Goal: Task Accomplishment & Management: Manage account settings

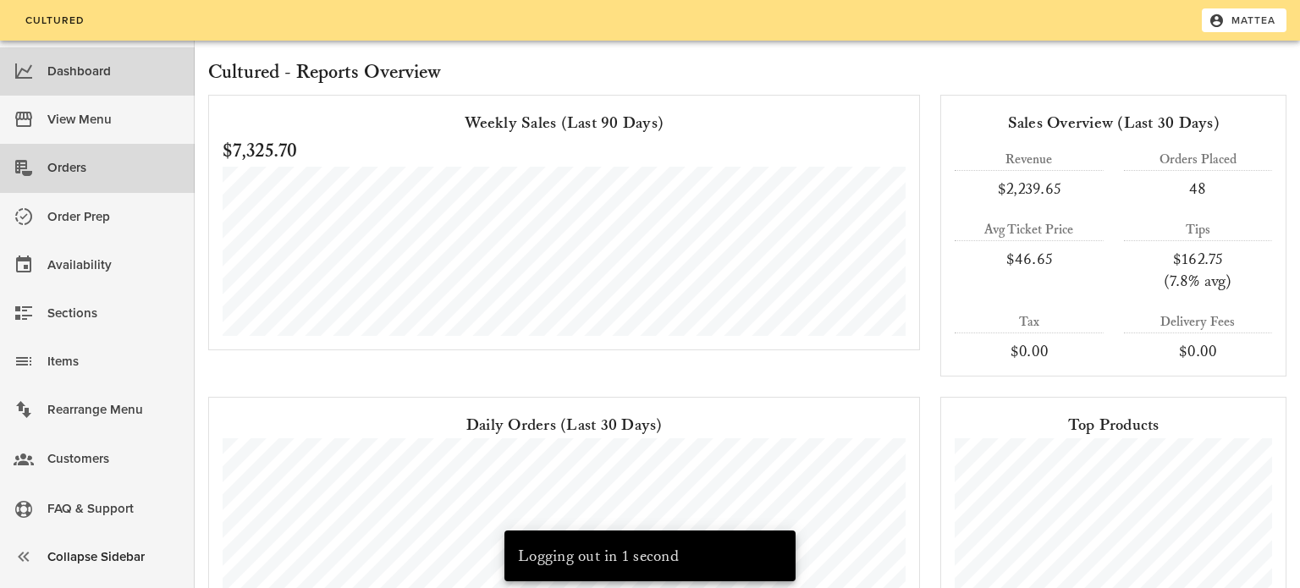
click at [108, 173] on div "Orders" at bounding box center [114, 168] width 134 height 28
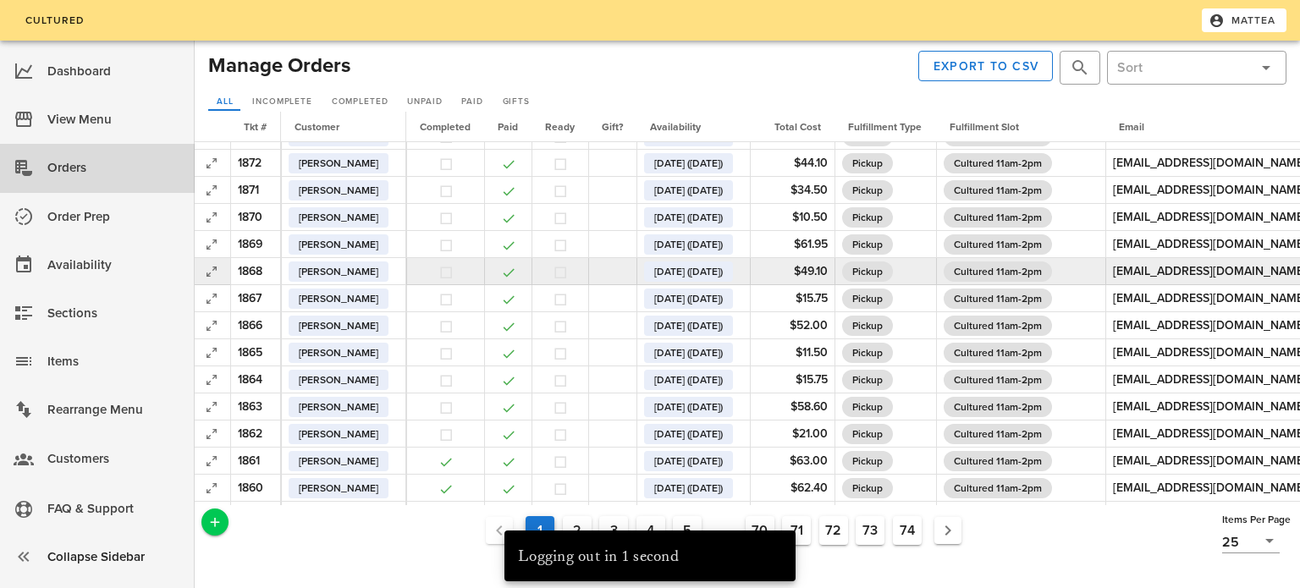
scroll to position [99, 3]
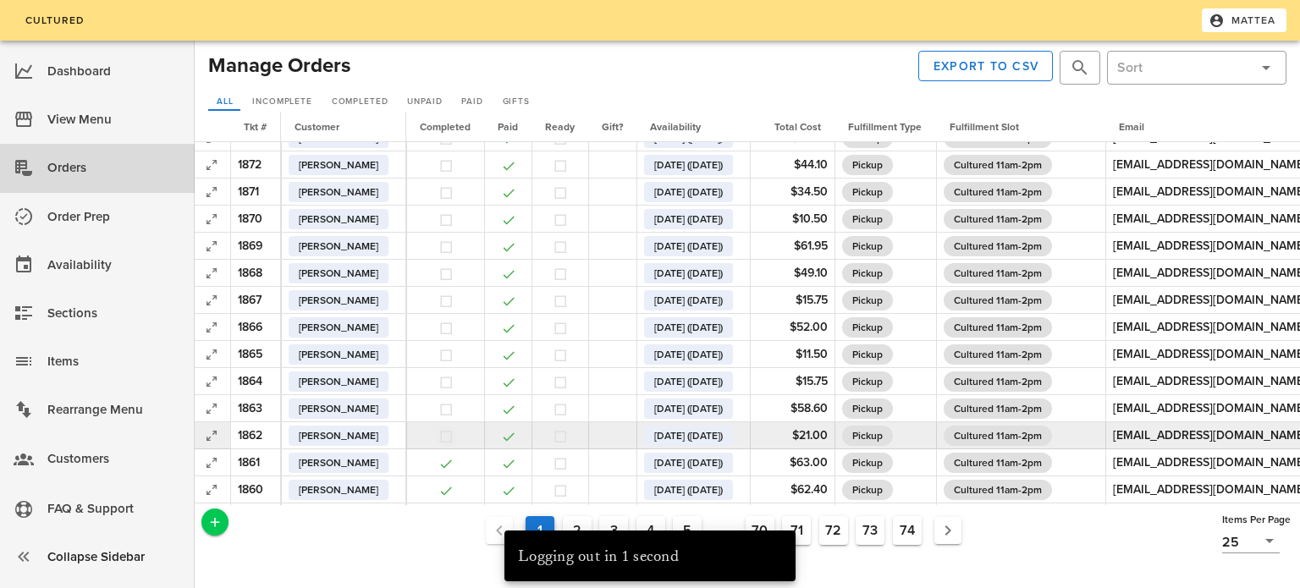
click at [452, 437] on button "button" at bounding box center [446, 436] width 15 height 15
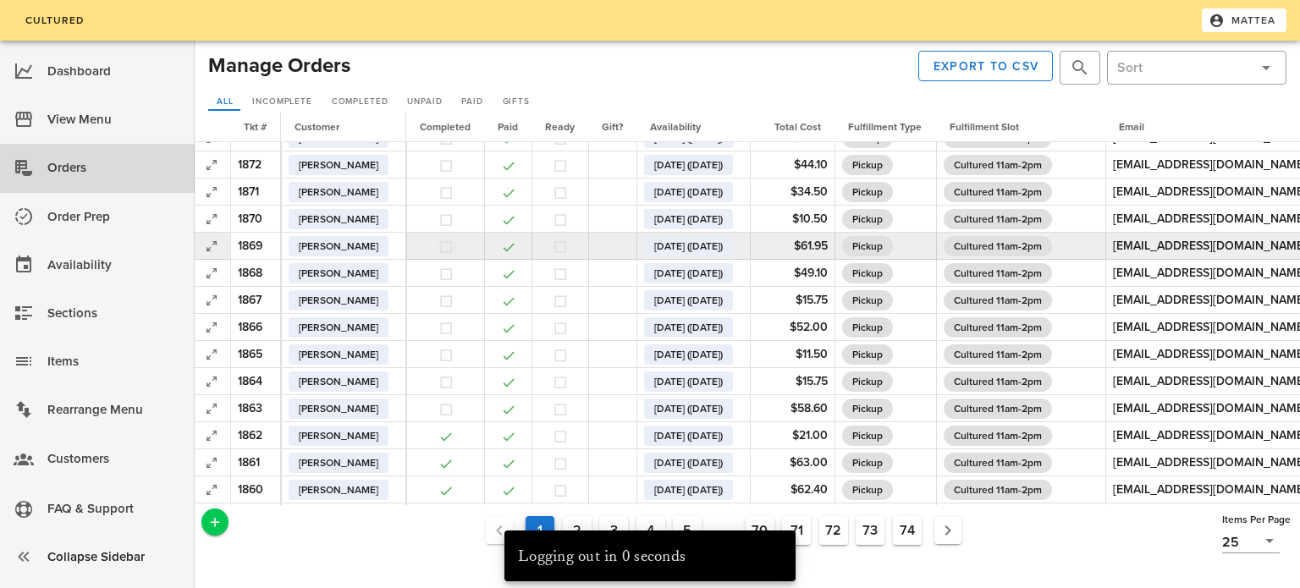
click at [449, 251] on button "button" at bounding box center [446, 247] width 15 height 15
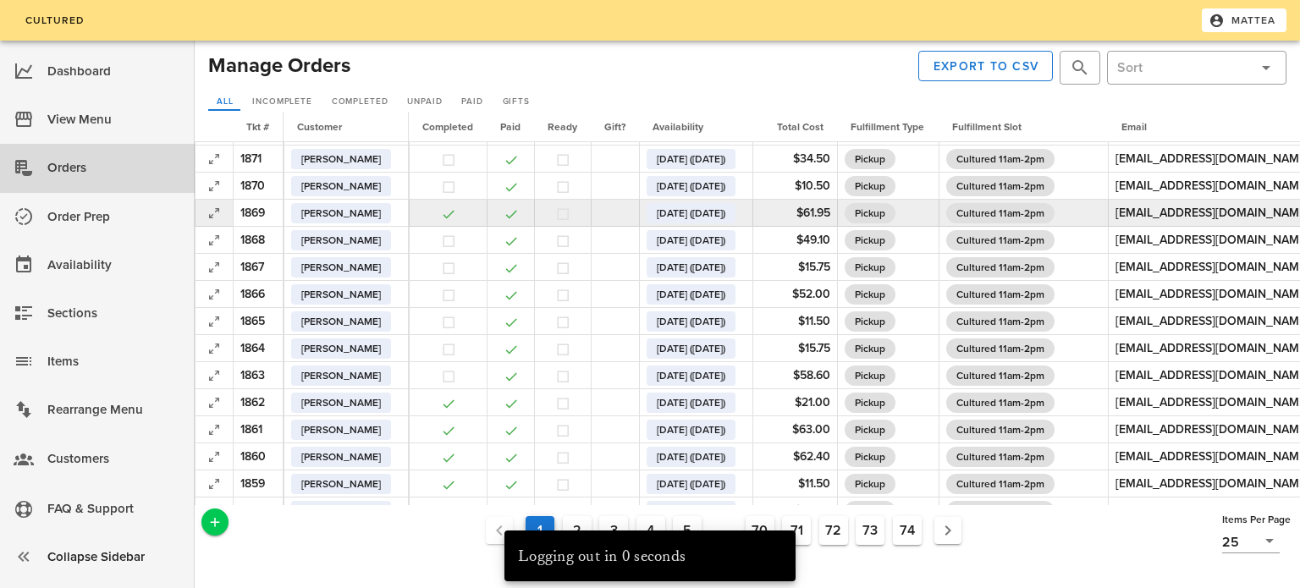
scroll to position [135, 0]
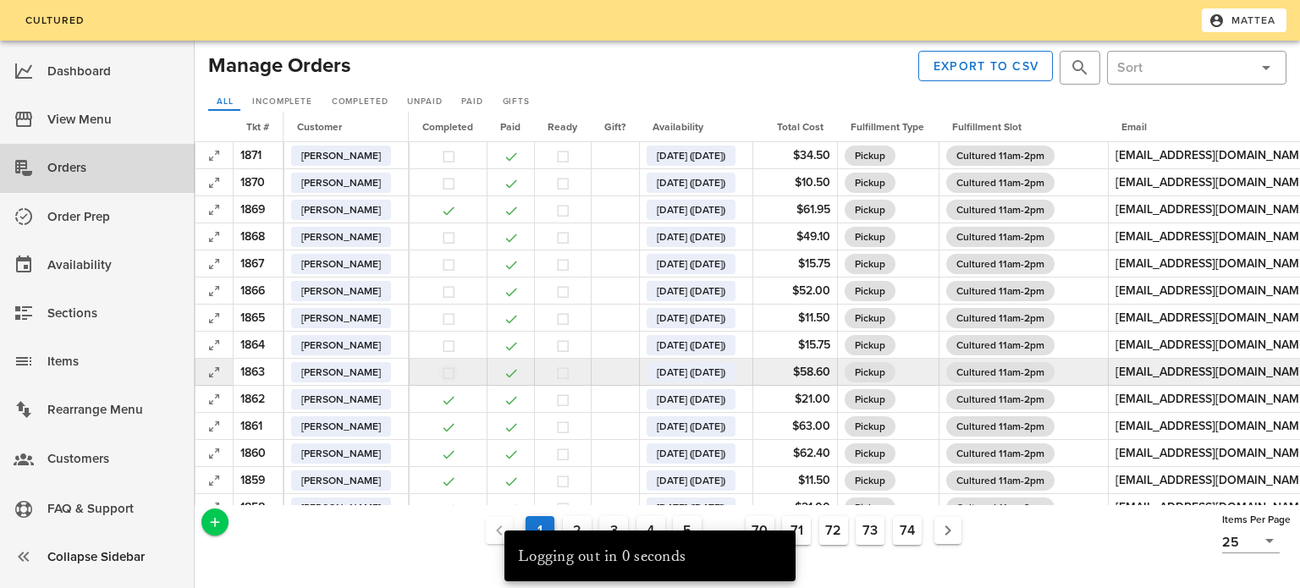
click at [447, 373] on button "button" at bounding box center [448, 373] width 15 height 15
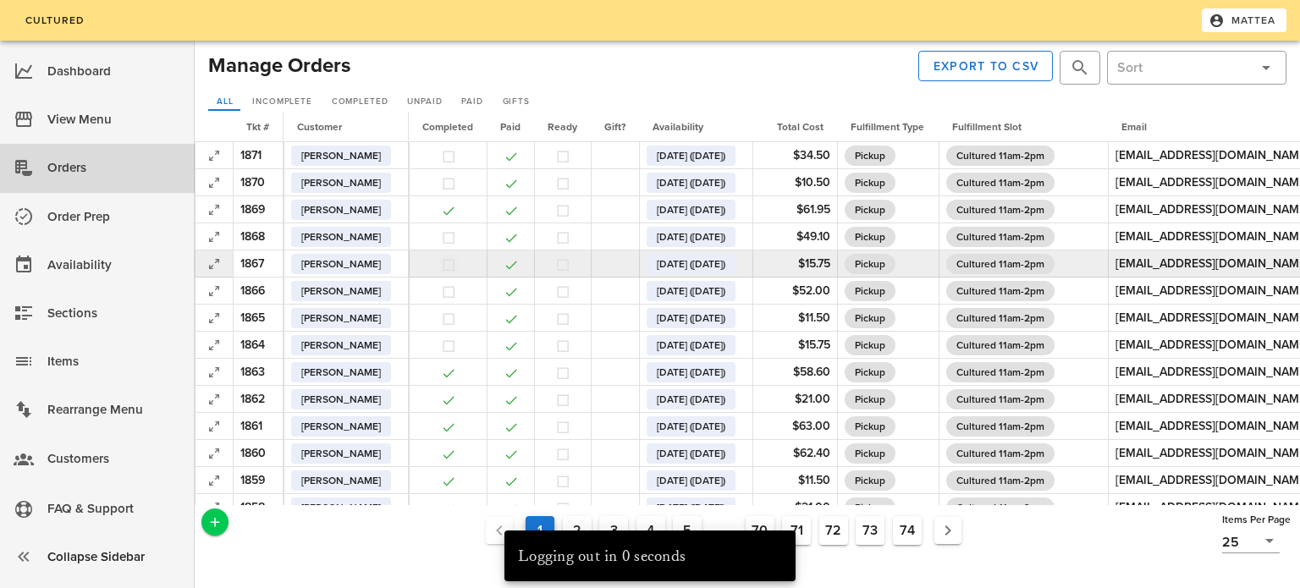
click at [453, 267] on button "button" at bounding box center [448, 264] width 15 height 15
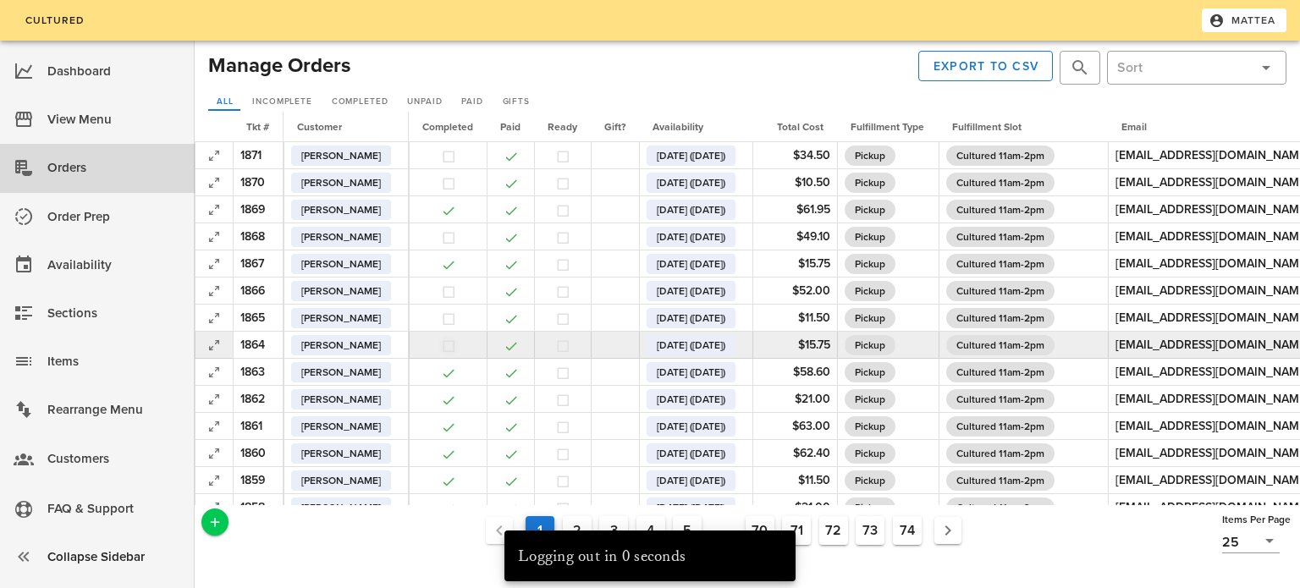
click at [450, 347] on button "button" at bounding box center [448, 346] width 15 height 15
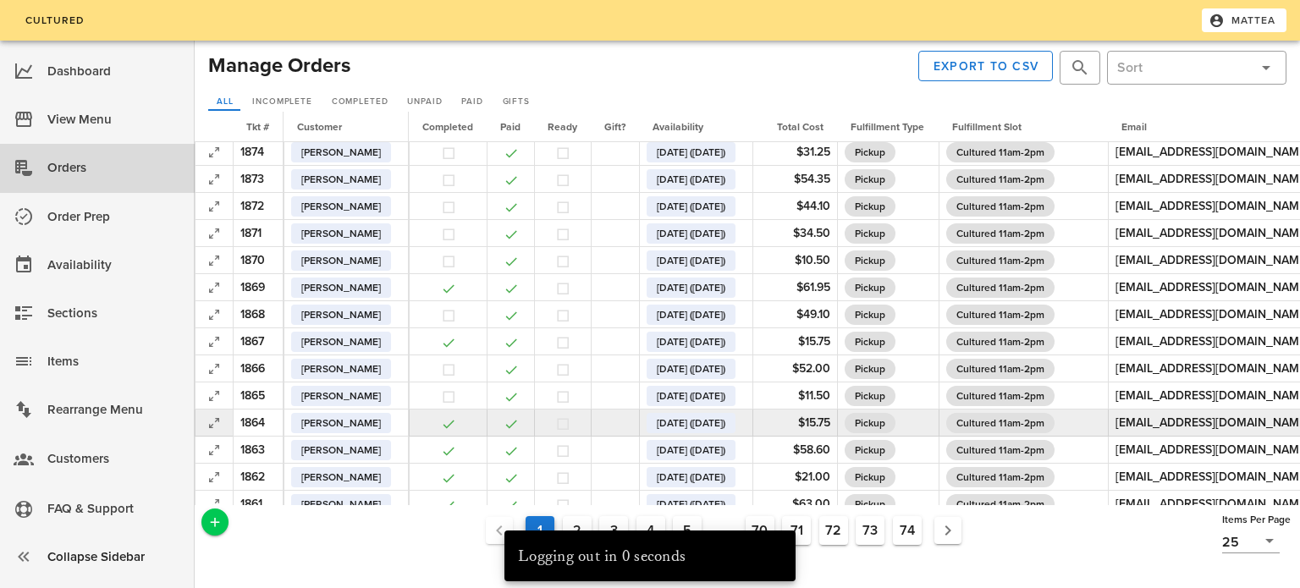
scroll to position [55, 0]
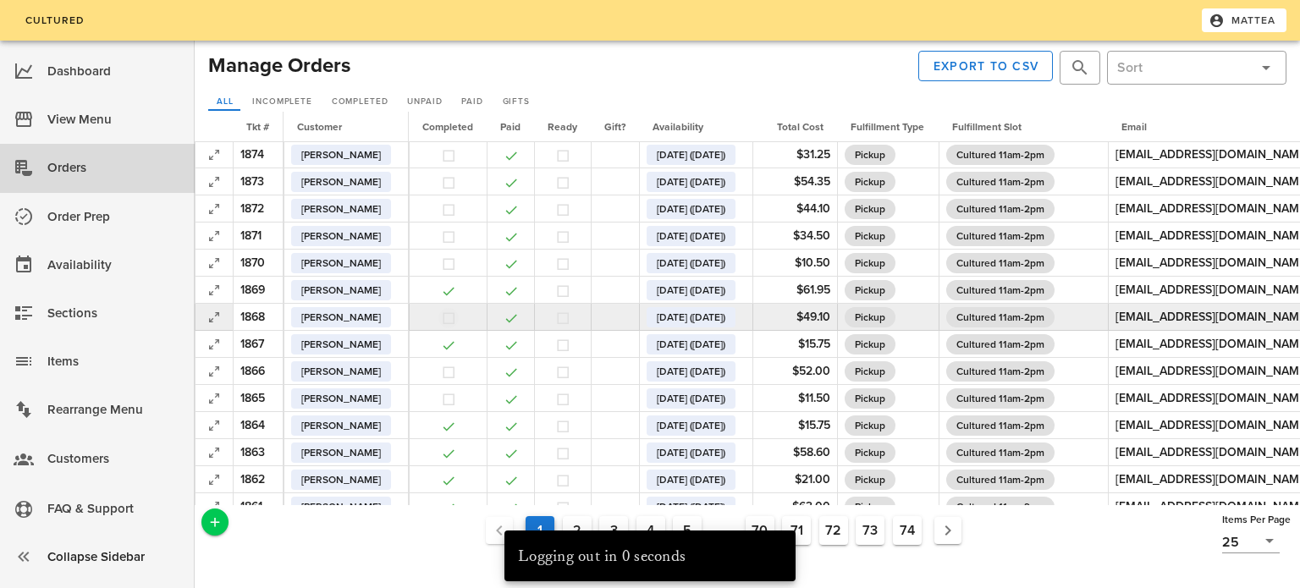
click at [443, 318] on button "button" at bounding box center [448, 318] width 15 height 15
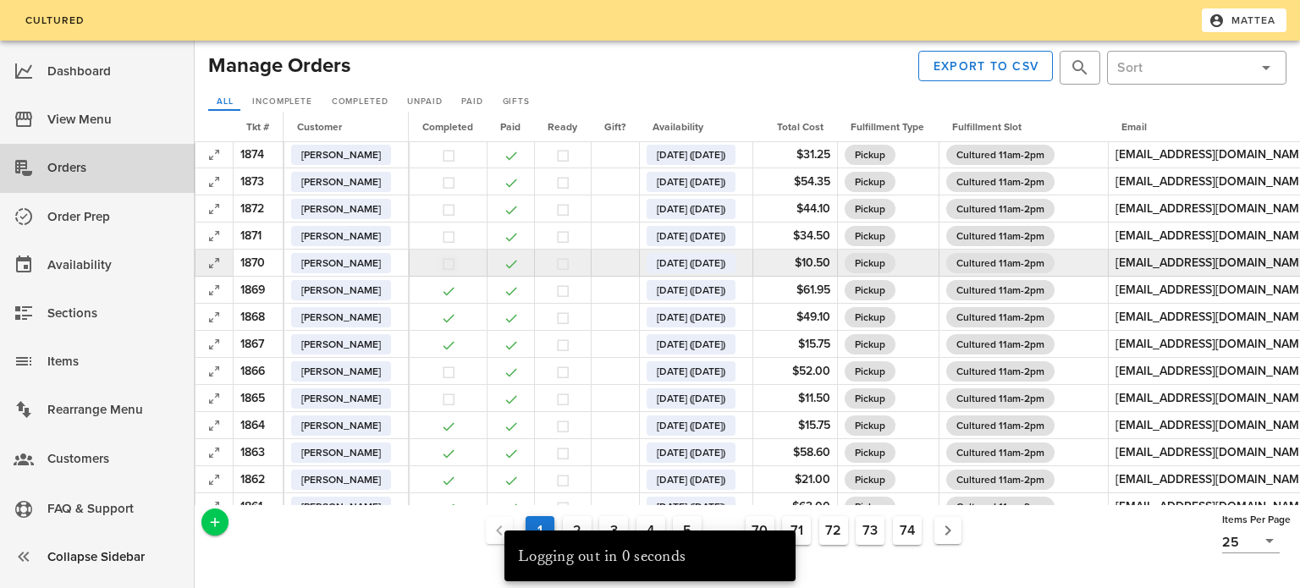
click at [455, 263] on button "button" at bounding box center [448, 264] width 15 height 15
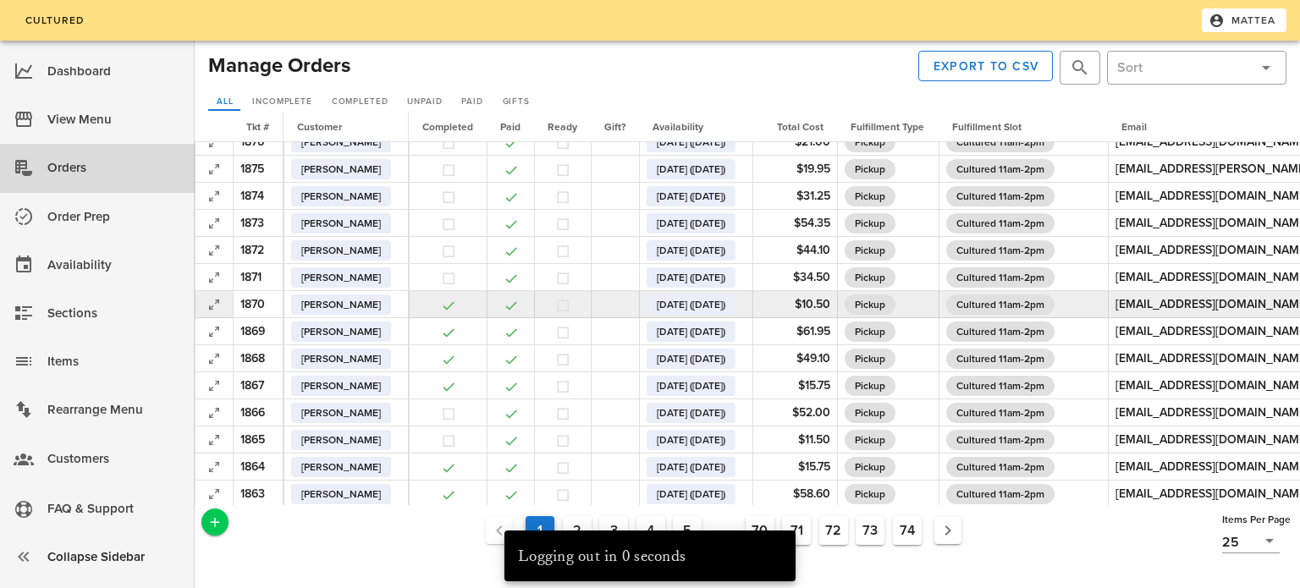
scroll to position [13, 0]
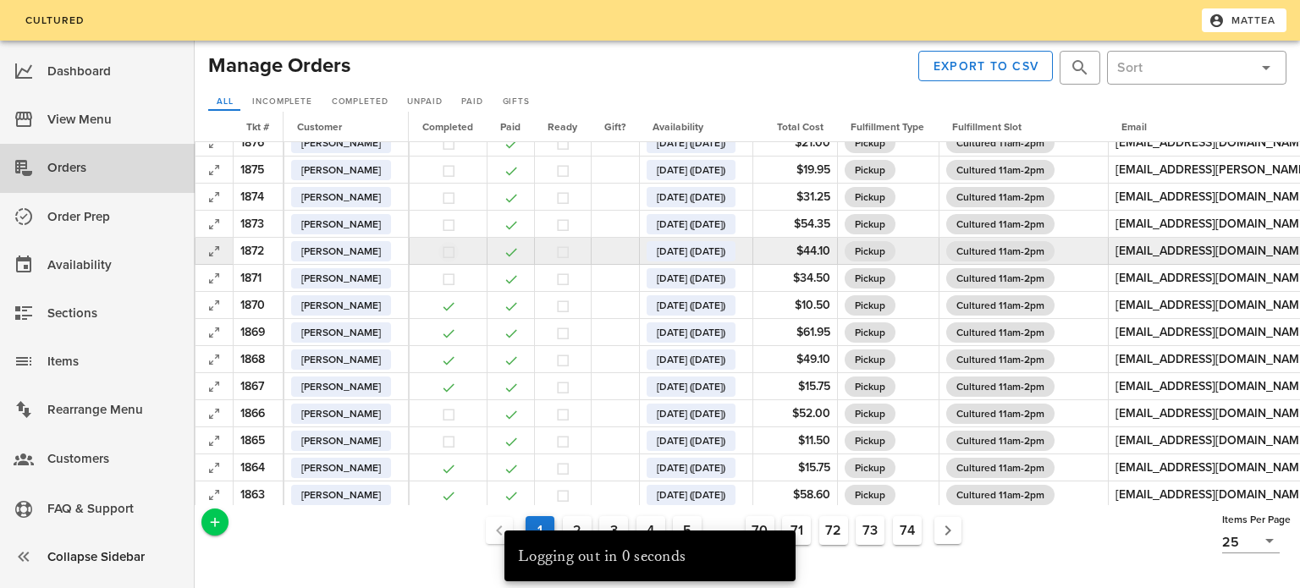
click at [443, 255] on button "button" at bounding box center [448, 252] width 15 height 15
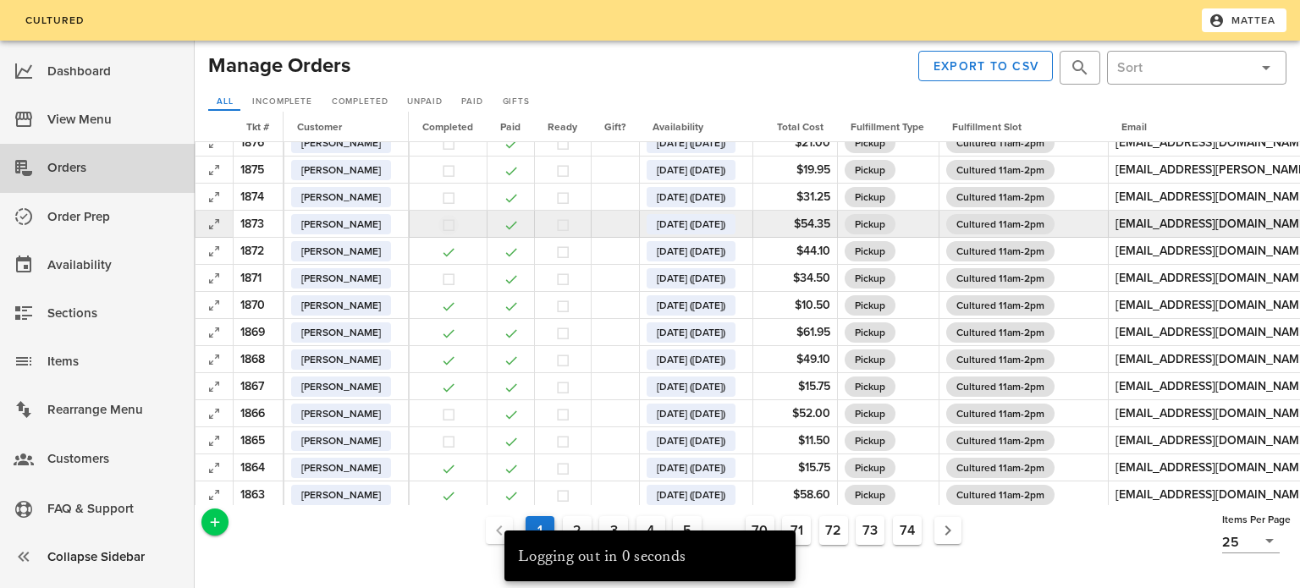
click at [451, 226] on button "button" at bounding box center [448, 225] width 15 height 15
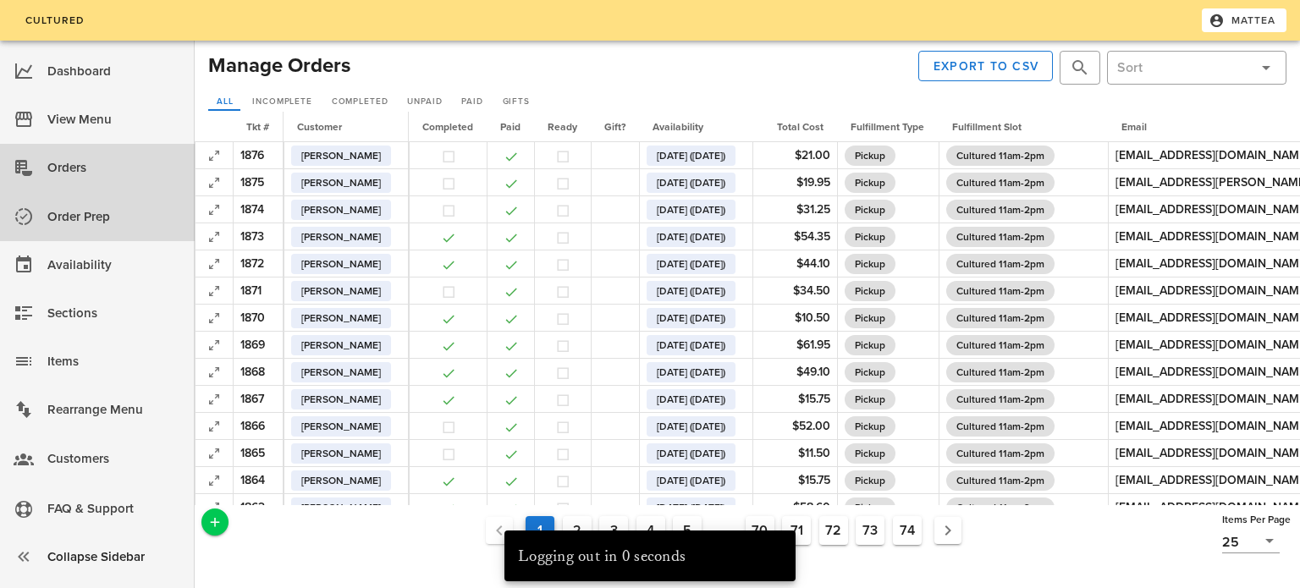
click at [118, 231] on div "Order Prep" at bounding box center [114, 216] width 134 height 41
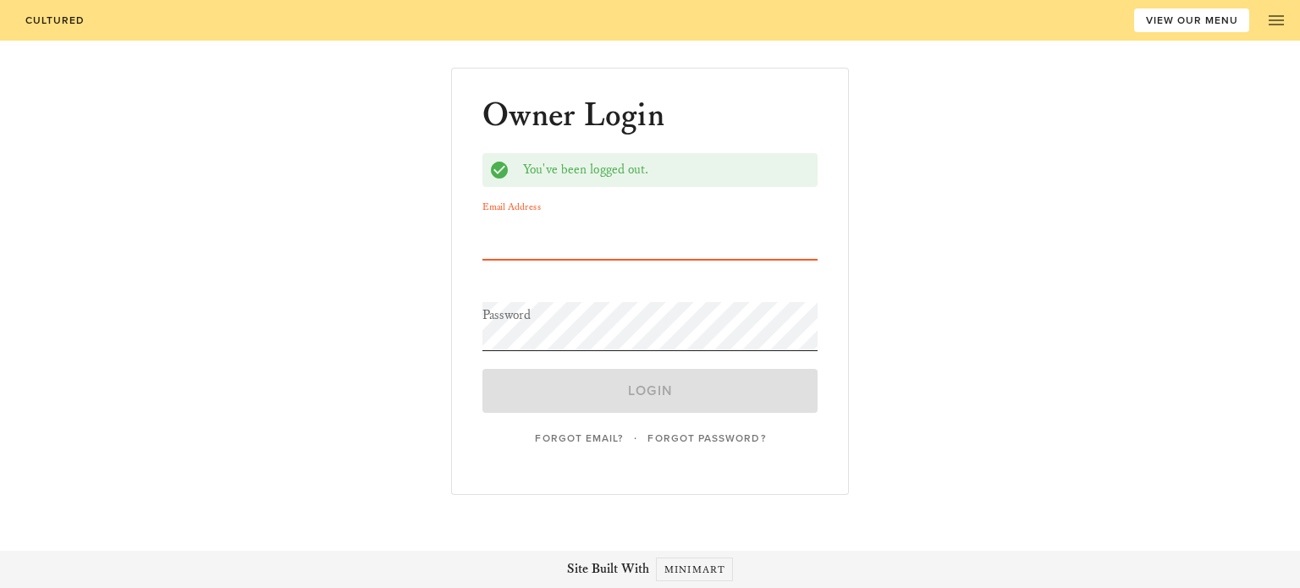
type input "[EMAIL_ADDRESS][DOMAIN_NAME]"
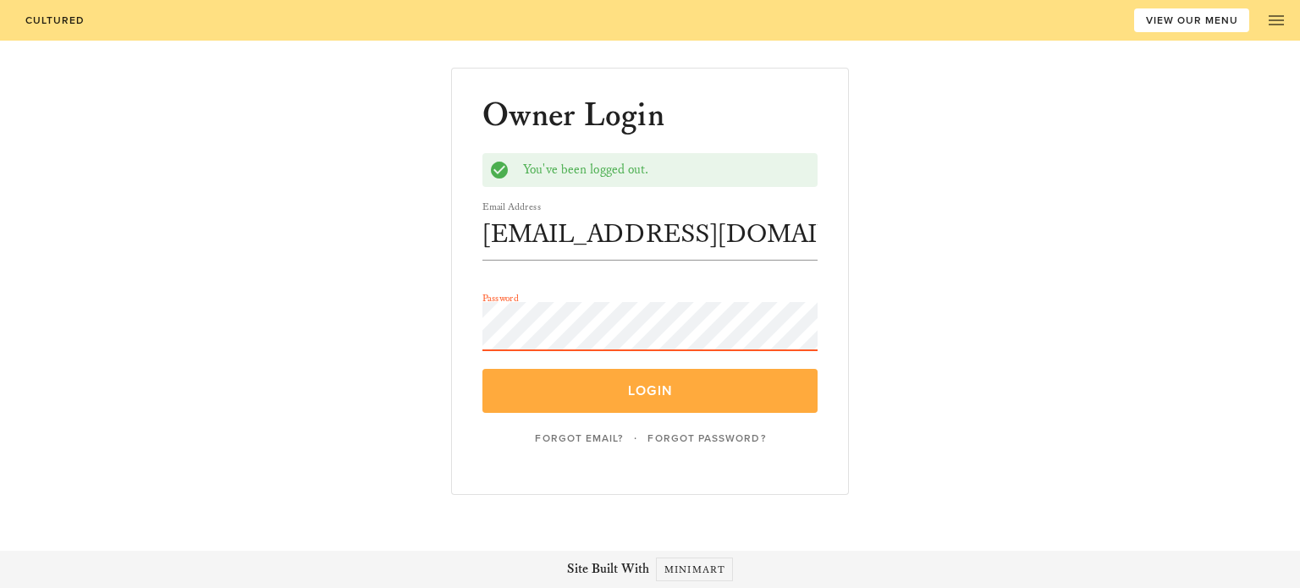
click at [656, 387] on span "Login" at bounding box center [650, 391] width 296 height 17
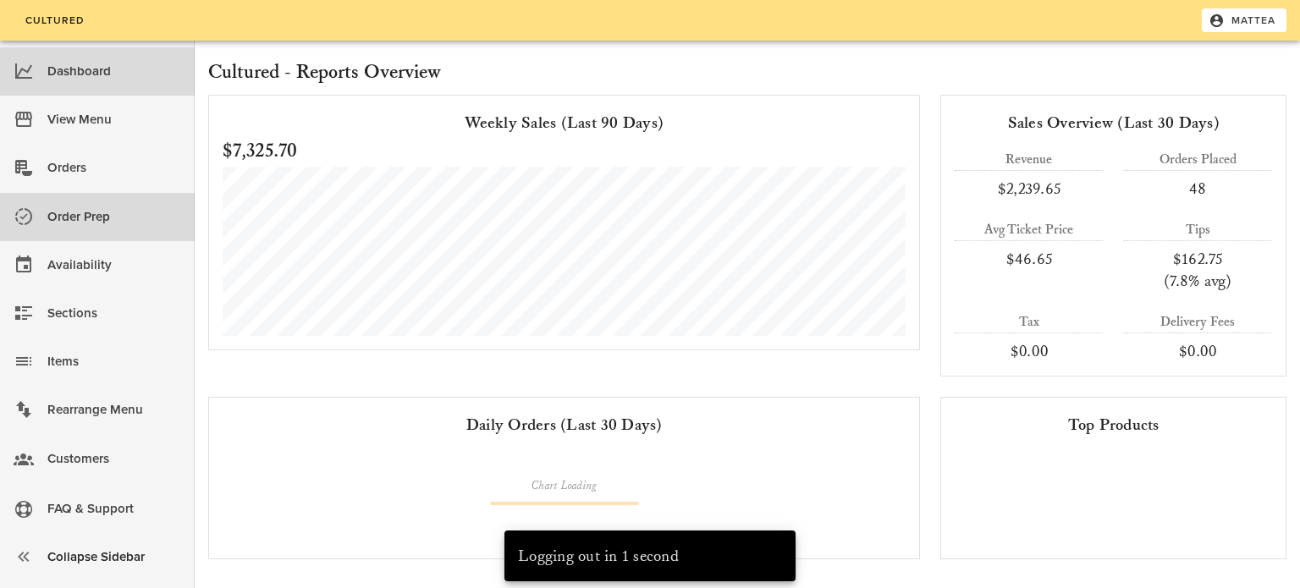
click at [136, 201] on div "Order Prep" at bounding box center [114, 216] width 134 height 41
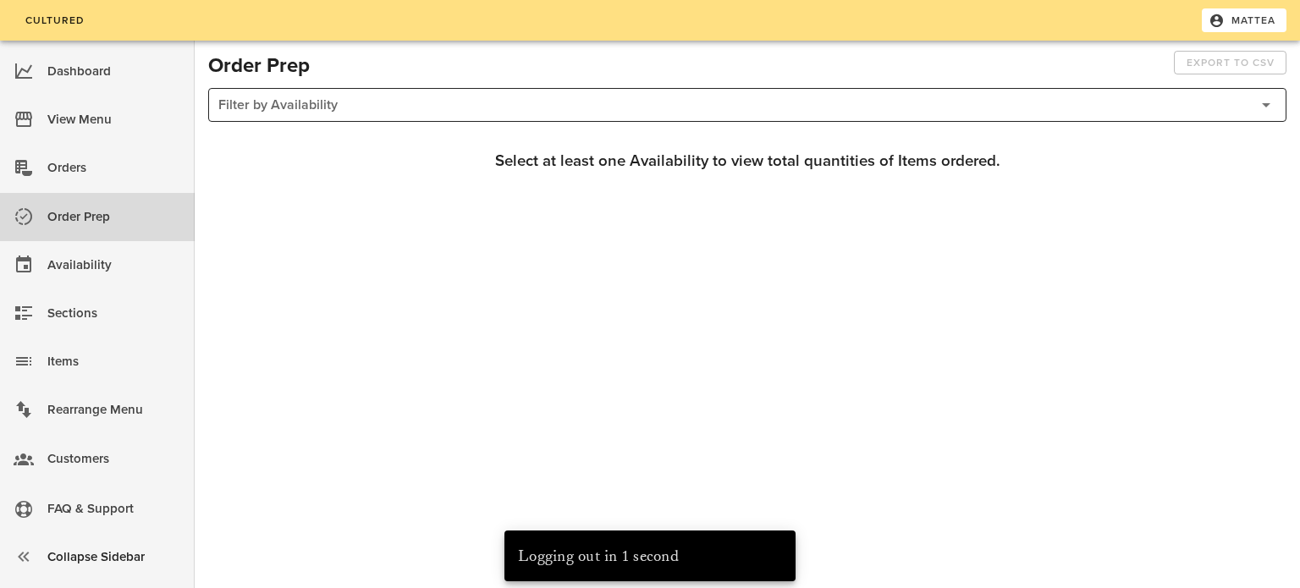
click at [585, 110] on div at bounding box center [733, 105] width 1031 height 32
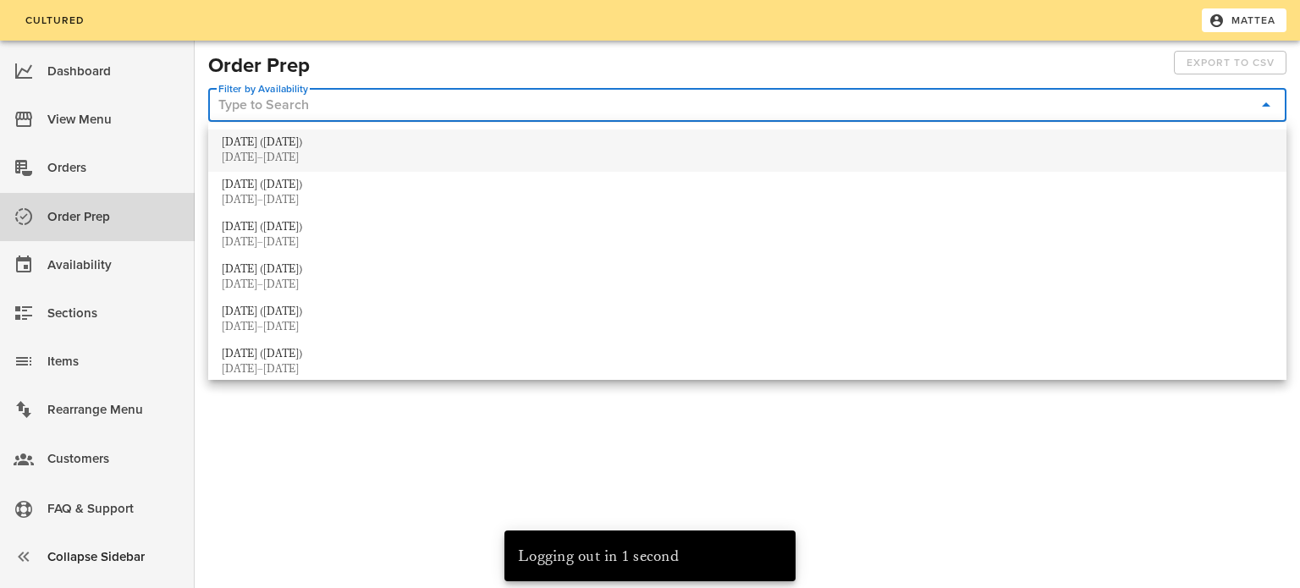
click at [538, 158] on div "[DATE]–[DATE]" at bounding box center [748, 159] width 1052 height 14
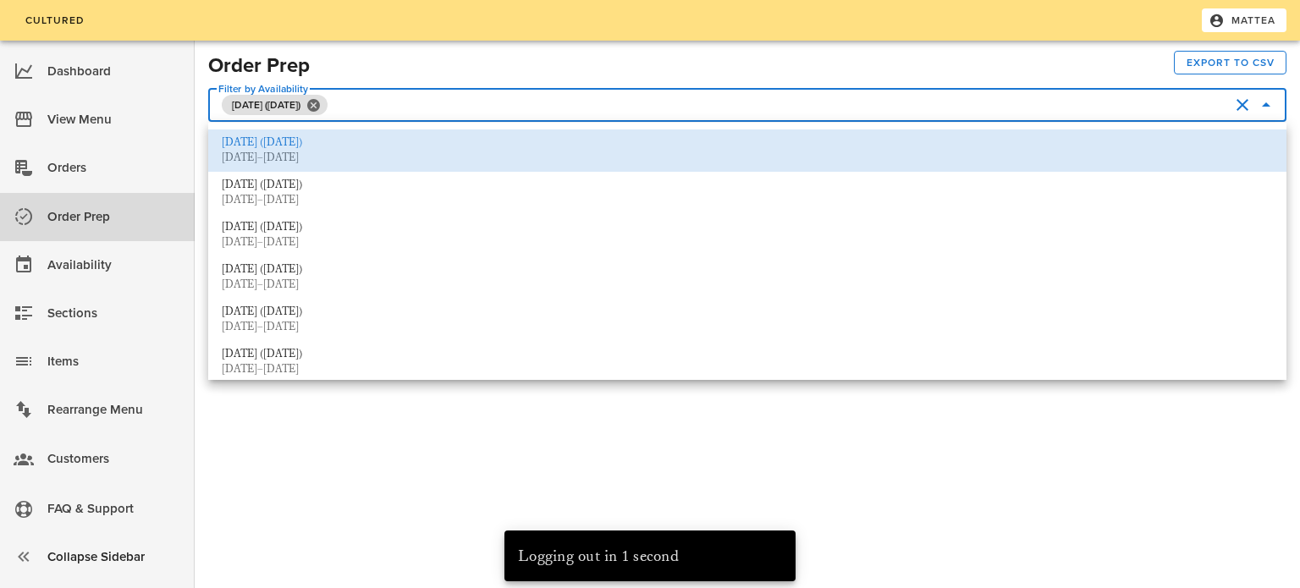
click at [618, 69] on div at bounding box center [742, 66] width 864 height 30
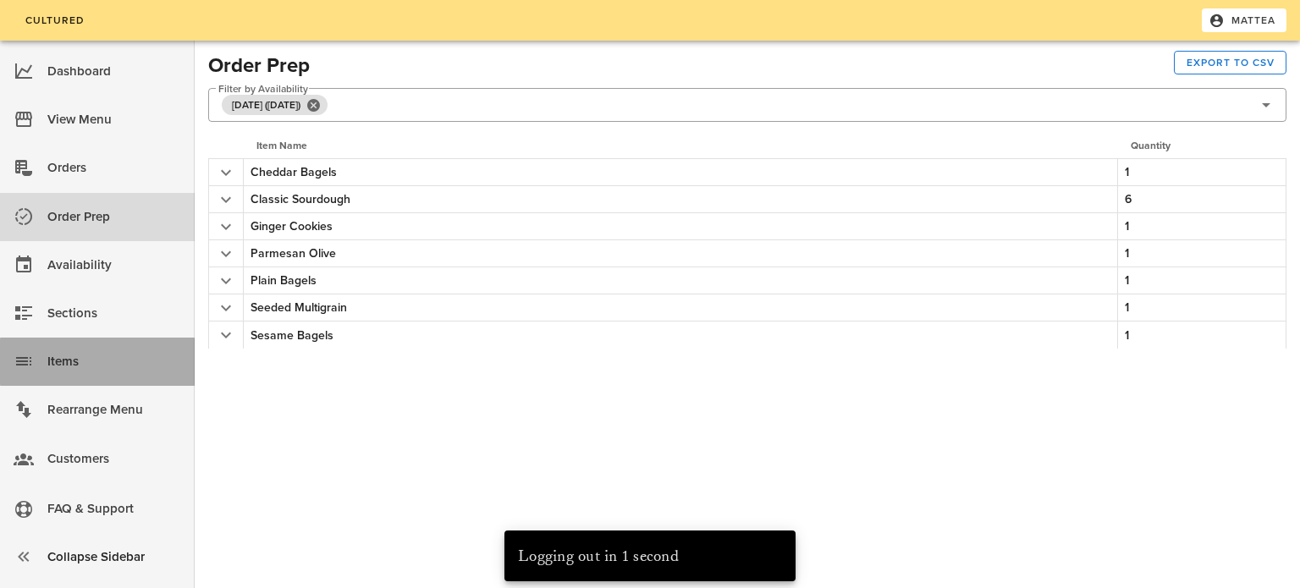
click at [92, 358] on div "Items" at bounding box center [114, 362] width 134 height 28
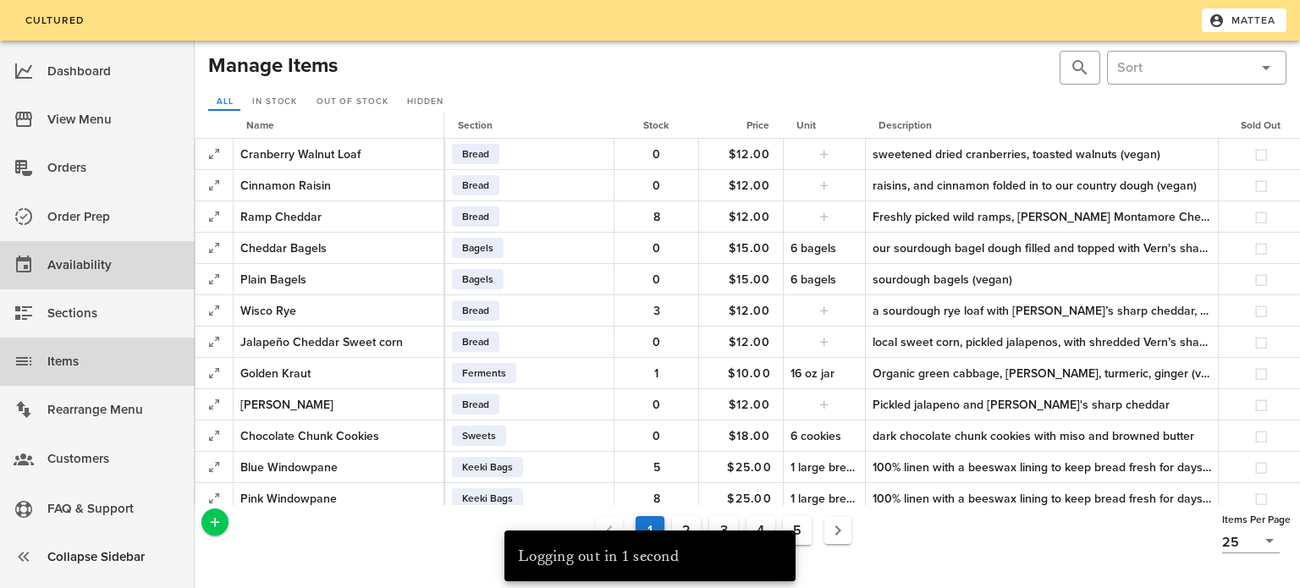
click at [141, 257] on div "Availability" at bounding box center [114, 265] width 134 height 28
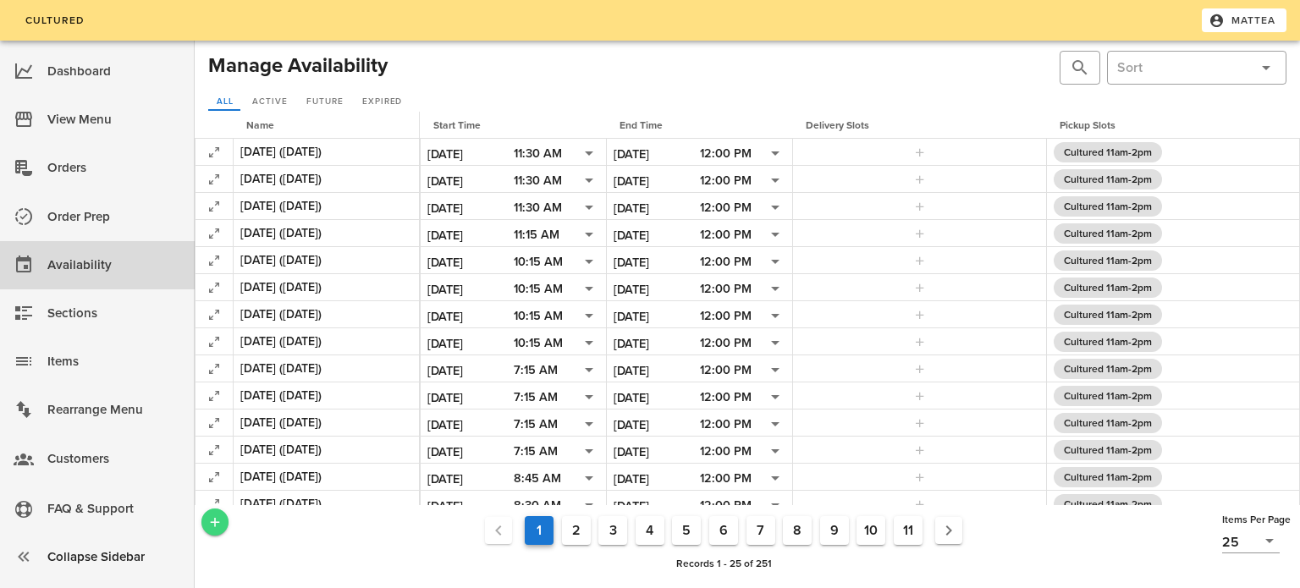
click at [224, 523] on span "Add a New Record" at bounding box center [214, 522] width 27 height 15
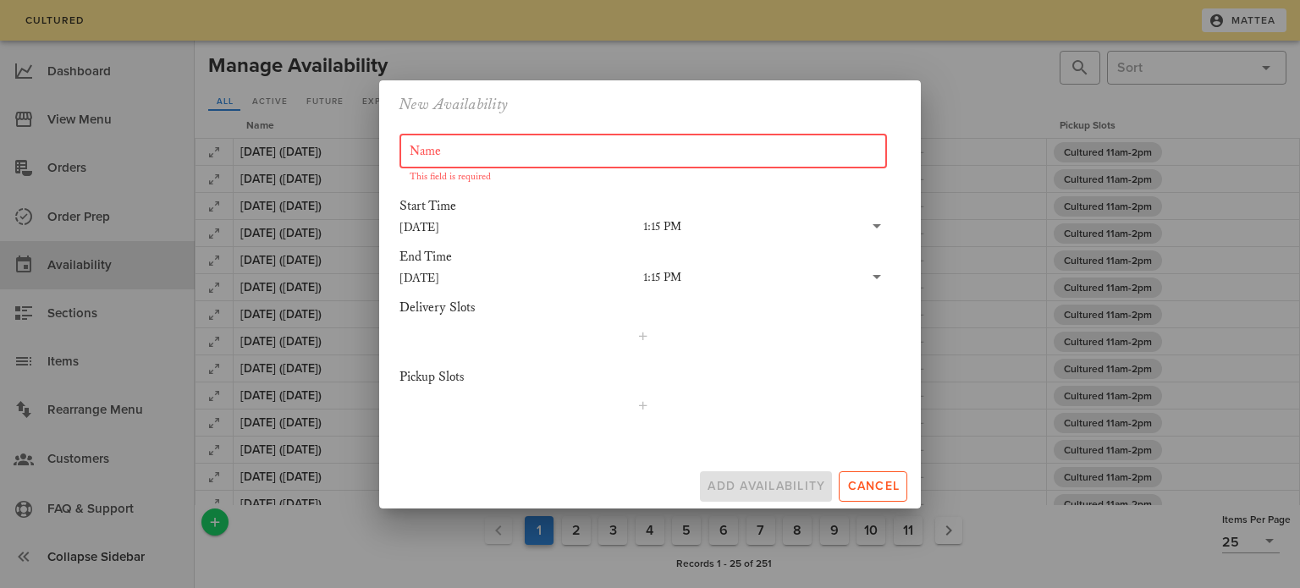
click at [514, 161] on input "Name" at bounding box center [643, 151] width 467 height 27
click at [445, 273] on input "[DATE]" at bounding box center [522, 278] width 244 height 22
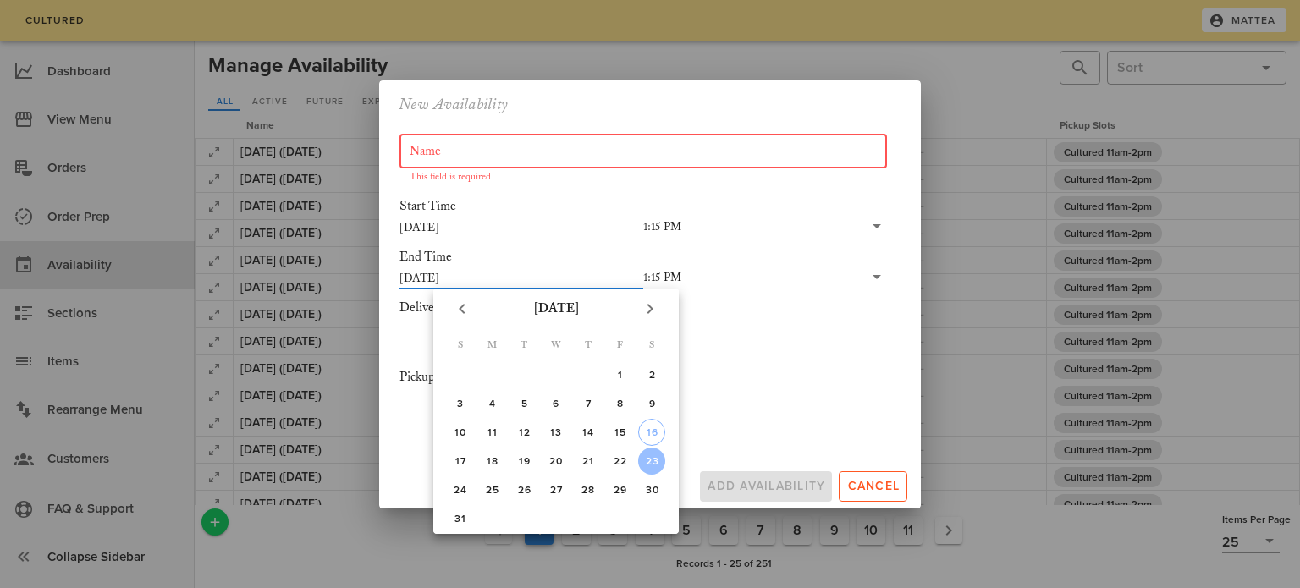
click at [572, 150] on input "Name" at bounding box center [643, 151] width 467 height 27
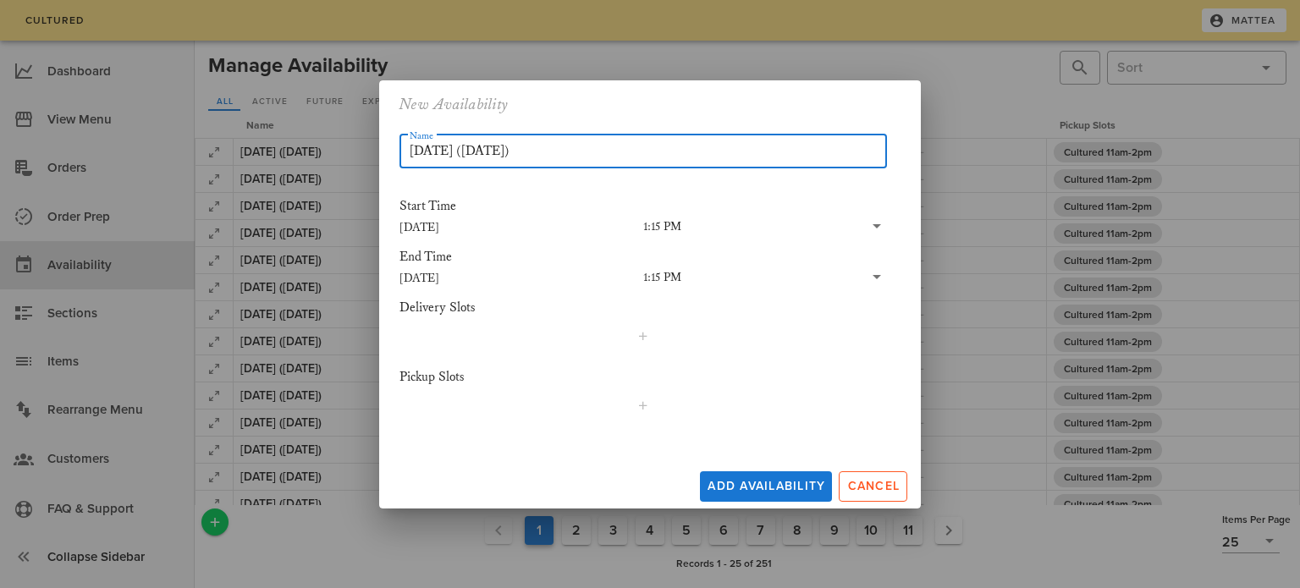
type input "[DATE] ([DATE])"
click at [678, 282] on div "1:15 PM" at bounding box center [662, 277] width 38 height 15
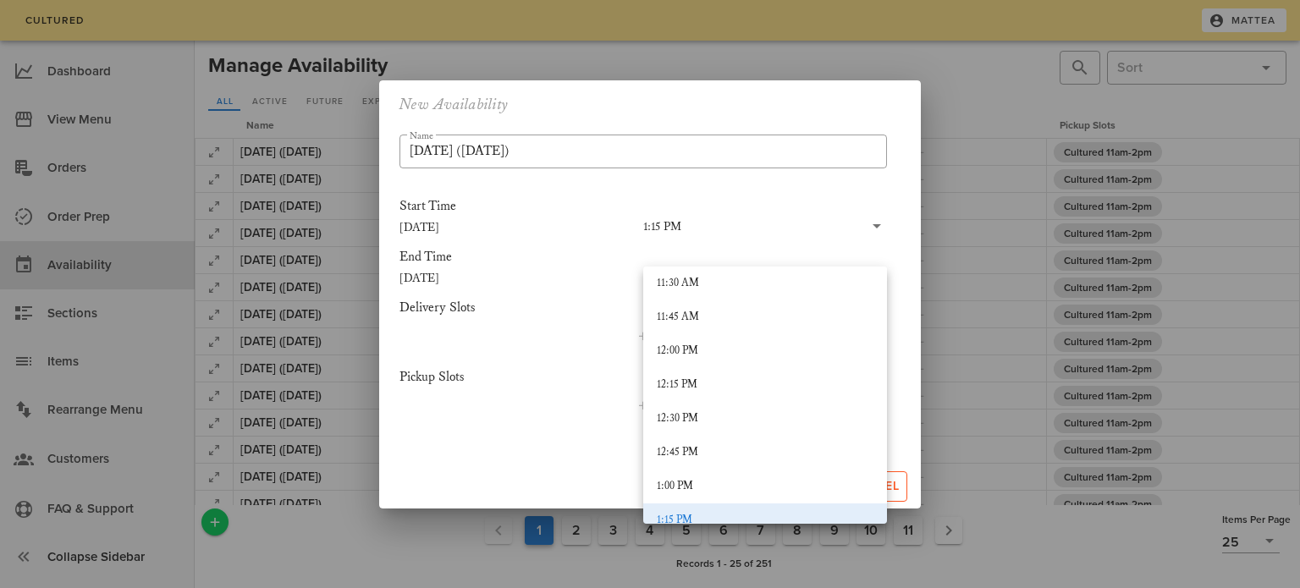
scroll to position [1571, 0]
click at [736, 328] on div "12:00 PM" at bounding box center [765, 345] width 244 height 34
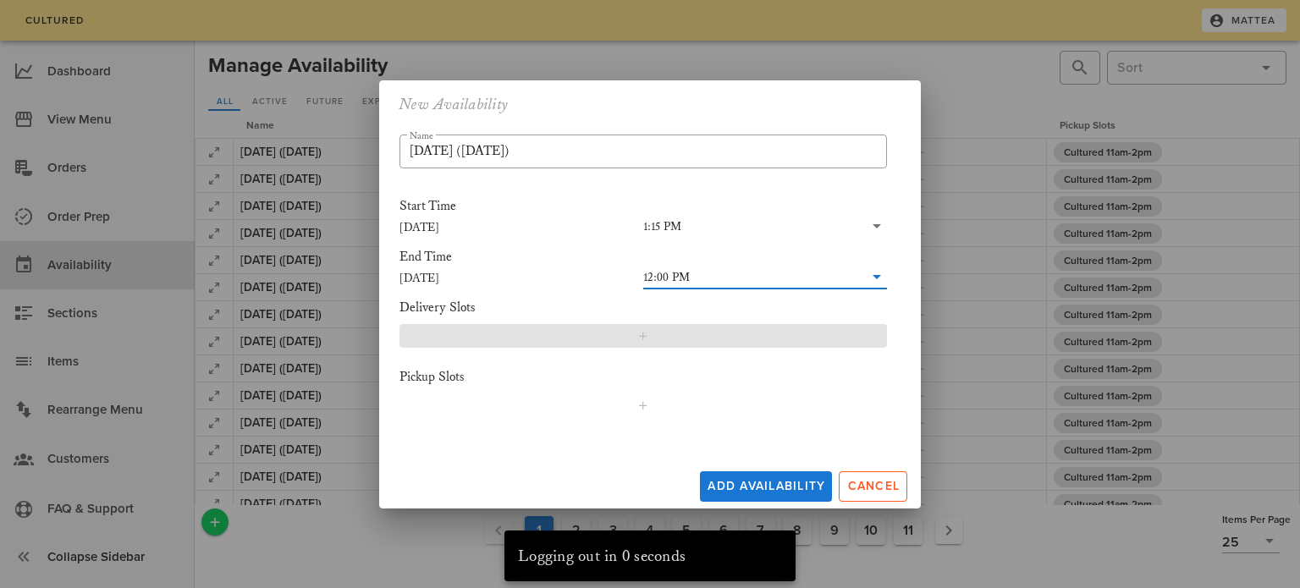
click at [500, 334] on span "button" at bounding box center [643, 336] width 466 height 14
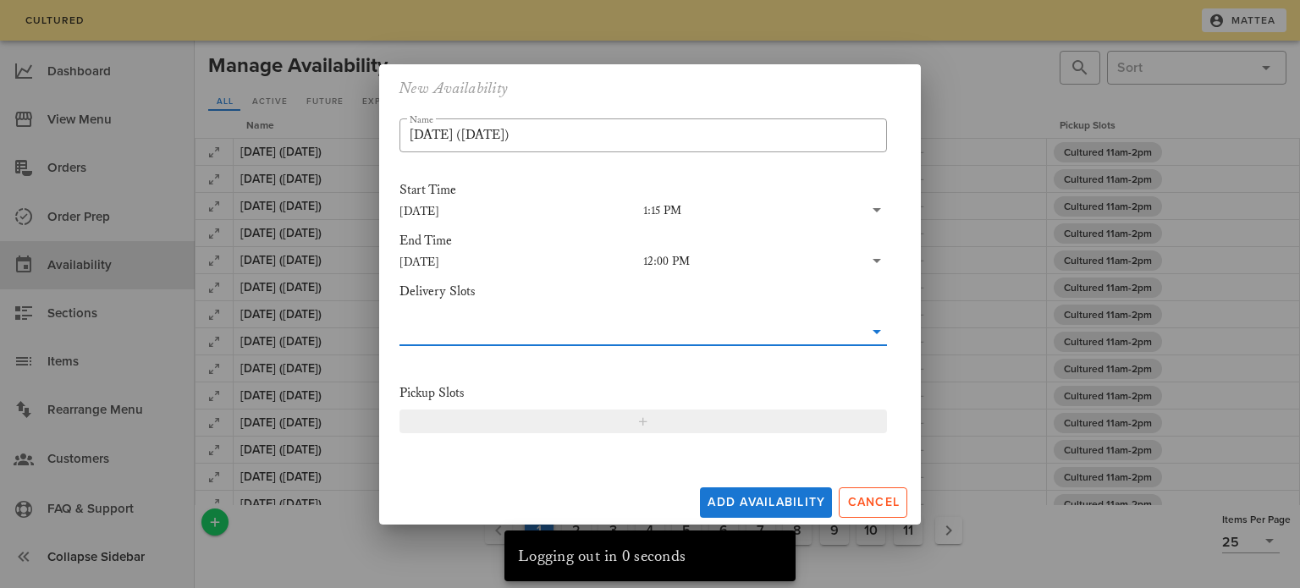
click at [547, 411] on button "button" at bounding box center [644, 422] width 488 height 24
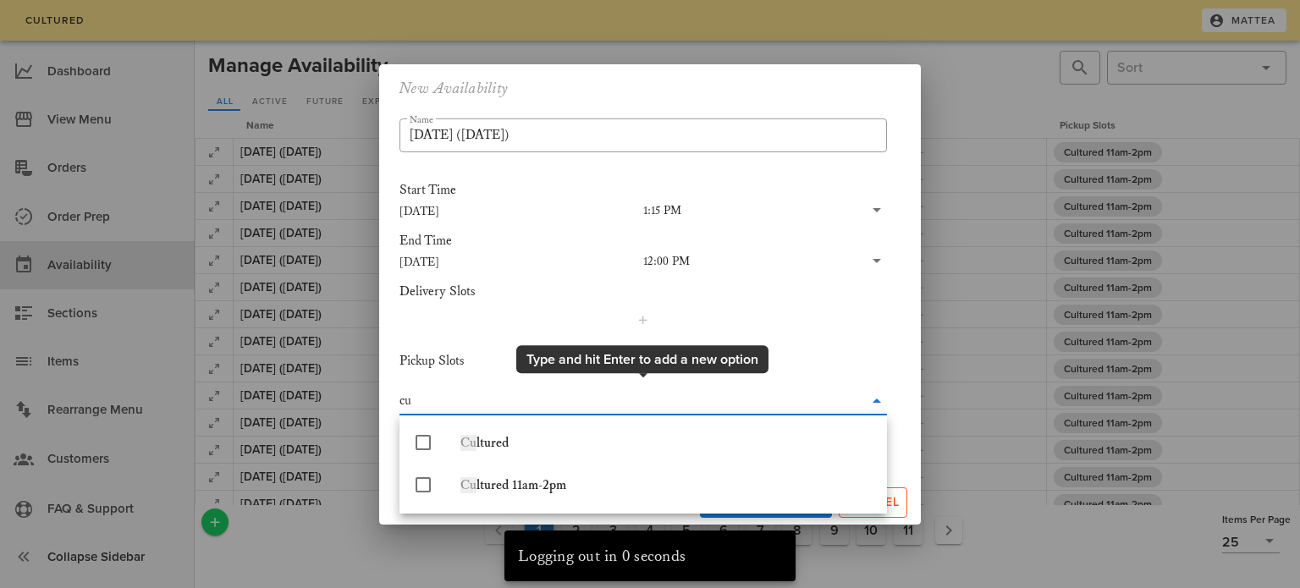
type input "cul"
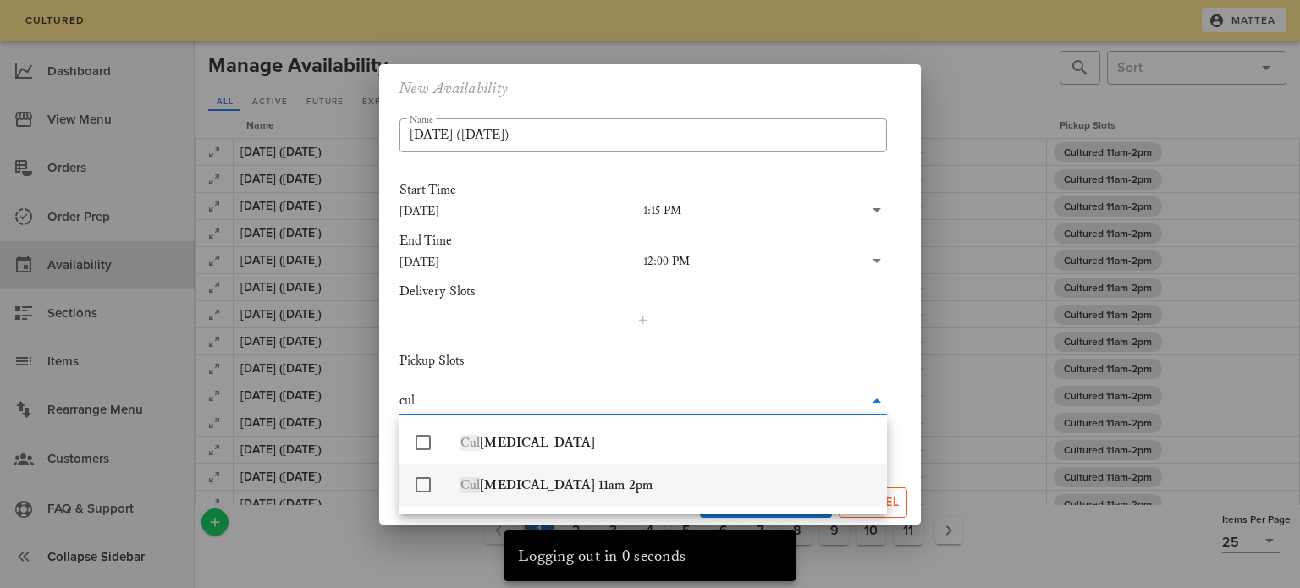
click at [553, 487] on div "Cul [MEDICAL_DATA] 11am-2pm" at bounding box center [667, 485] width 413 height 16
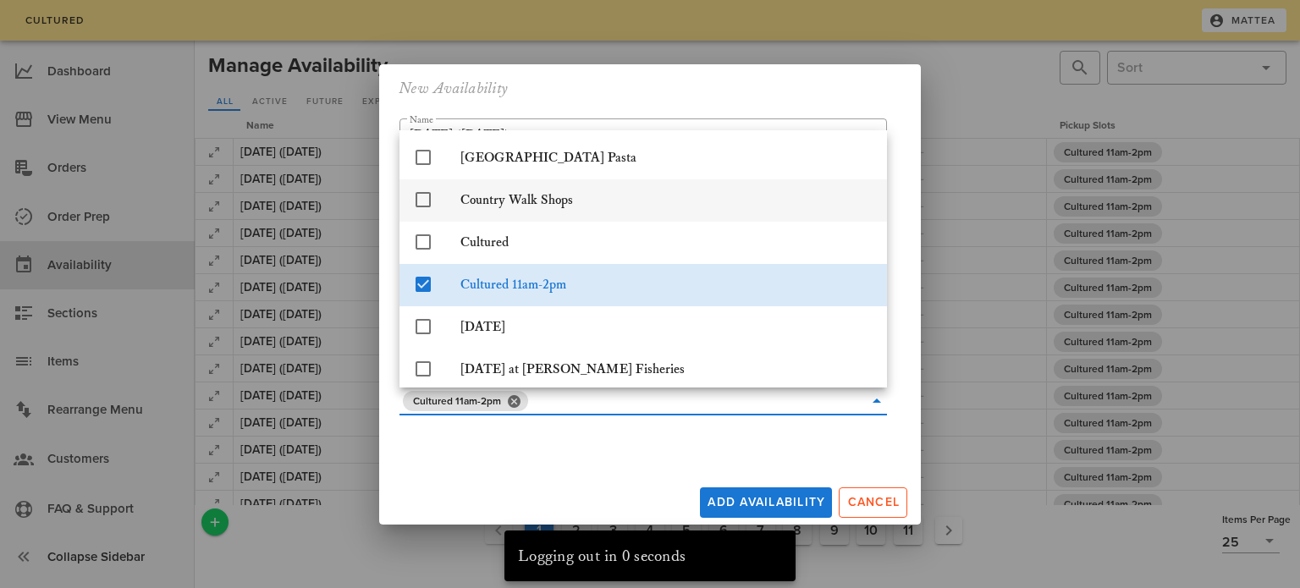
click at [553, 487] on div "Add Availability Cancel" at bounding box center [650, 499] width 542 height 51
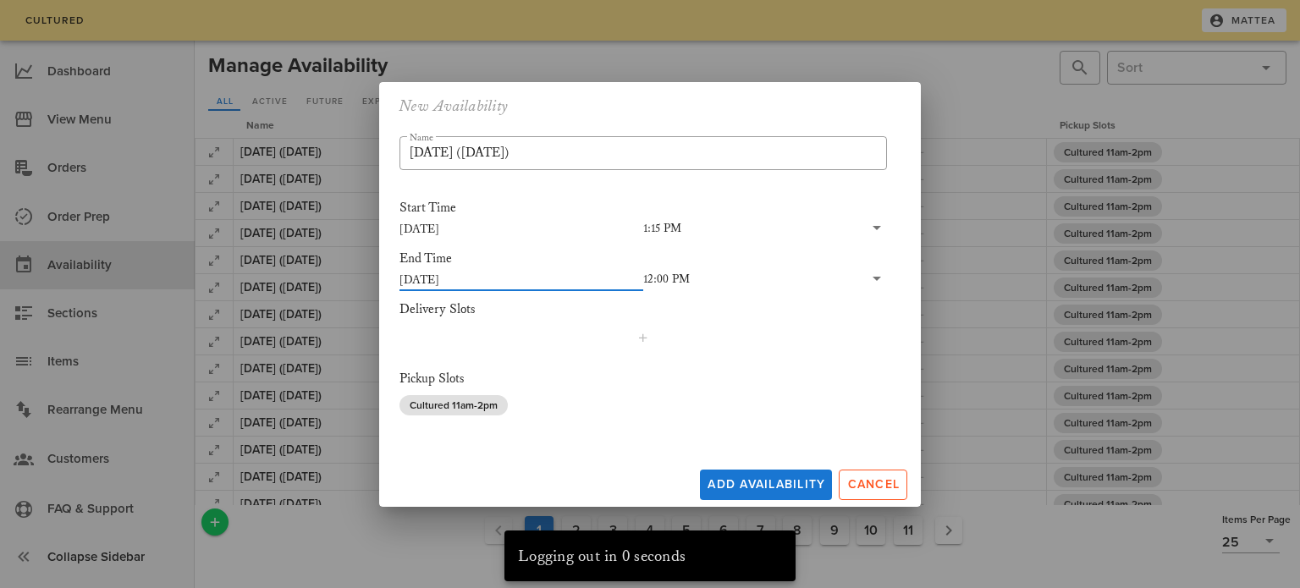
click at [439, 269] on input "[DATE]" at bounding box center [522, 279] width 244 height 22
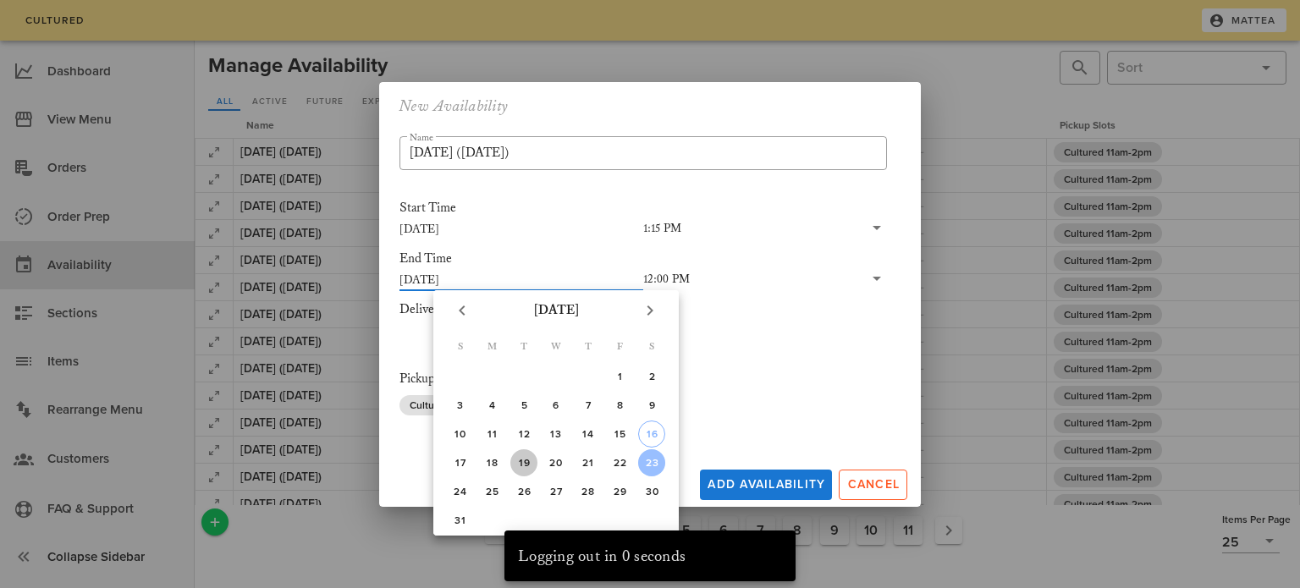
click at [527, 457] on div "19" at bounding box center [524, 463] width 27 height 12
type input "[DATE]"
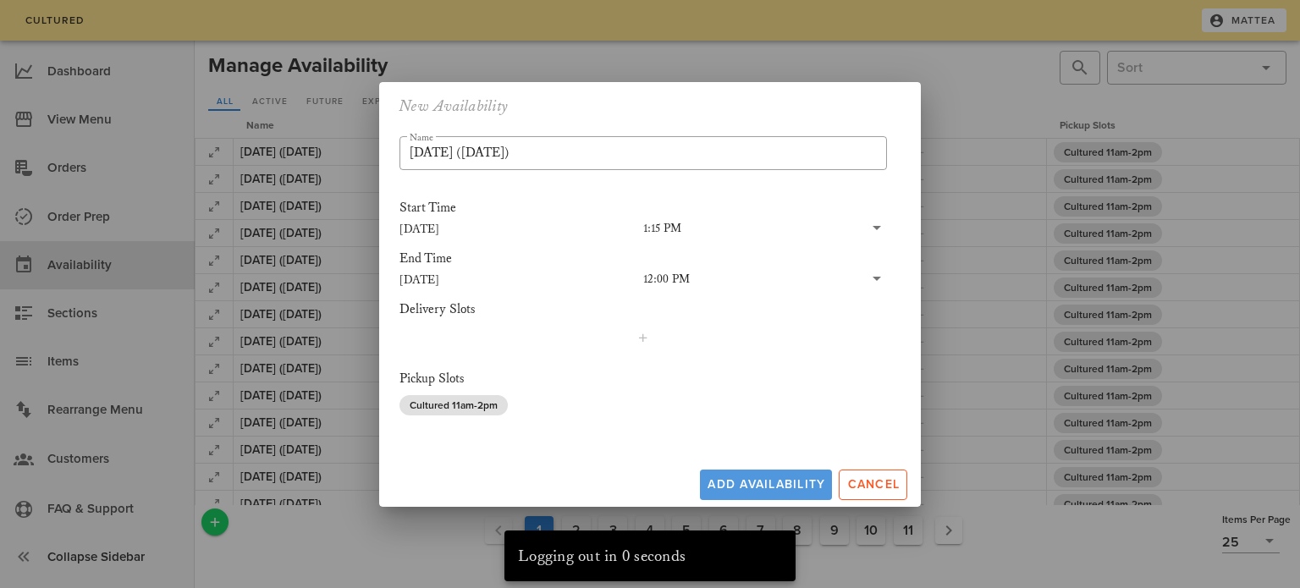
click at [802, 483] on span "Add Availability" at bounding box center [766, 484] width 119 height 14
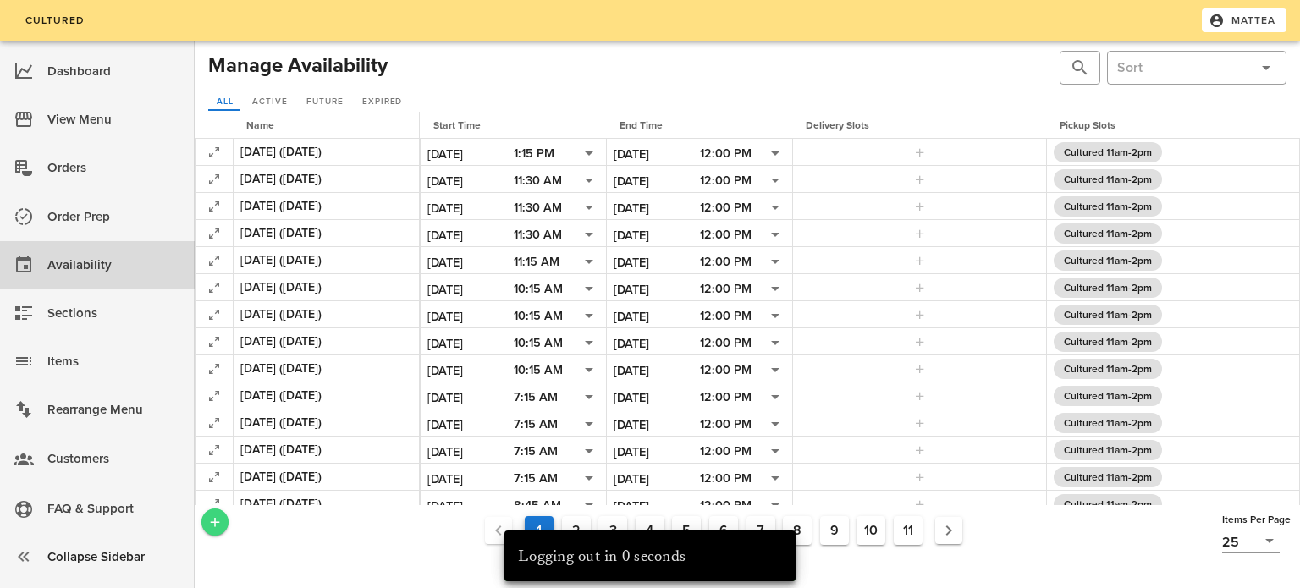
click at [218, 520] on icon "Add a New Record" at bounding box center [214, 522] width 15 height 15
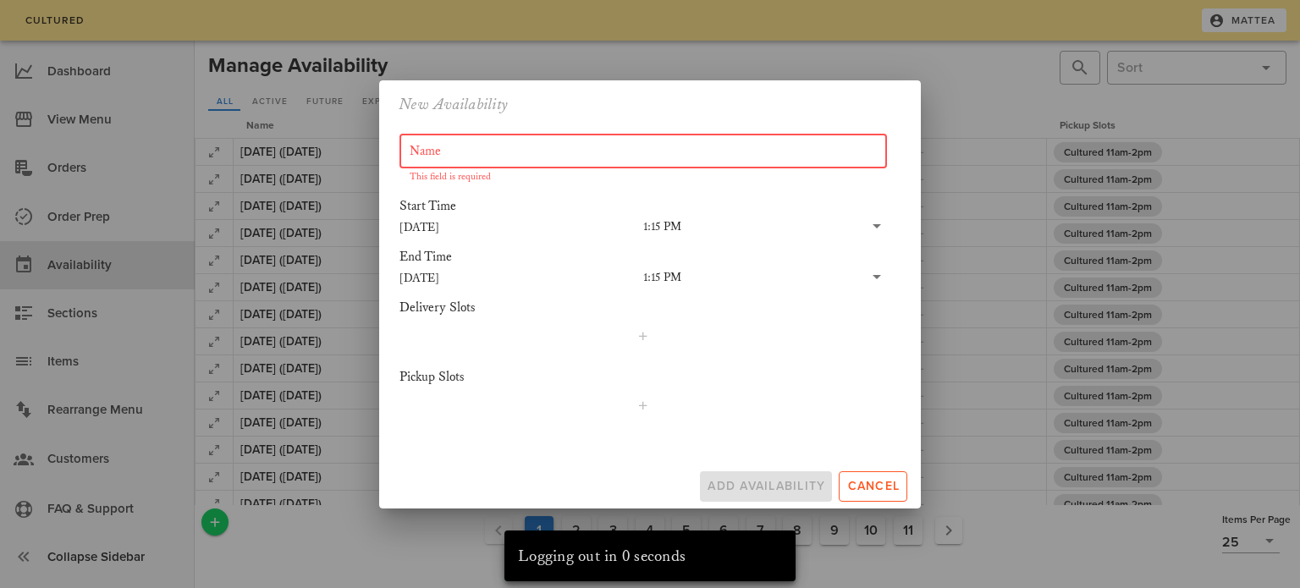
click at [467, 148] on input "Name" at bounding box center [643, 151] width 467 height 27
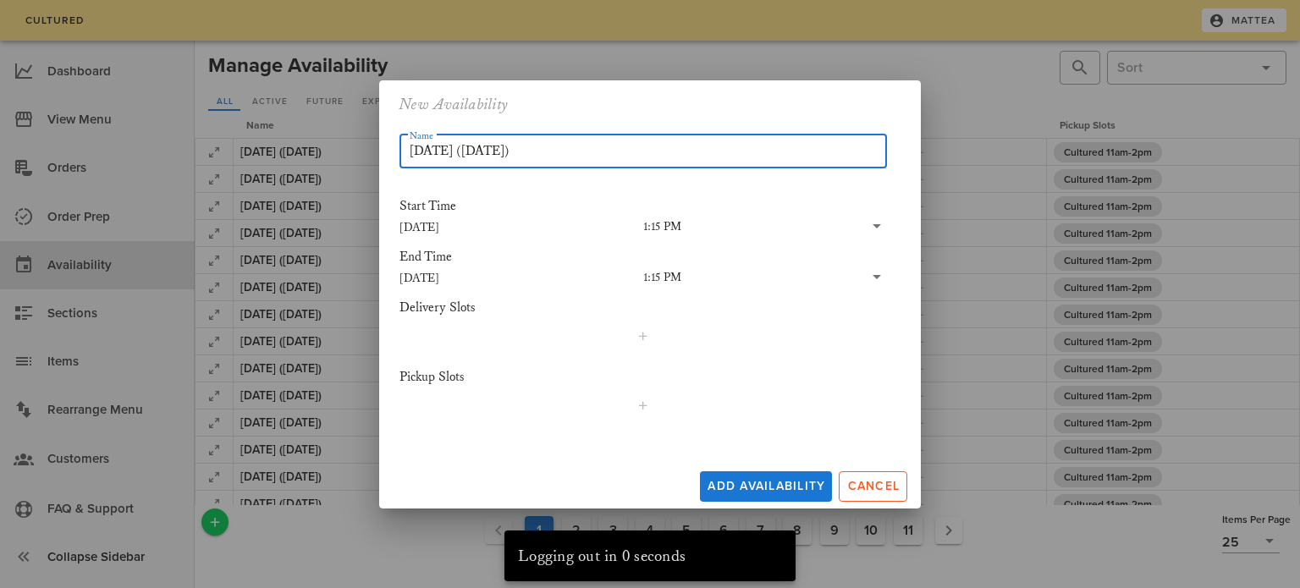
type input "[DATE] ([DATE])"
click at [424, 281] on input "[DATE]" at bounding box center [522, 278] width 244 height 22
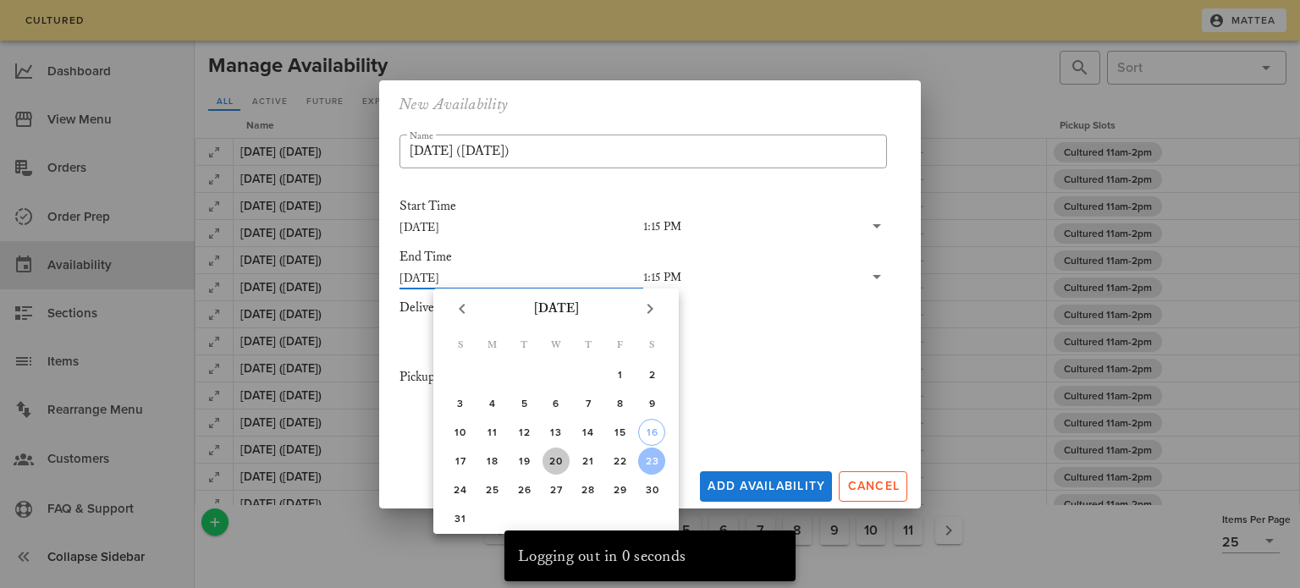
click at [555, 460] on div "20" at bounding box center [556, 461] width 27 height 12
type input "[DATE]"
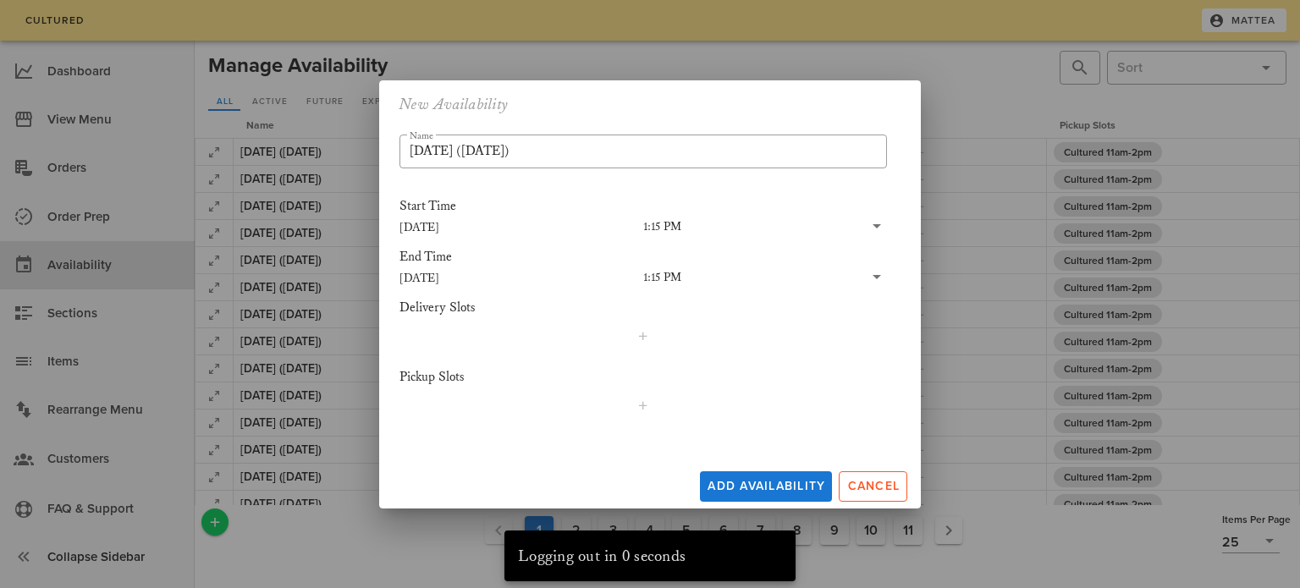
click at [686, 273] on input "text" at bounding box center [773, 278] width 182 height 22
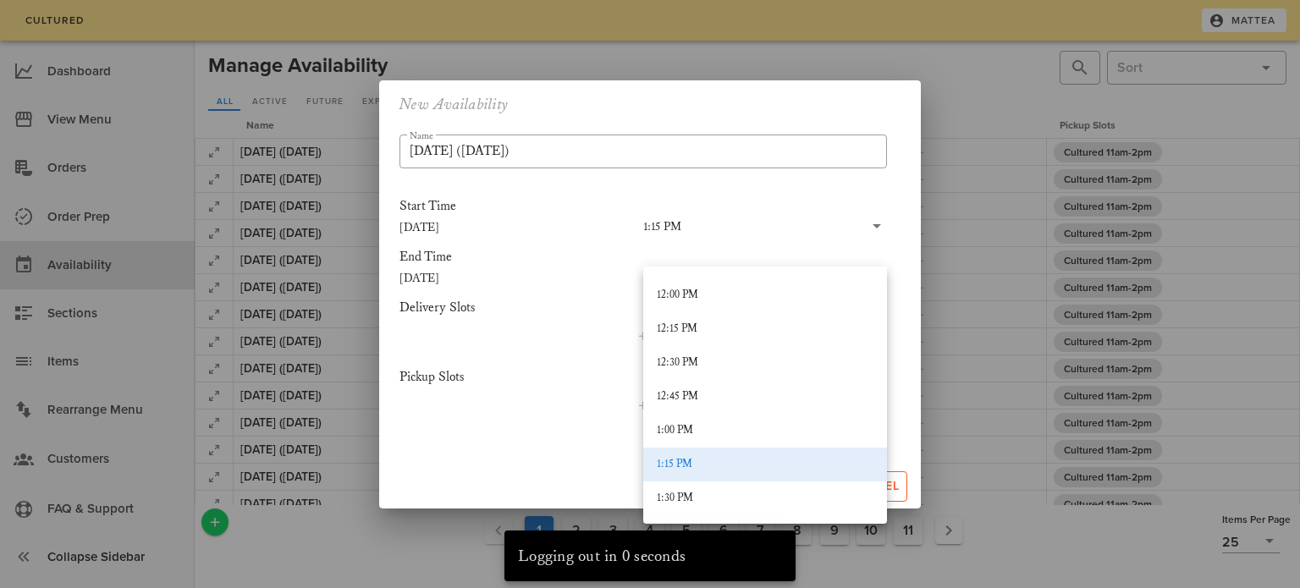
scroll to position [1621, 0]
click at [707, 295] on div "12:00 PM" at bounding box center [765, 295] width 217 height 14
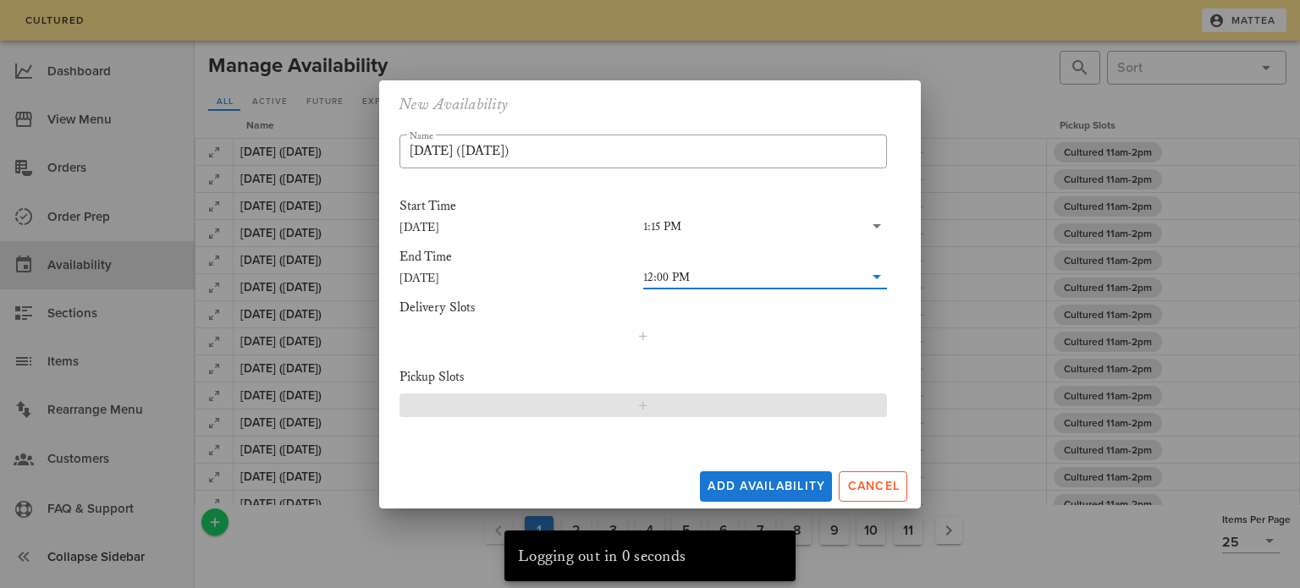
click at [665, 395] on button "button" at bounding box center [644, 406] width 488 height 24
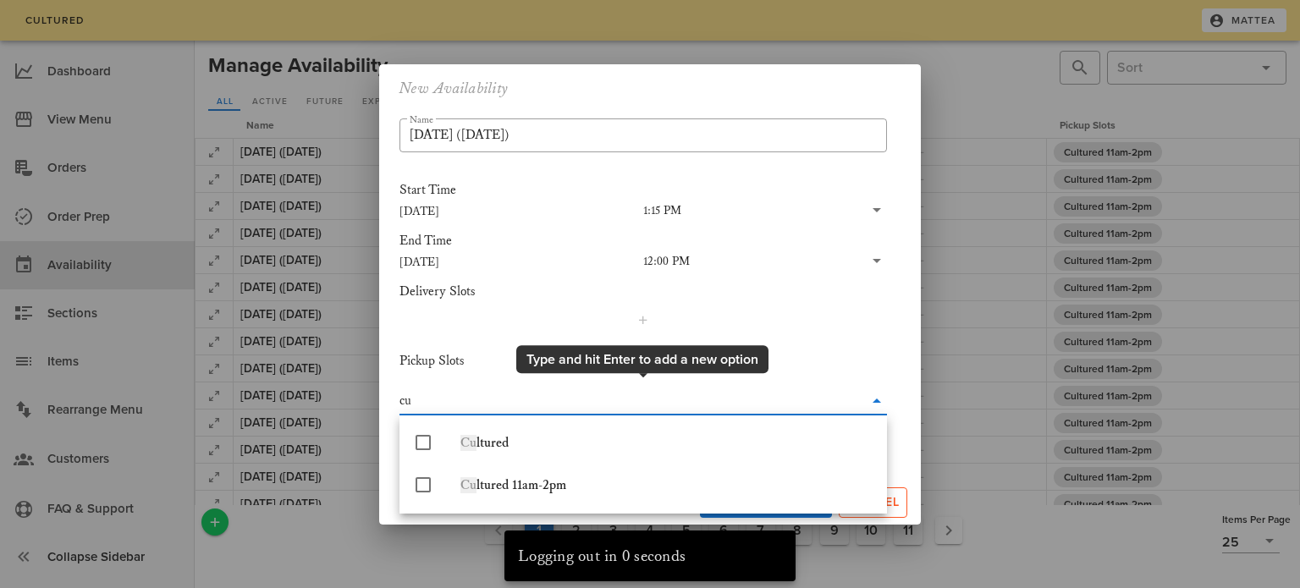
type input "cul"
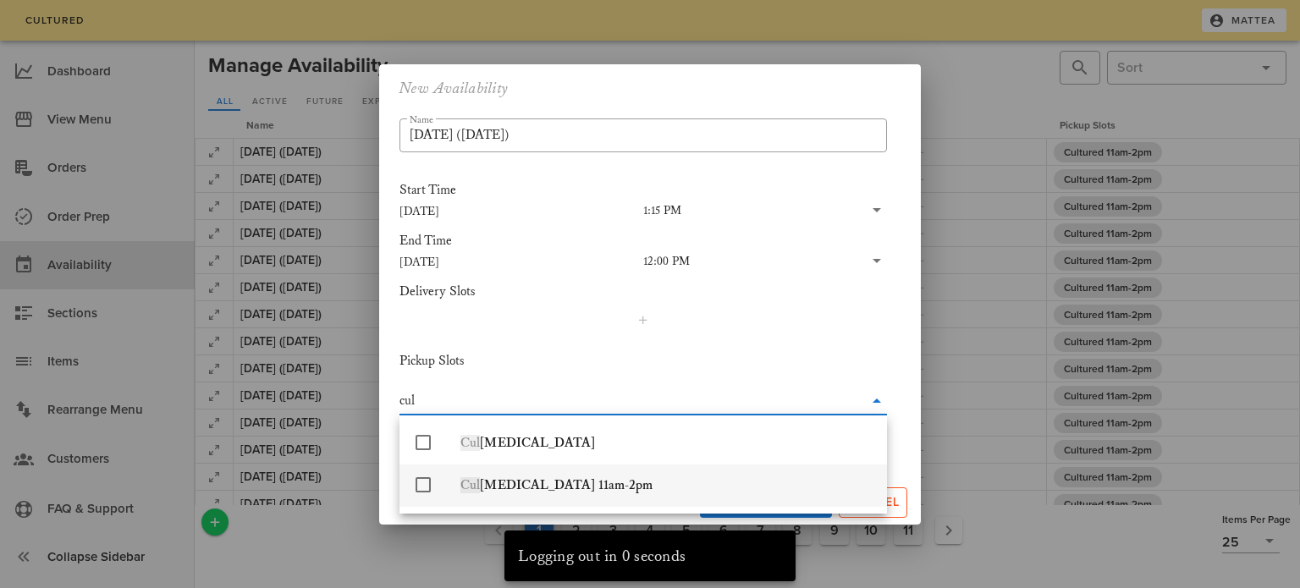
click at [657, 491] on div "Cul [MEDICAL_DATA] 11am-2pm" at bounding box center [667, 485] width 413 height 16
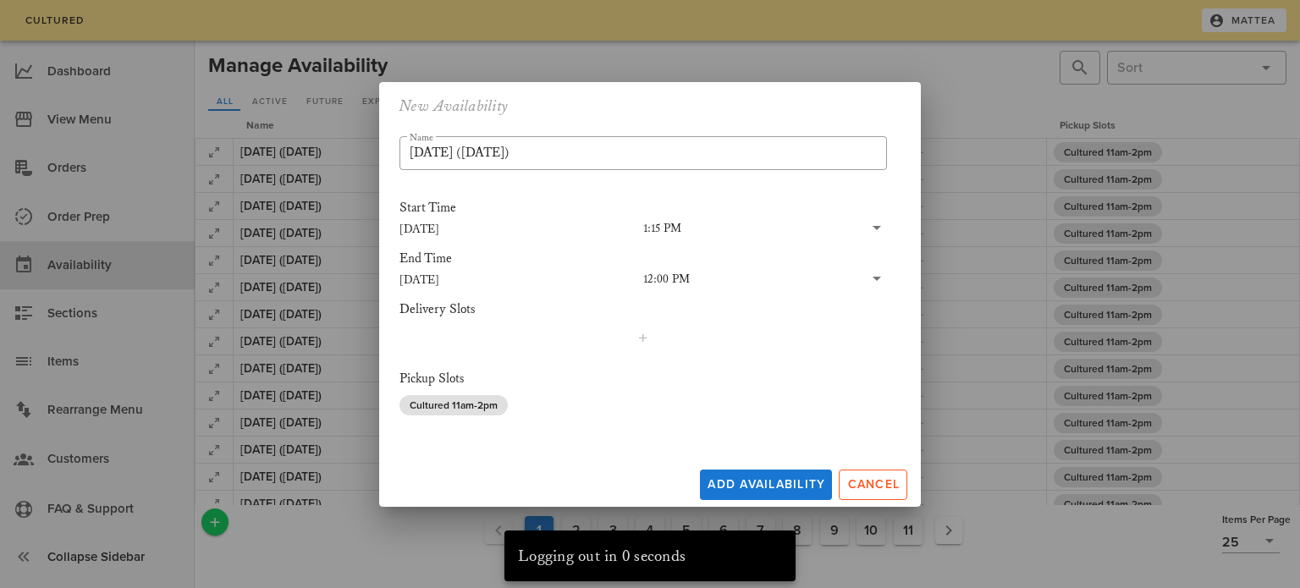
click at [524, 452] on div "​ Name [DATE] ([DATE]) Start Time [DATE] 1:15 PM End Time [DATE] 12:00 PM Deliv…" at bounding box center [650, 293] width 542 height 327
click at [794, 486] on span "Add Availability" at bounding box center [766, 484] width 119 height 14
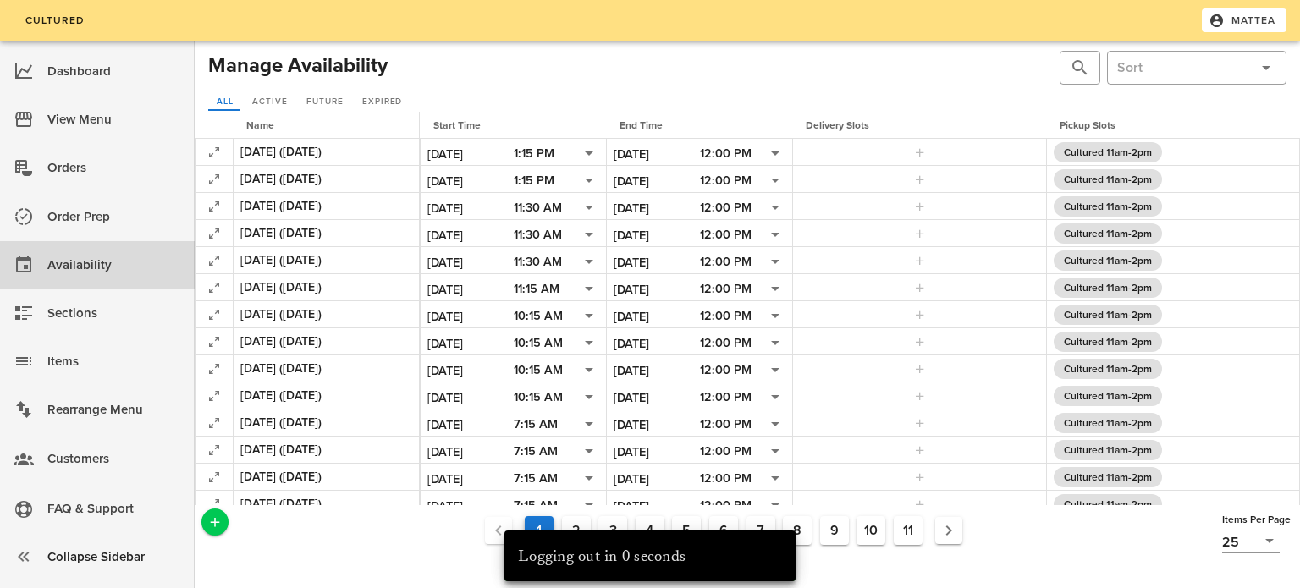
click at [224, 535] on div "1 2 3 4 5 6 7 8 9 10 11 Records 1 - 25 of 253 Items Per Page 25" at bounding box center [747, 542] width 1112 height 80
click at [213, 522] on icon "Add a New Record" at bounding box center [214, 522] width 15 height 15
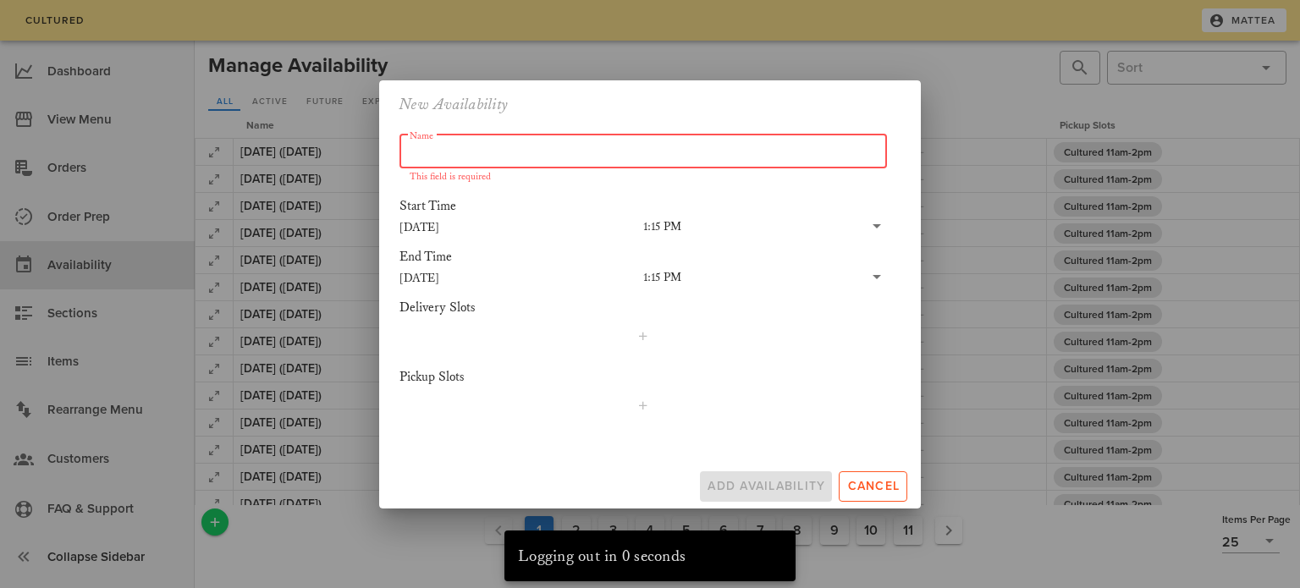
click at [470, 141] on input "Name" at bounding box center [643, 151] width 467 height 27
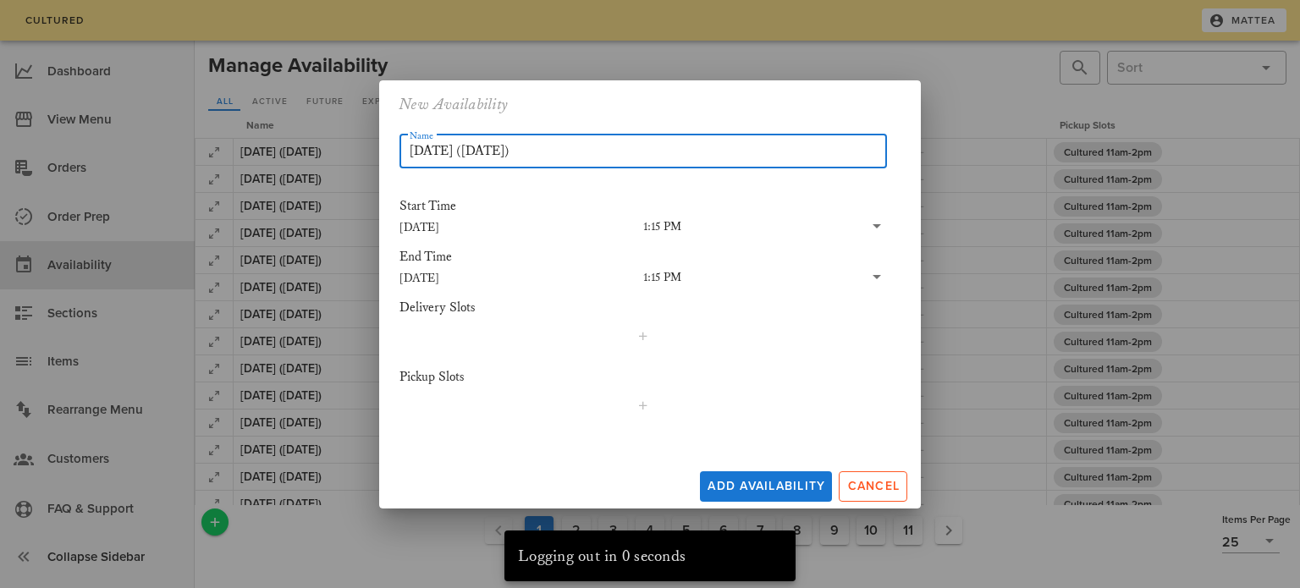
type input "[DATE] ([DATE])"
click at [437, 272] on input "[DATE]" at bounding box center [522, 278] width 244 height 22
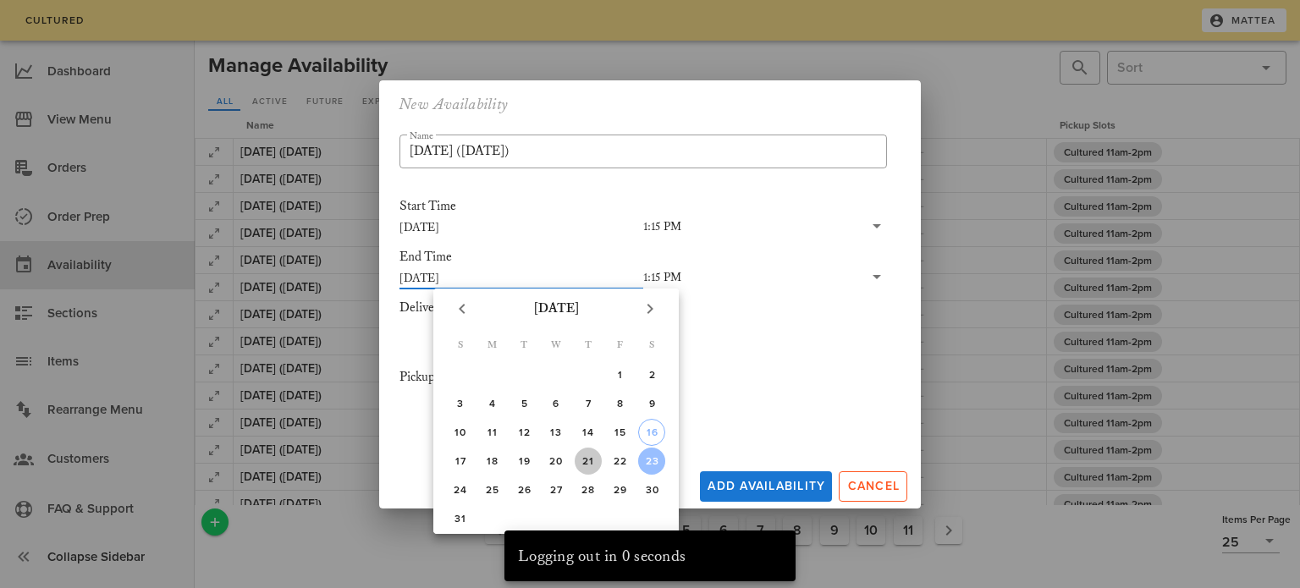
click at [592, 458] on div "21" at bounding box center [588, 461] width 27 height 12
type input "[DATE]"
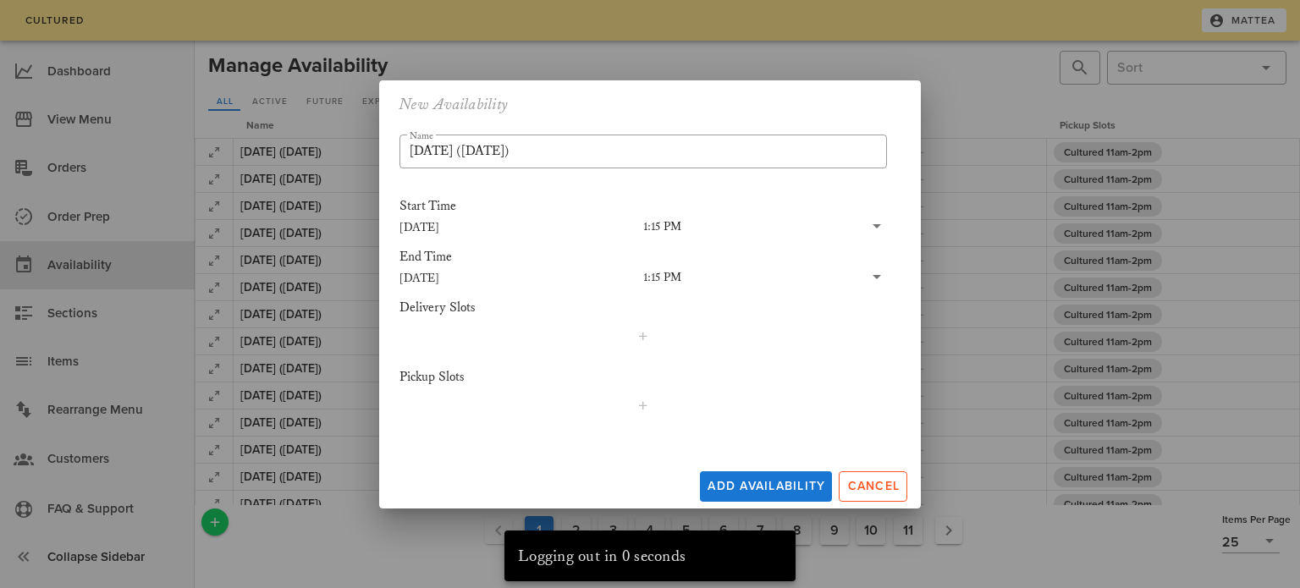
click at [715, 268] on input "text" at bounding box center [773, 278] width 182 height 22
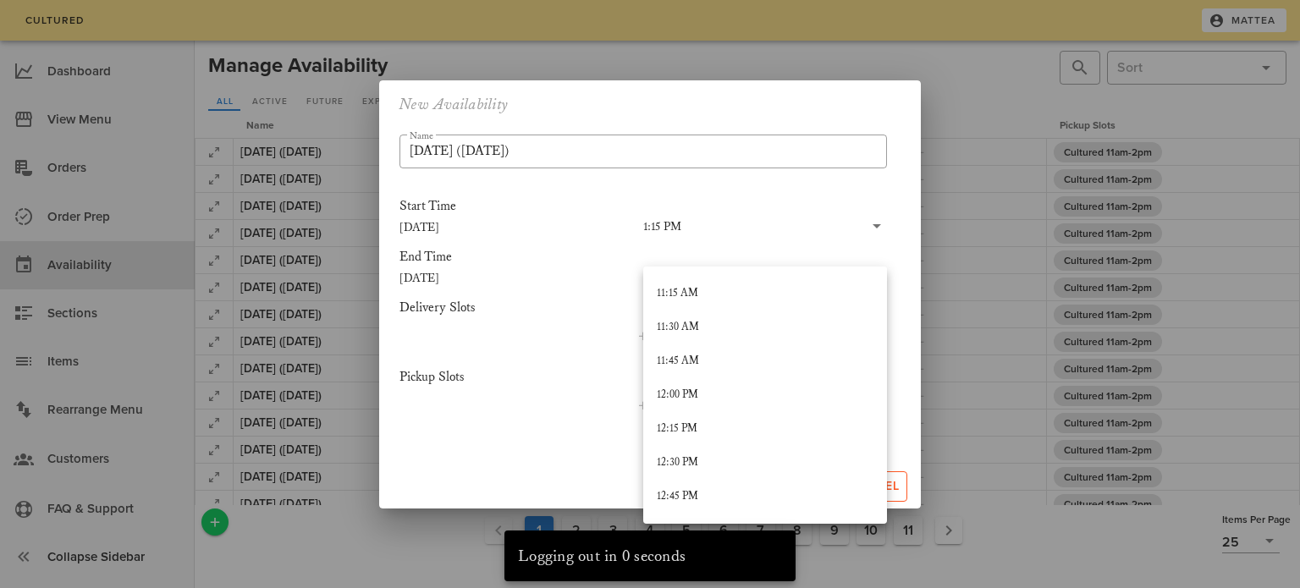
scroll to position [1532, 0]
click at [732, 384] on div "12:00 PM" at bounding box center [765, 384] width 217 height 14
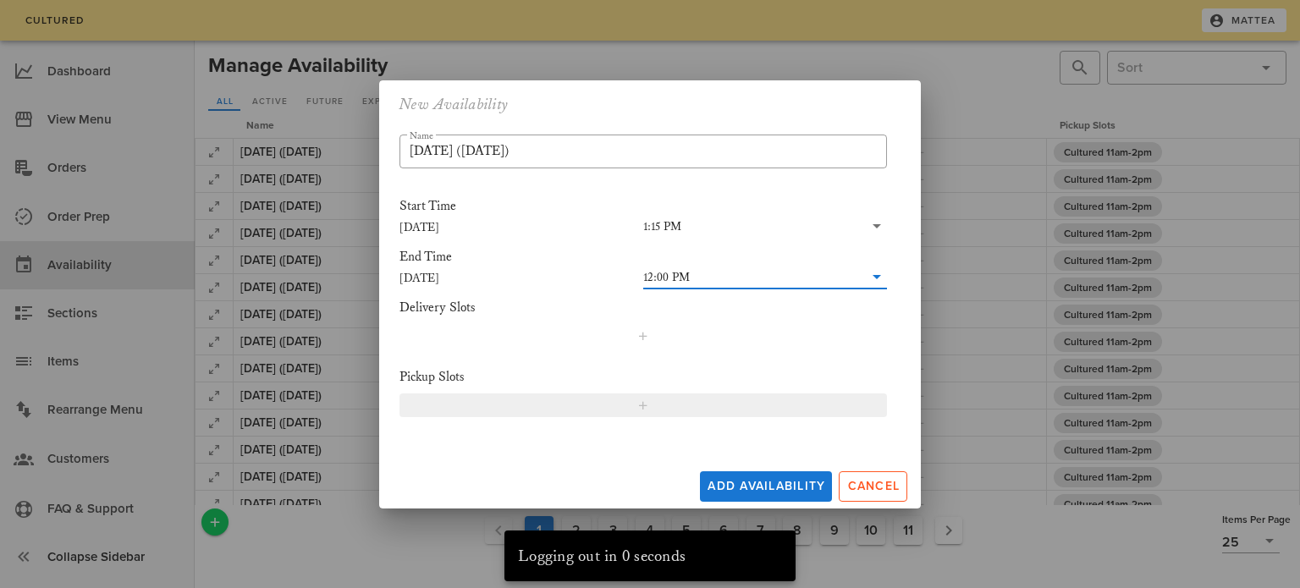
click at [665, 399] on span "button" at bounding box center [643, 406] width 466 height 14
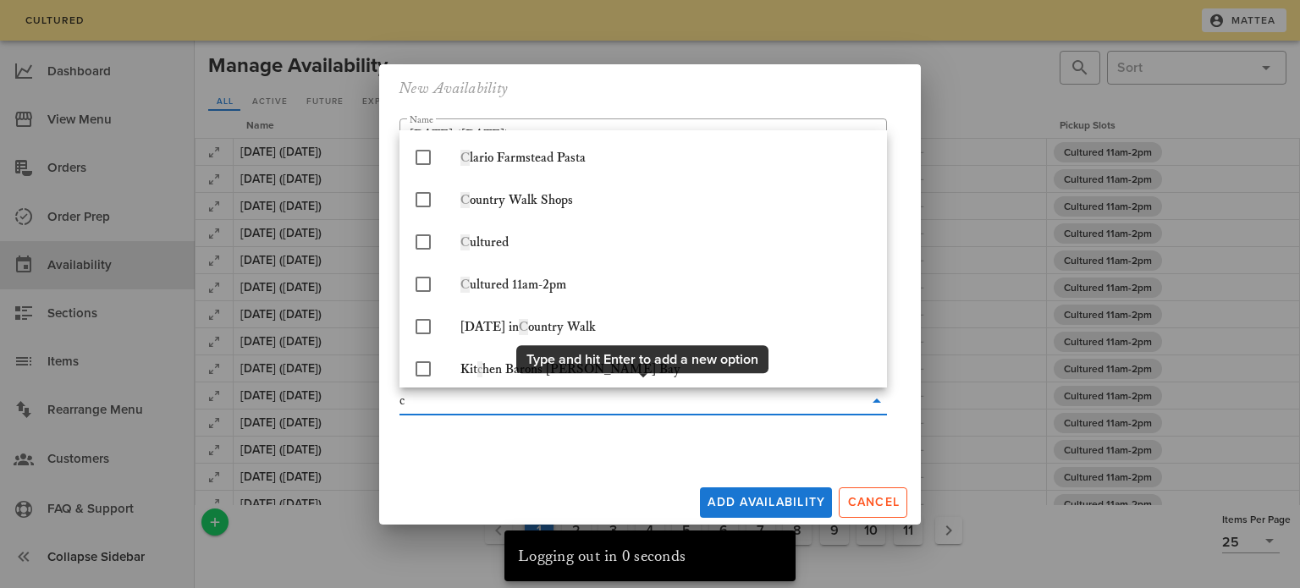
type input "cu"
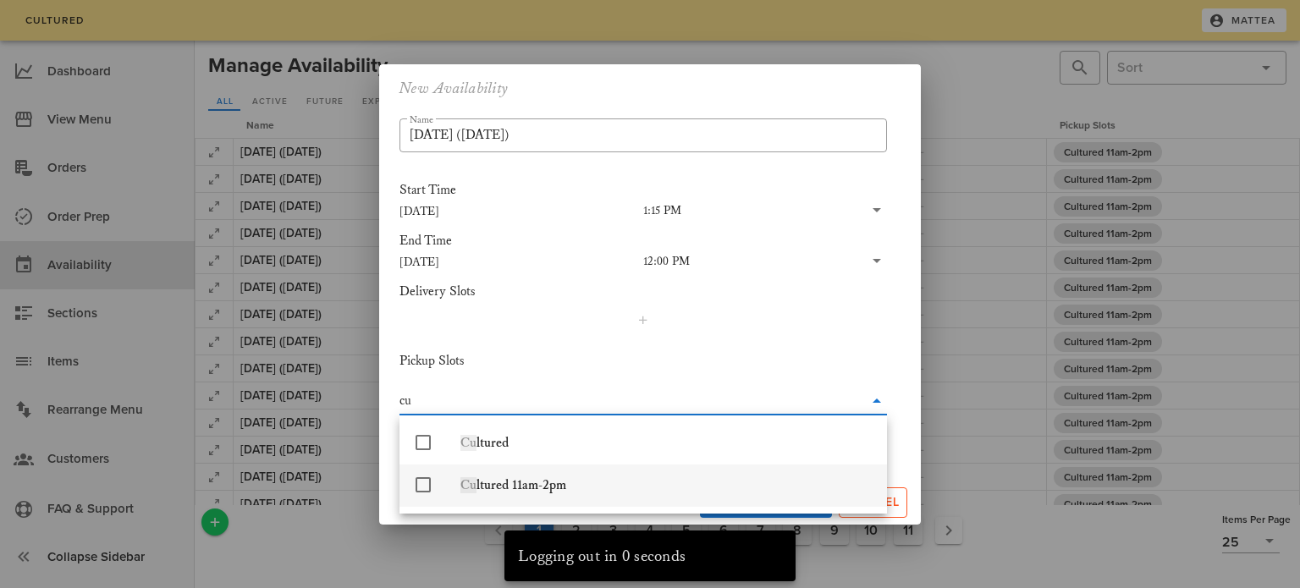
click at [637, 490] on div "Cu ltured 11am-2pm" at bounding box center [667, 485] width 413 height 16
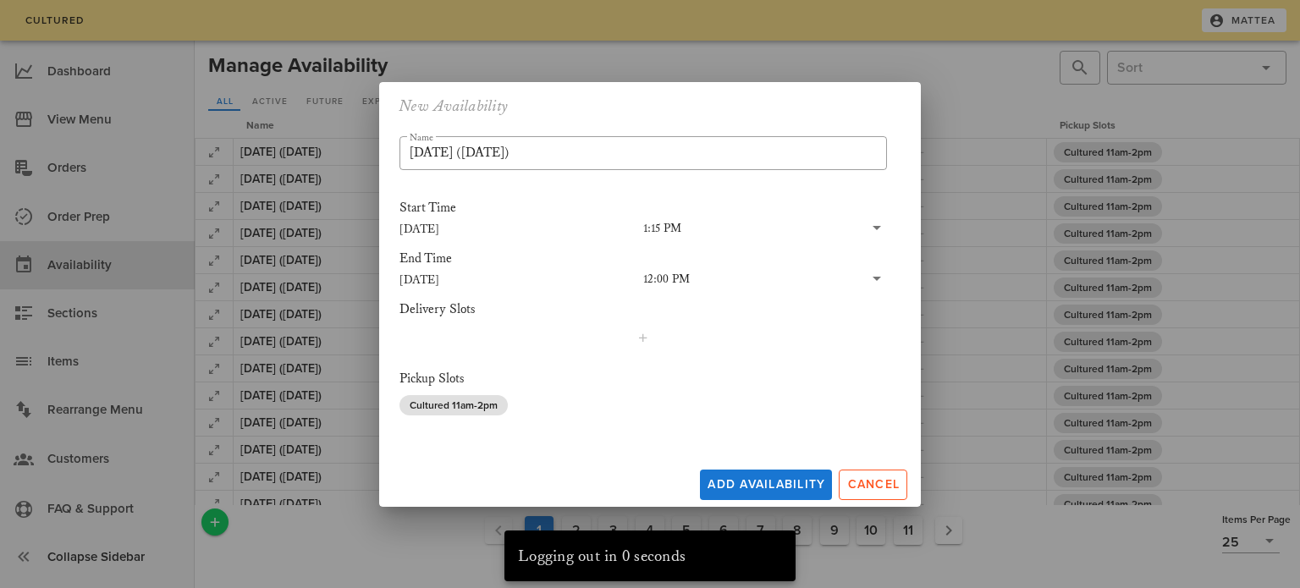
click at [632, 482] on div "Add Availability Cancel" at bounding box center [650, 481] width 542 height 51
click at [781, 490] on span "Add Availability" at bounding box center [766, 484] width 119 height 14
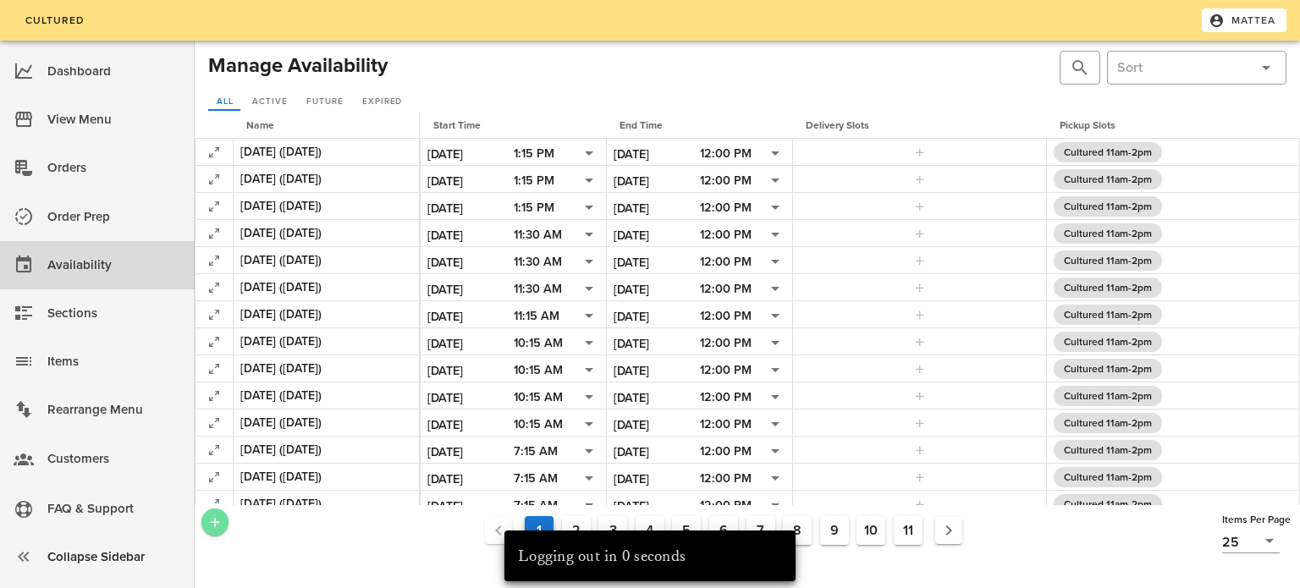
click at [220, 516] on icon "Add a New Record" at bounding box center [214, 522] width 15 height 15
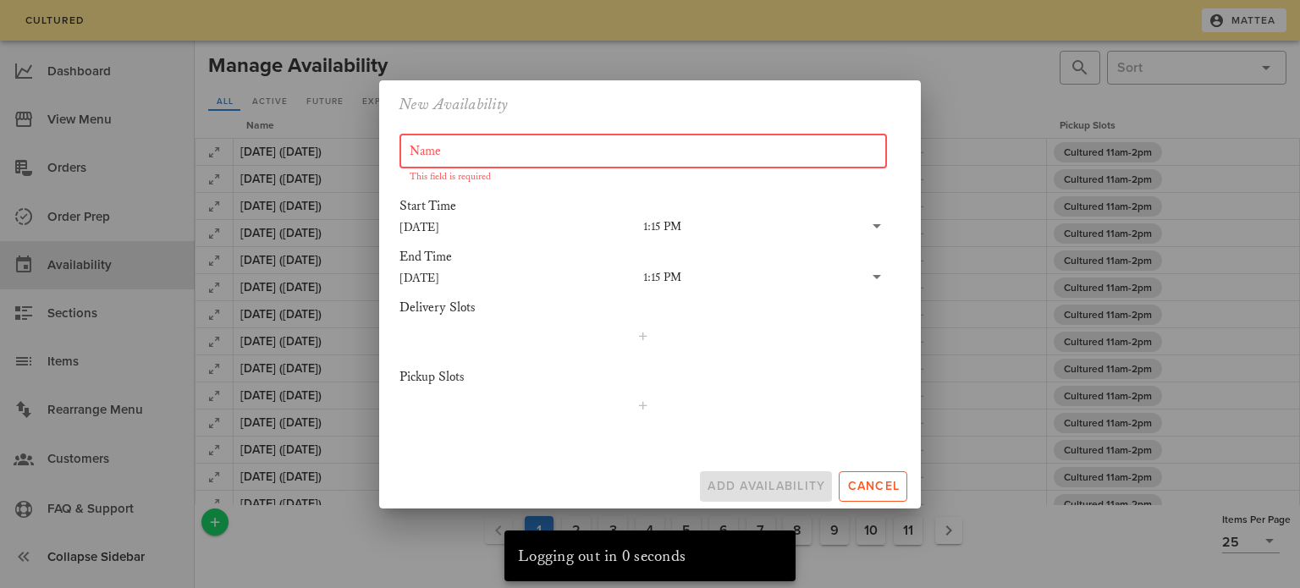
click at [495, 136] on div "Name" at bounding box center [643, 152] width 467 height 34
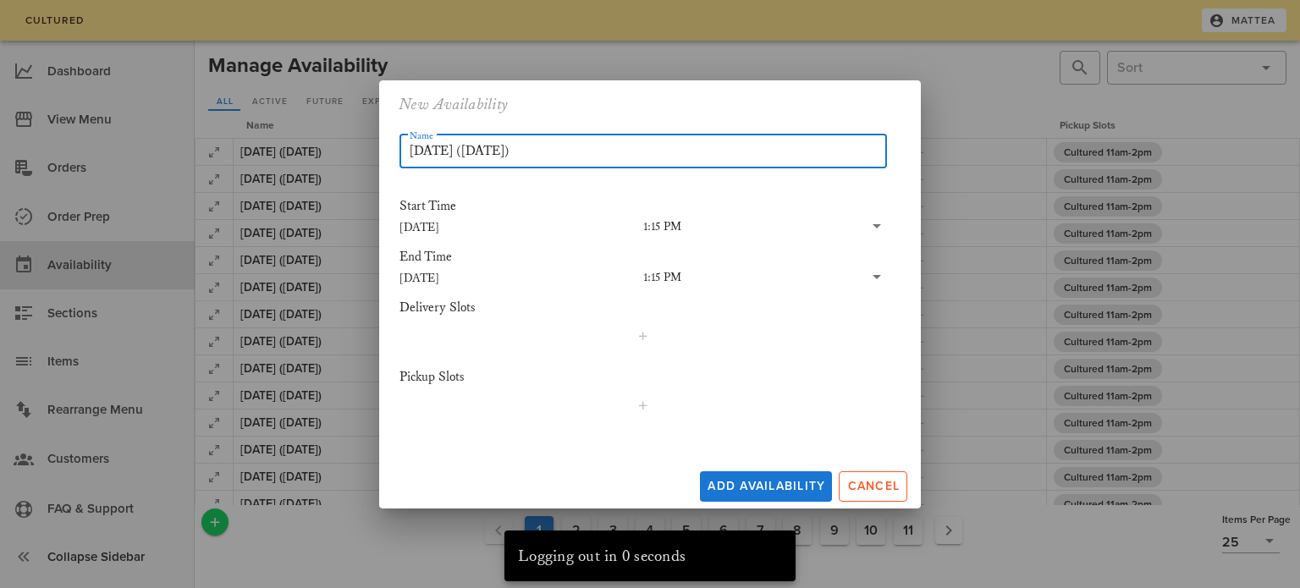
type input "[DATE] ([DATE])"
click at [680, 275] on div "1:15 PM" at bounding box center [662, 277] width 38 height 15
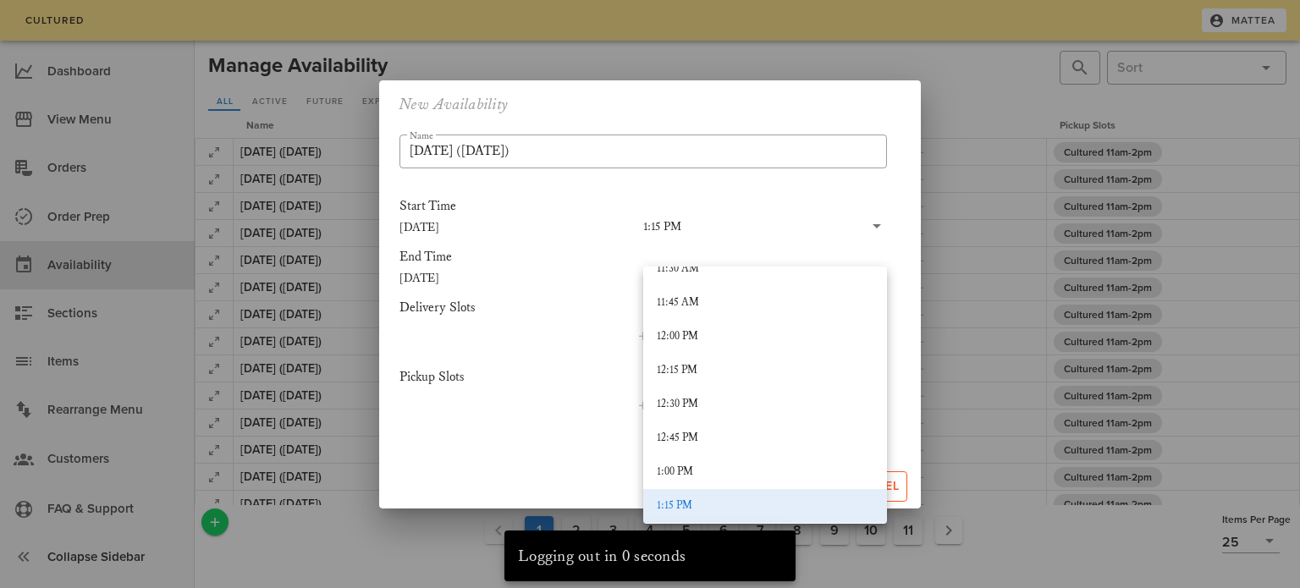
scroll to position [1575, 0]
click at [704, 339] on div "12:00 PM" at bounding box center [765, 341] width 217 height 14
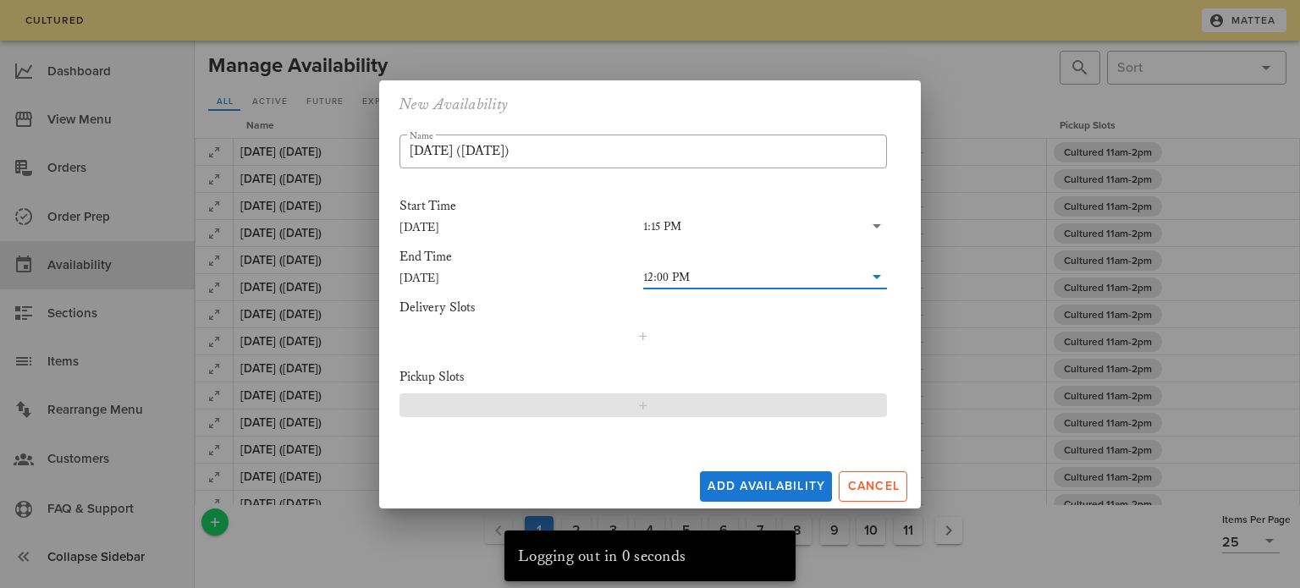
click at [643, 409] on icon "button" at bounding box center [644, 406] width 14 height 14
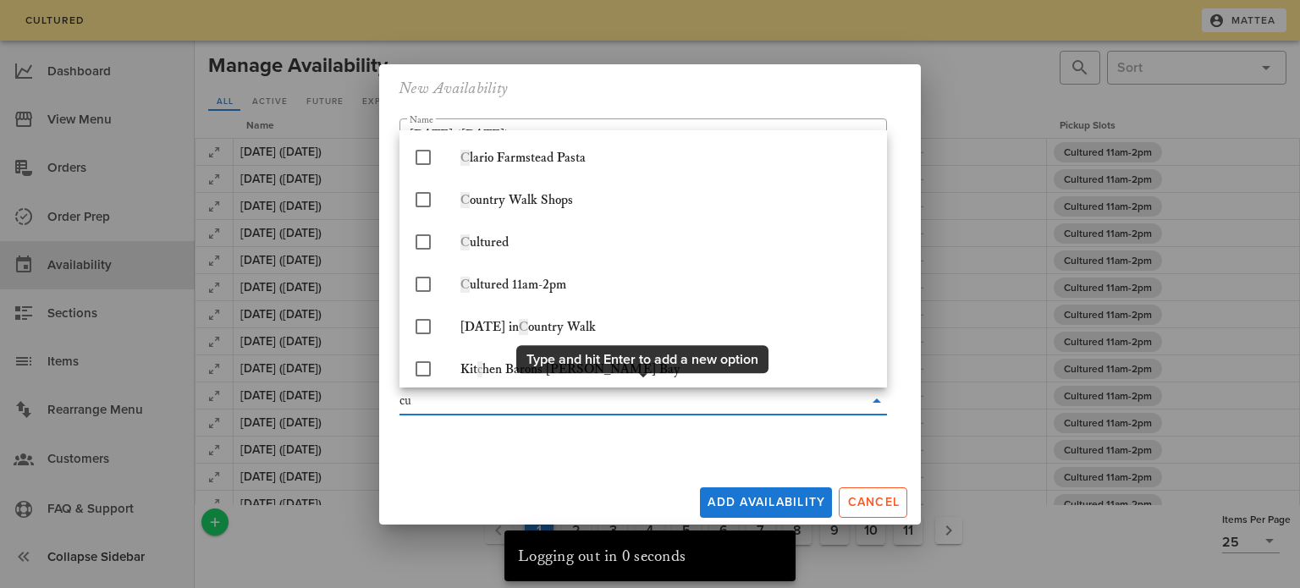
type input "cul"
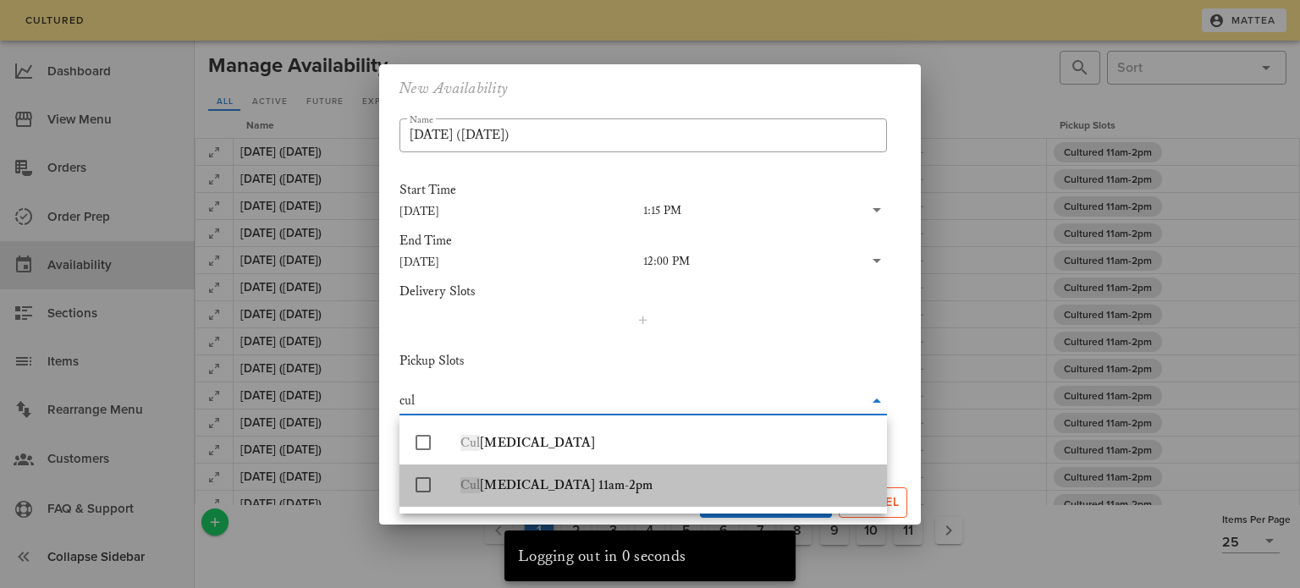
click at [622, 488] on div "Cul [MEDICAL_DATA] 11am-2pm" at bounding box center [667, 485] width 413 height 16
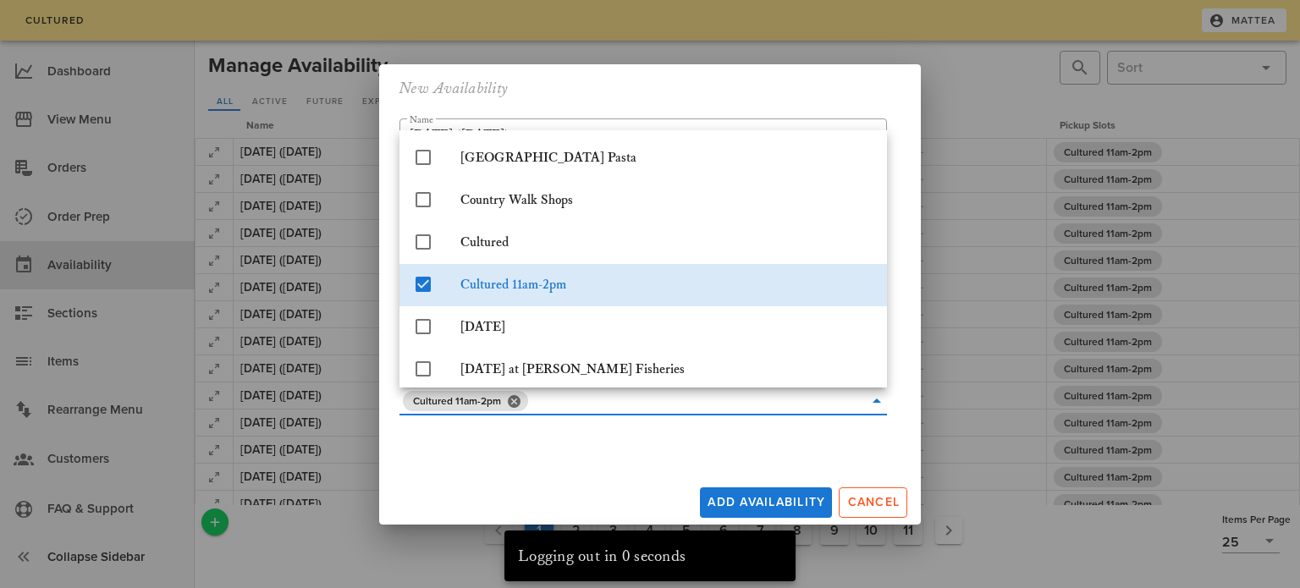
click at [618, 485] on div "Add Availability Cancel" at bounding box center [650, 499] width 542 height 51
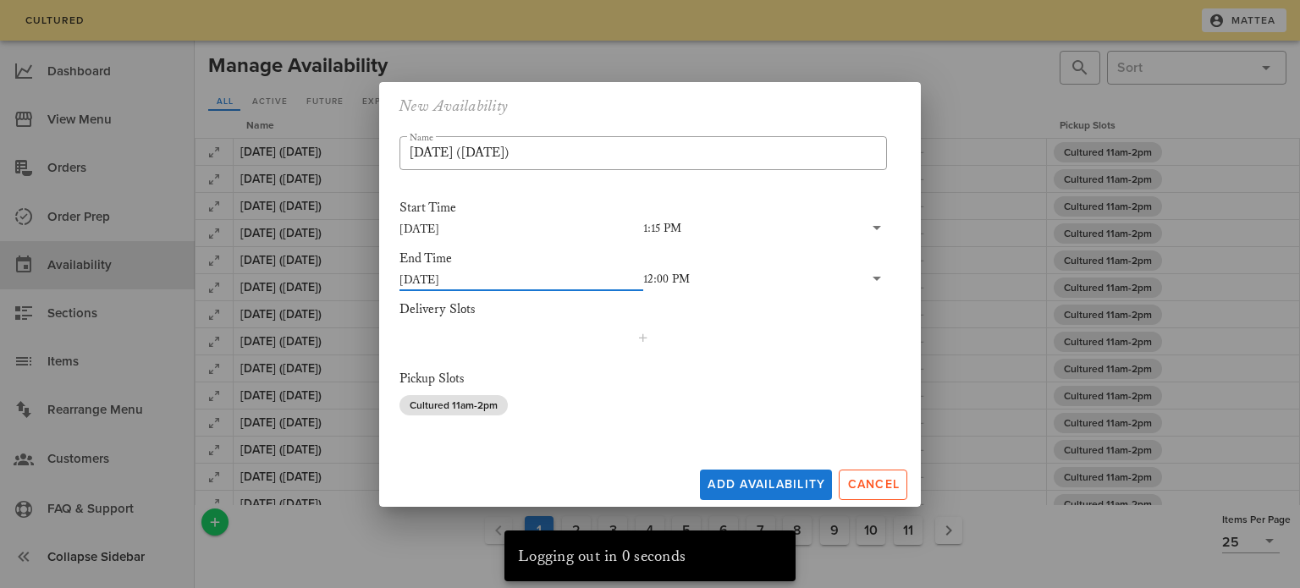
click at [433, 272] on input "[DATE]" at bounding box center [522, 279] width 244 height 22
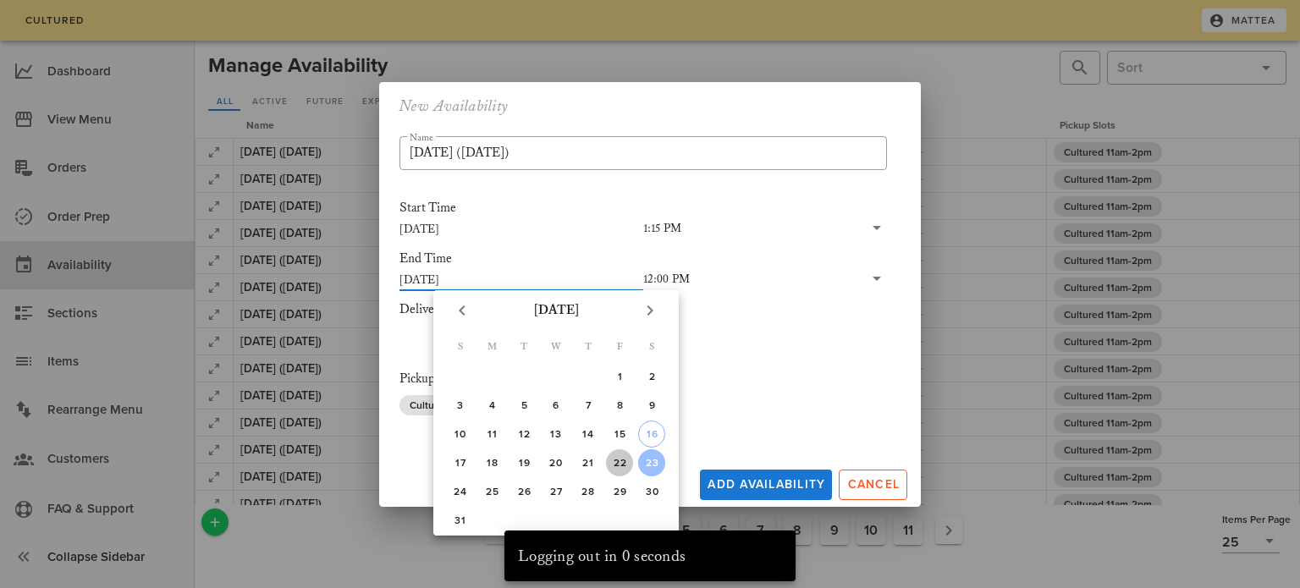
click at [615, 461] on div "22" at bounding box center [619, 463] width 27 height 12
type input "[DATE]"
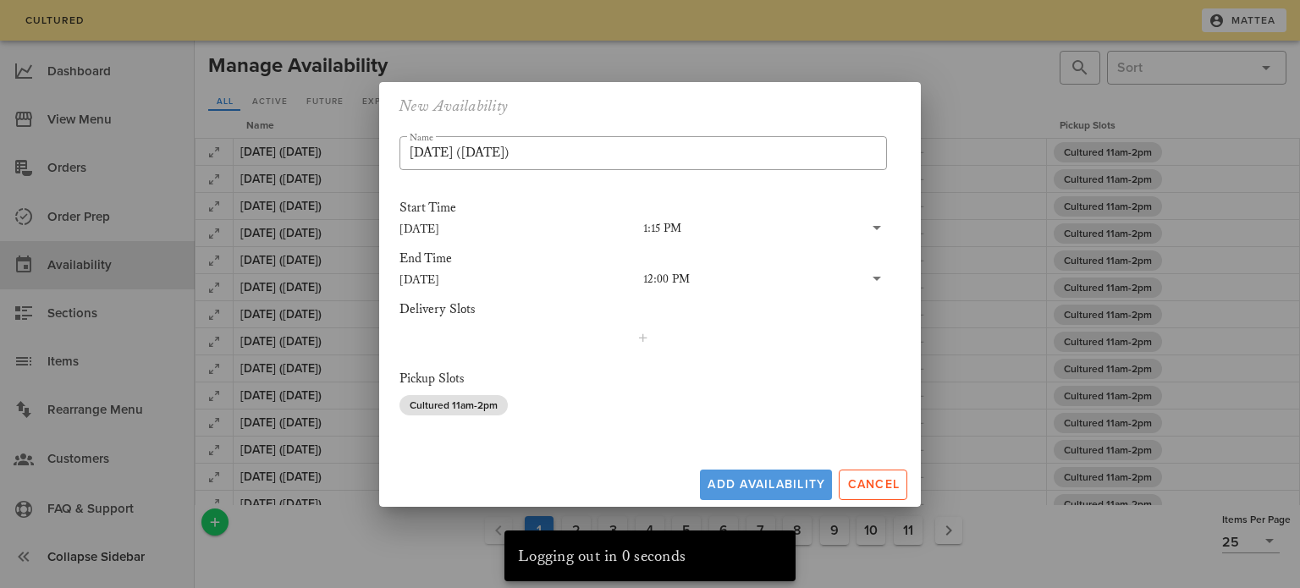
click at [756, 483] on span "Add Availability" at bounding box center [766, 484] width 119 height 14
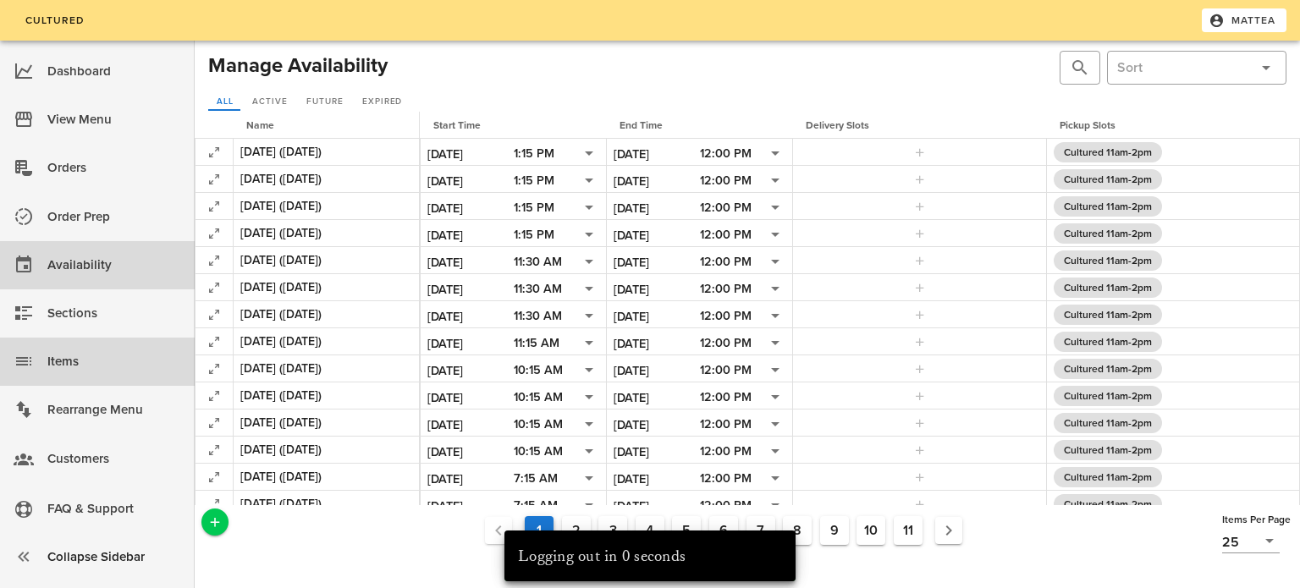
click at [120, 345] on div "Items" at bounding box center [114, 361] width 134 height 41
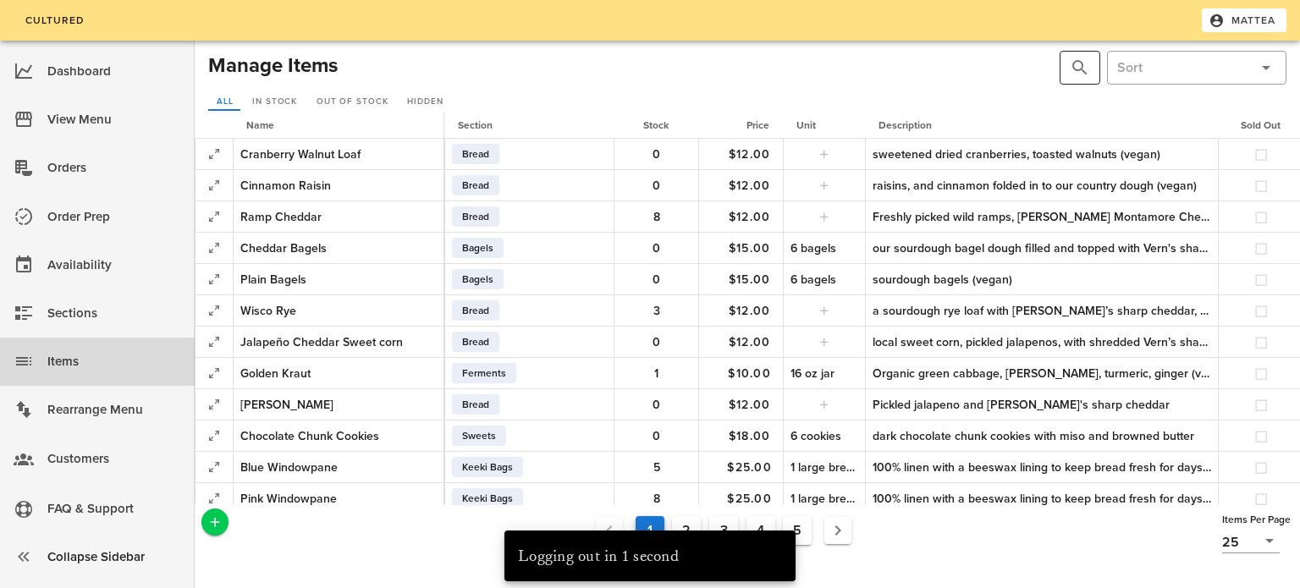
click at [1081, 75] on button "prepend icon" at bounding box center [1080, 68] width 20 height 20
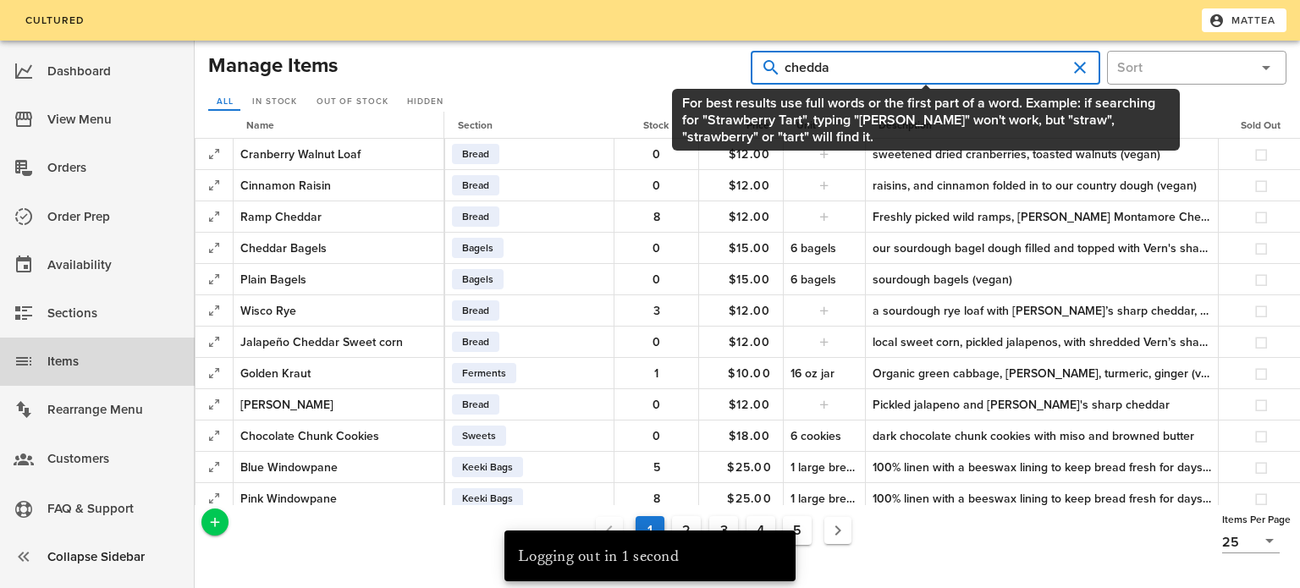
type input "cheddae"
type input "cheddar scallion"
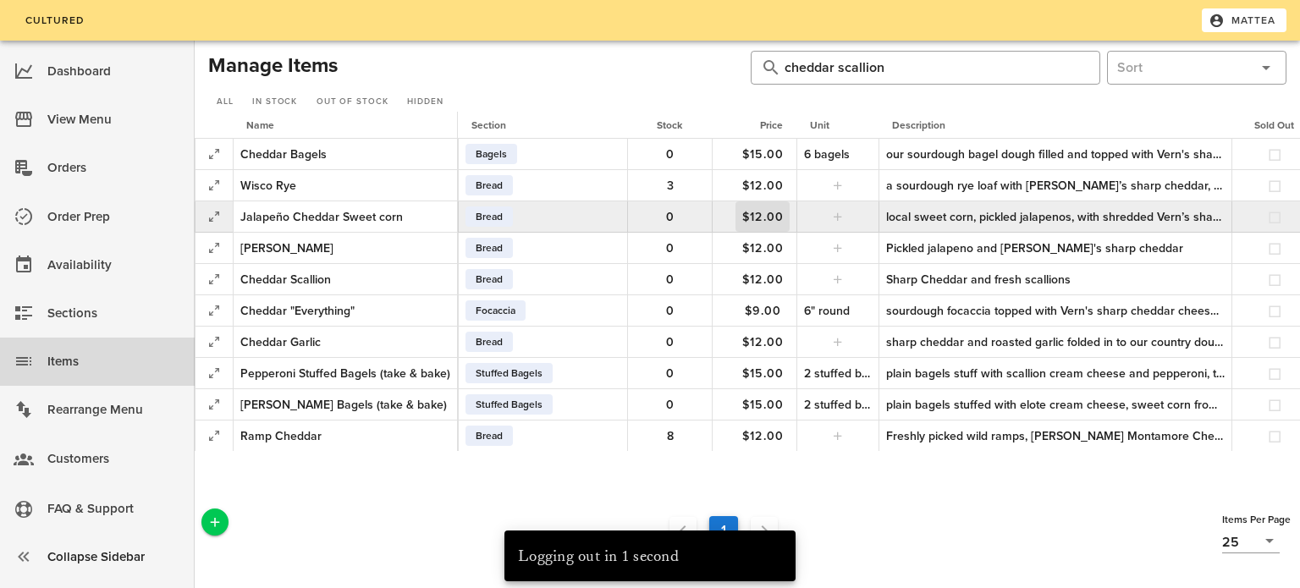
scroll to position [0, 257]
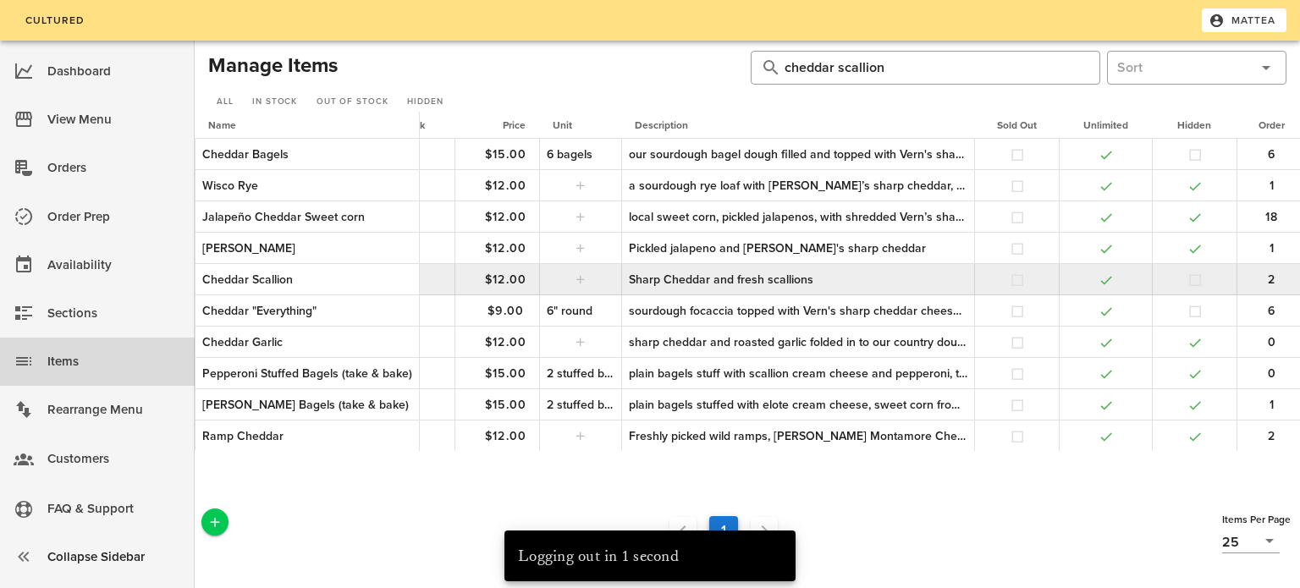
click at [1189, 276] on button "button" at bounding box center [1195, 280] width 15 height 15
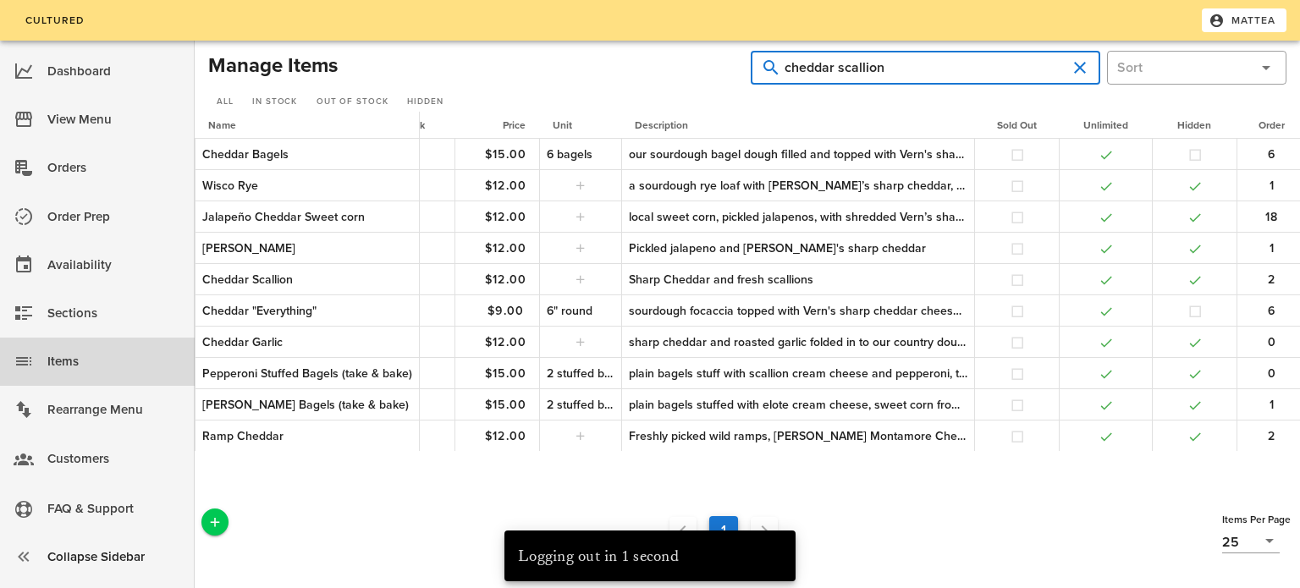
click at [924, 63] on input "cheddar scallion" at bounding box center [926, 67] width 282 height 27
type input "seeded"
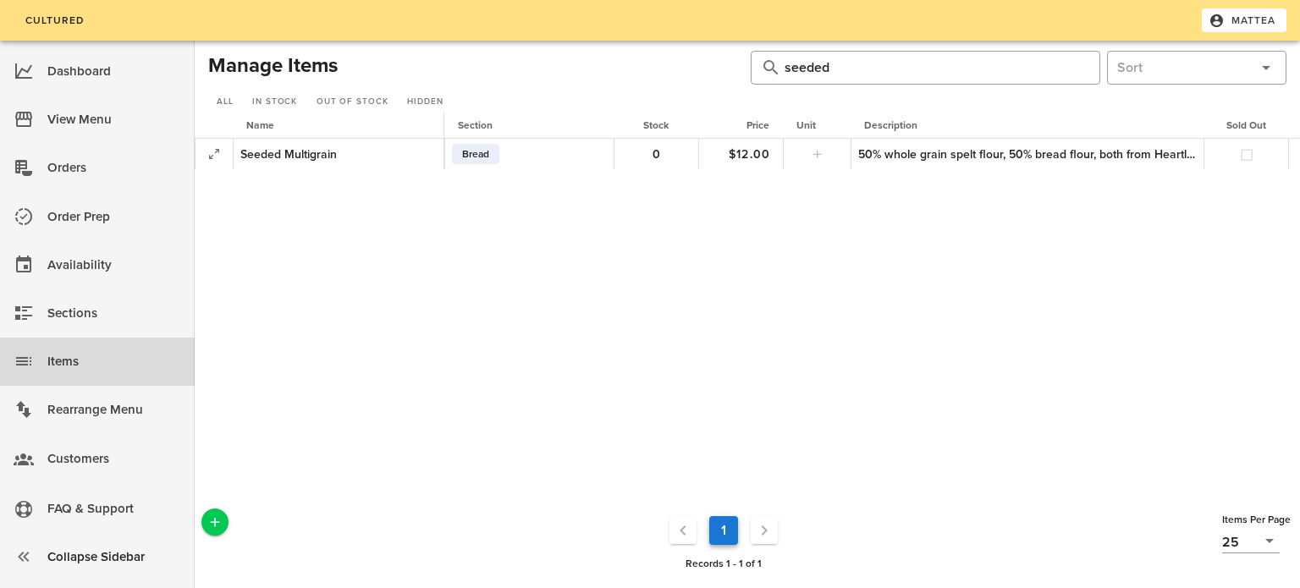
scroll to position [0, 234]
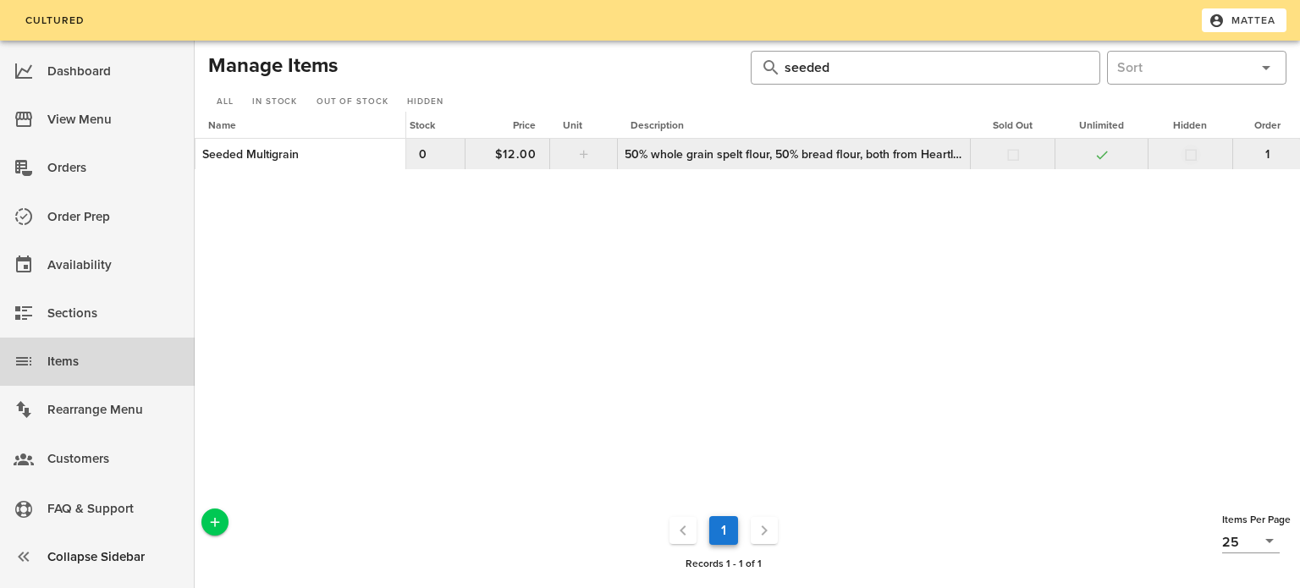
click at [1192, 157] on button "button" at bounding box center [1191, 154] width 15 height 15
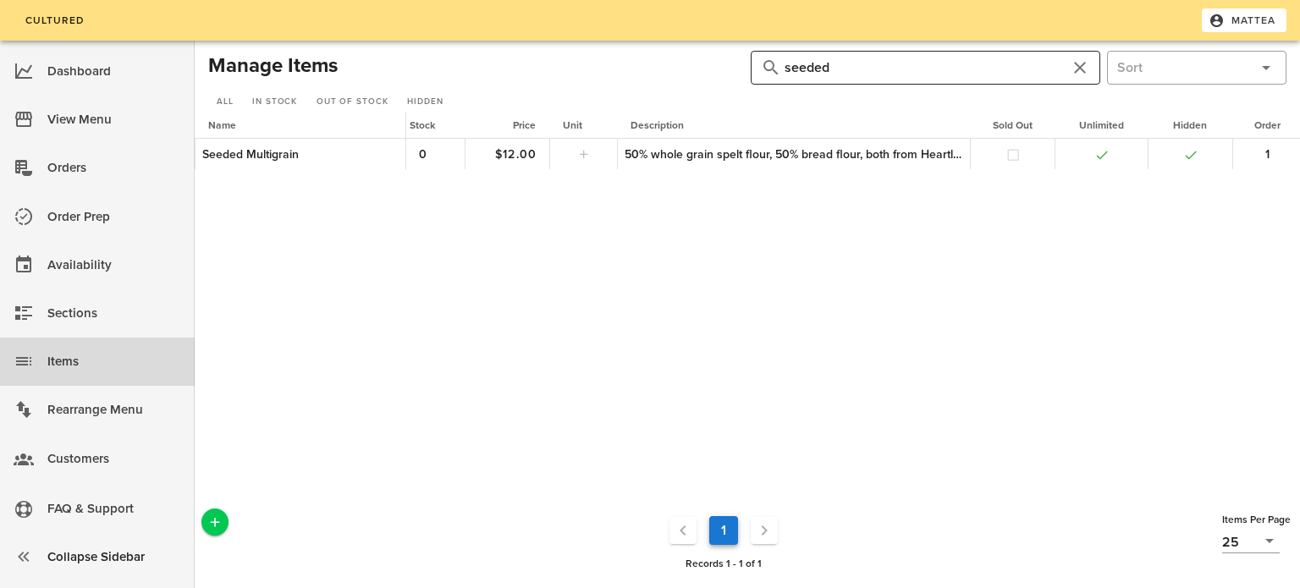
click at [995, 68] on input "seeded" at bounding box center [926, 67] width 282 height 27
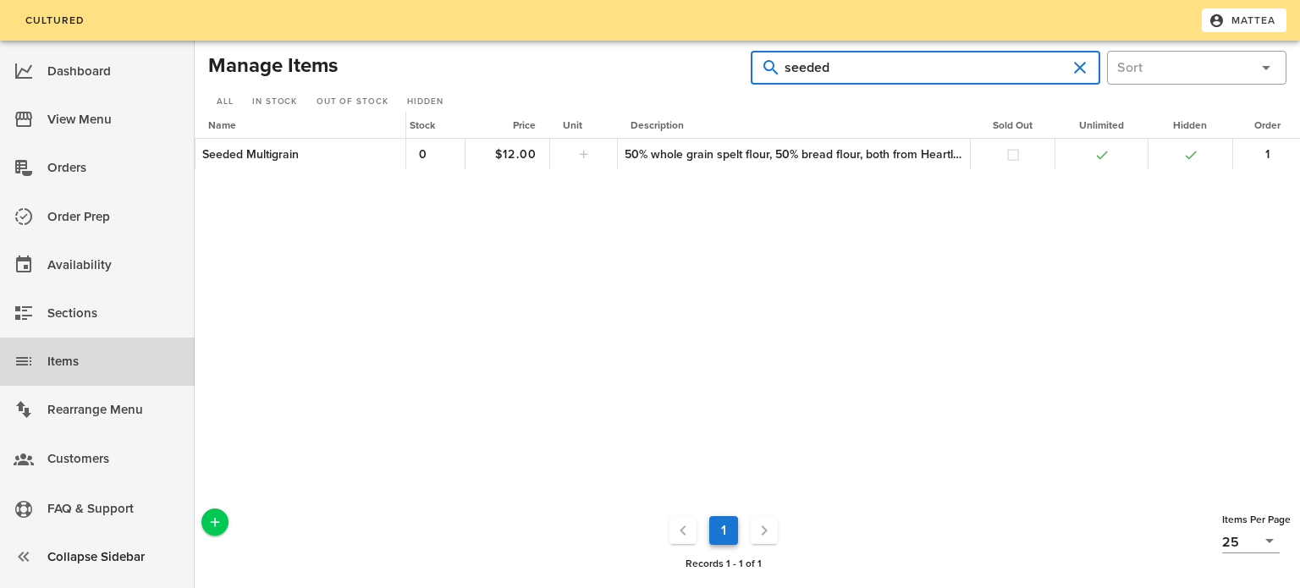
click at [995, 68] on input "seeded" at bounding box center [926, 67] width 282 height 27
type input "rye"
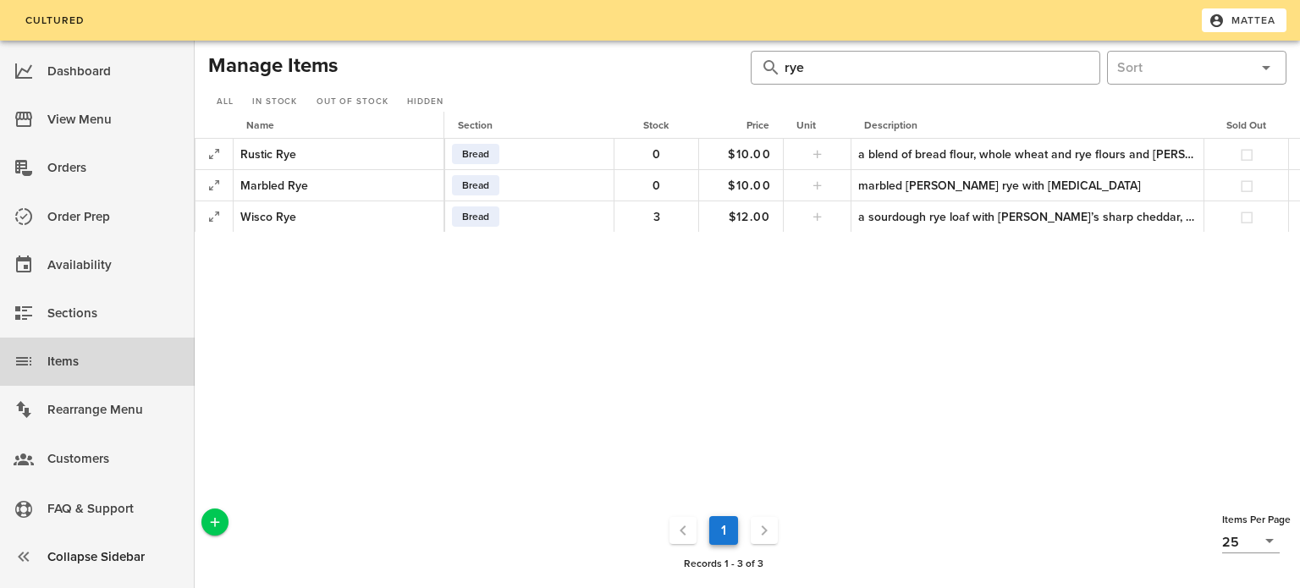
scroll to position [0, 234]
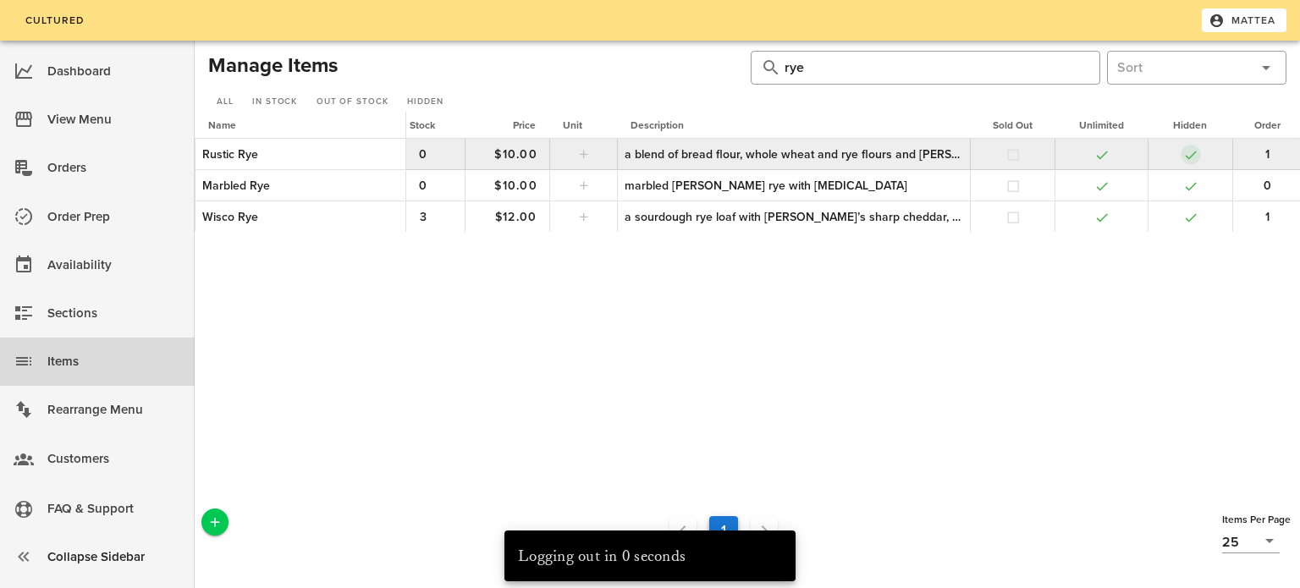
click at [1191, 154] on button "button" at bounding box center [1191, 154] width 15 height 15
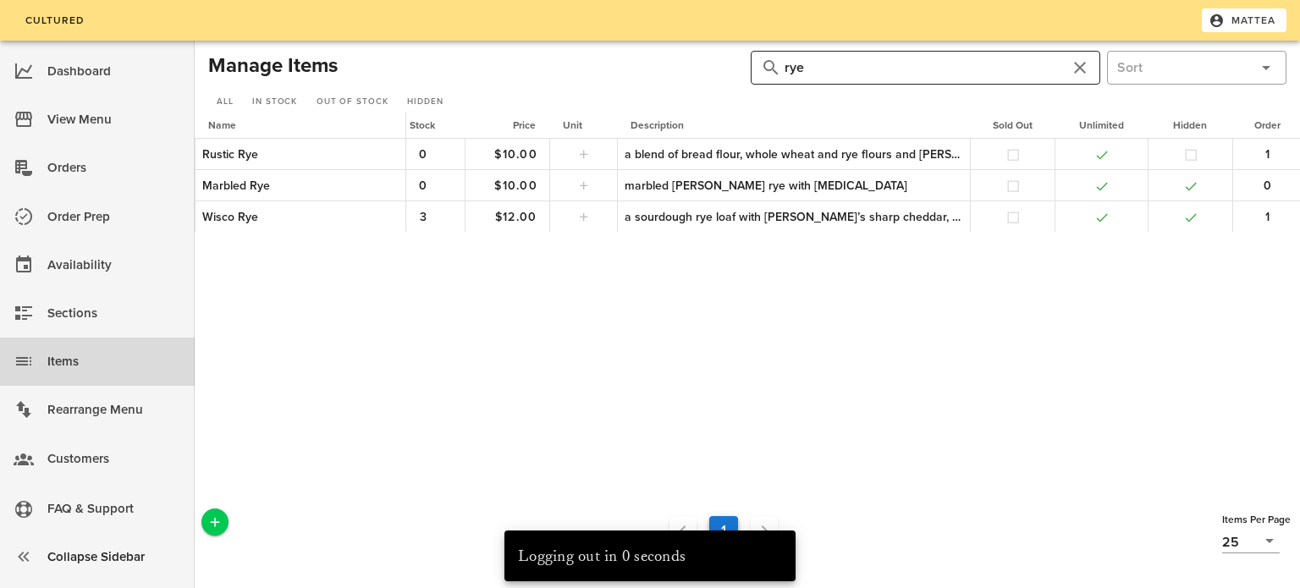
click at [996, 69] on input "rye" at bounding box center [926, 67] width 282 height 27
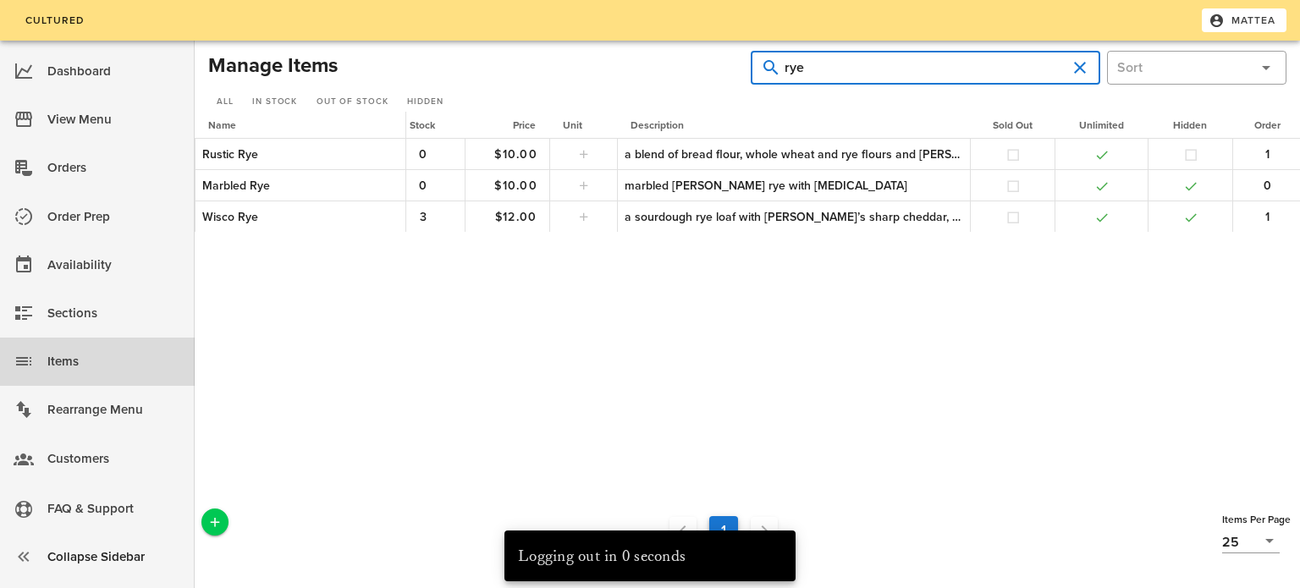
click at [996, 69] on input "rye" at bounding box center [926, 67] width 282 height 27
type input "cranberry"
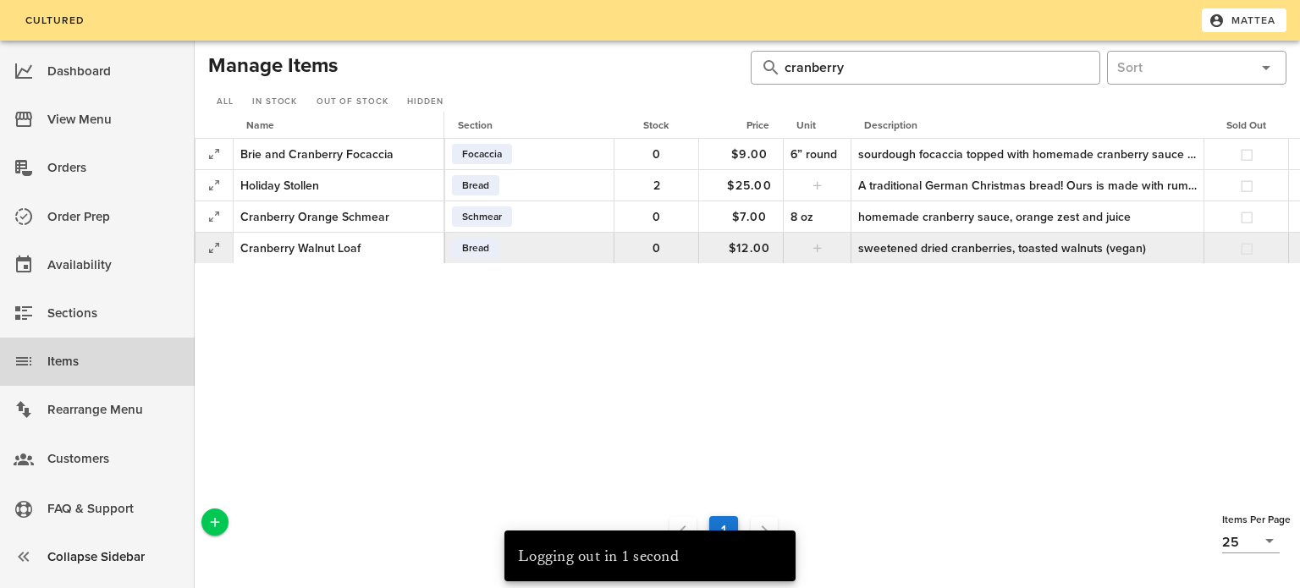
scroll to position [0, 234]
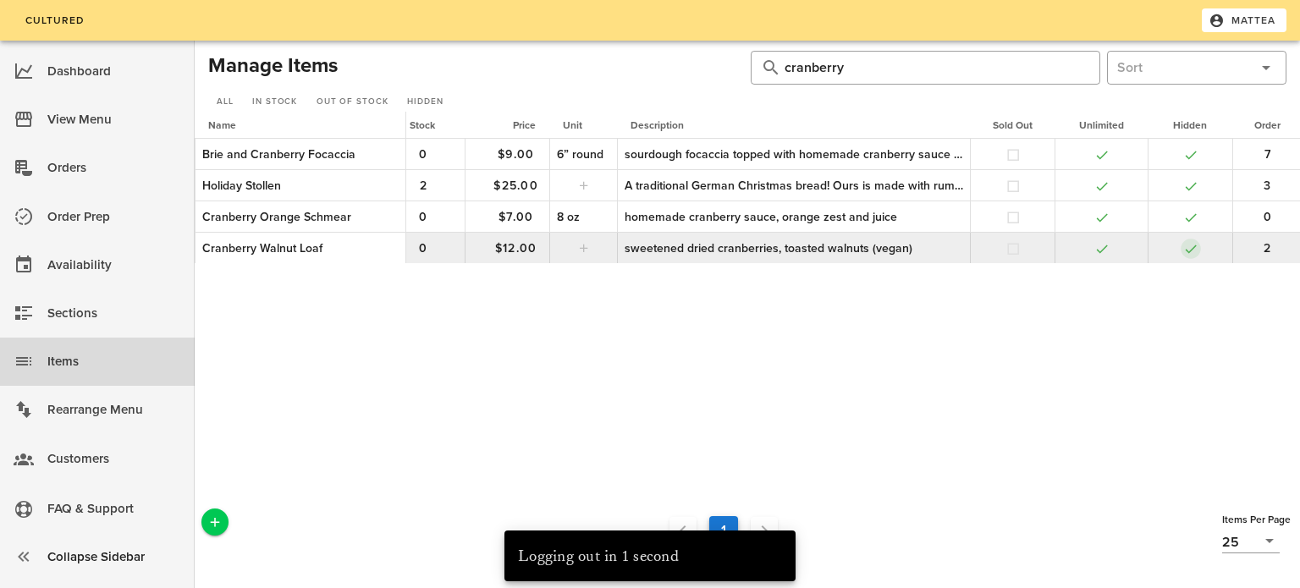
click at [1189, 253] on button "button" at bounding box center [1191, 248] width 15 height 15
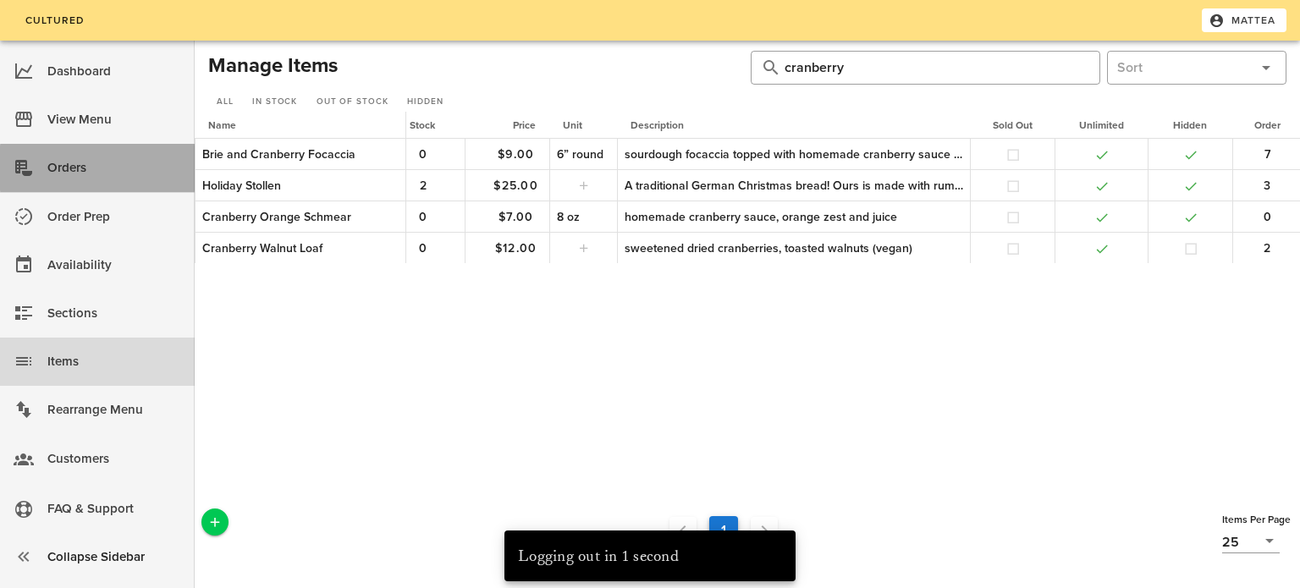
click at [110, 145] on link "Orders" at bounding box center [97, 168] width 195 height 48
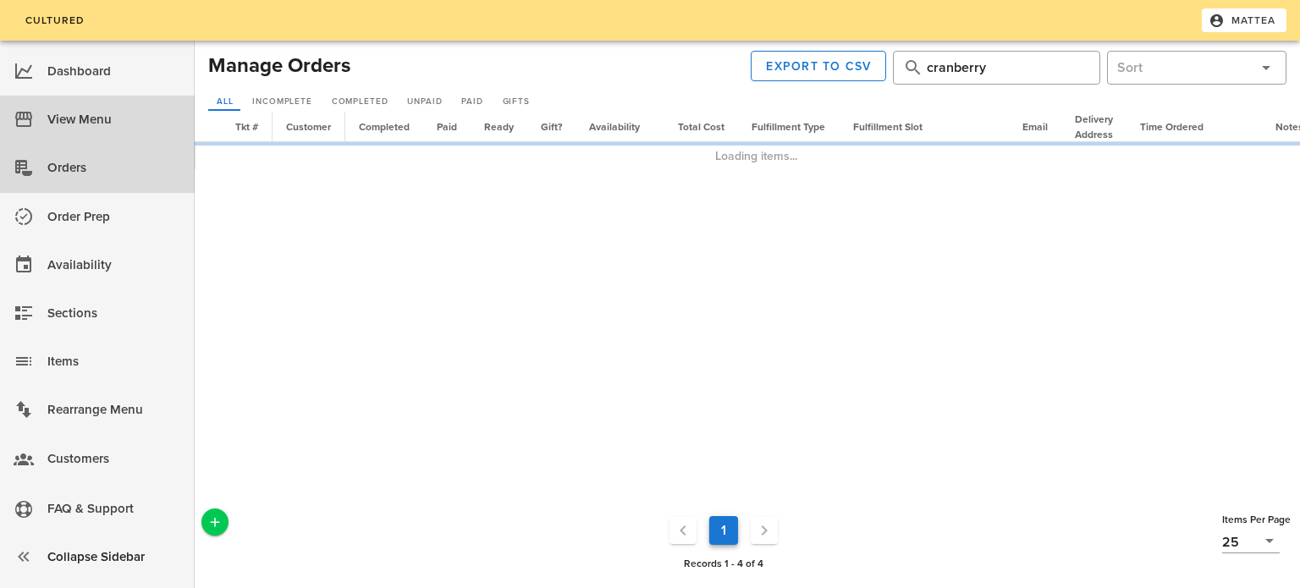
click at [127, 121] on div "View Menu" at bounding box center [114, 120] width 134 height 28
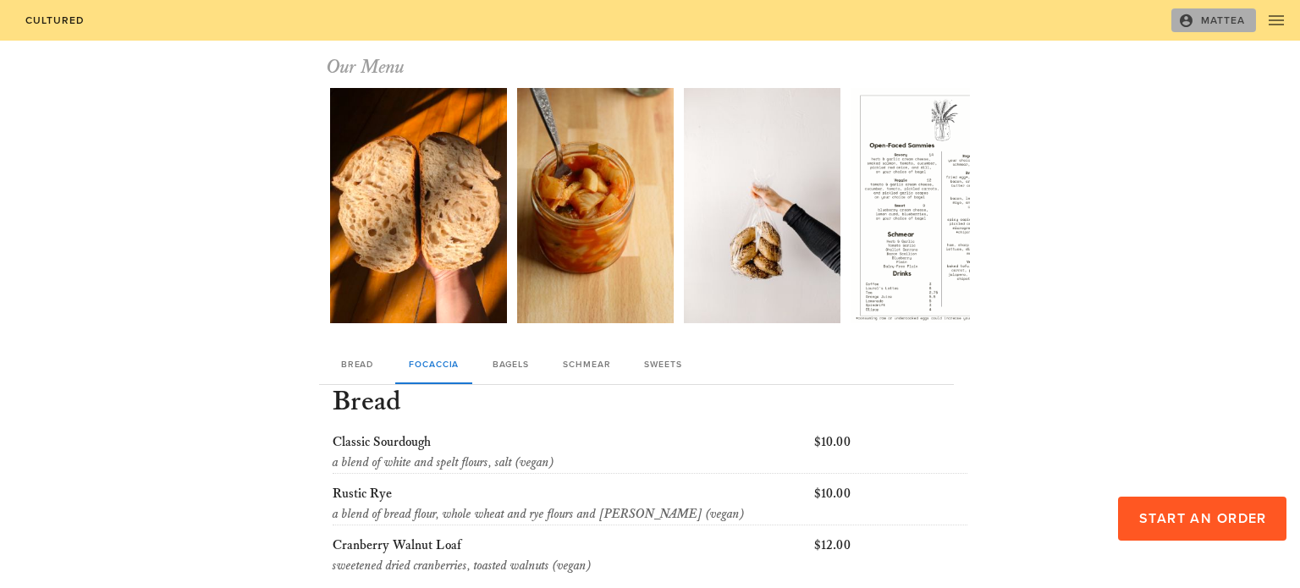
click at [1217, 31] on button "Mattea" at bounding box center [1214, 20] width 85 height 24
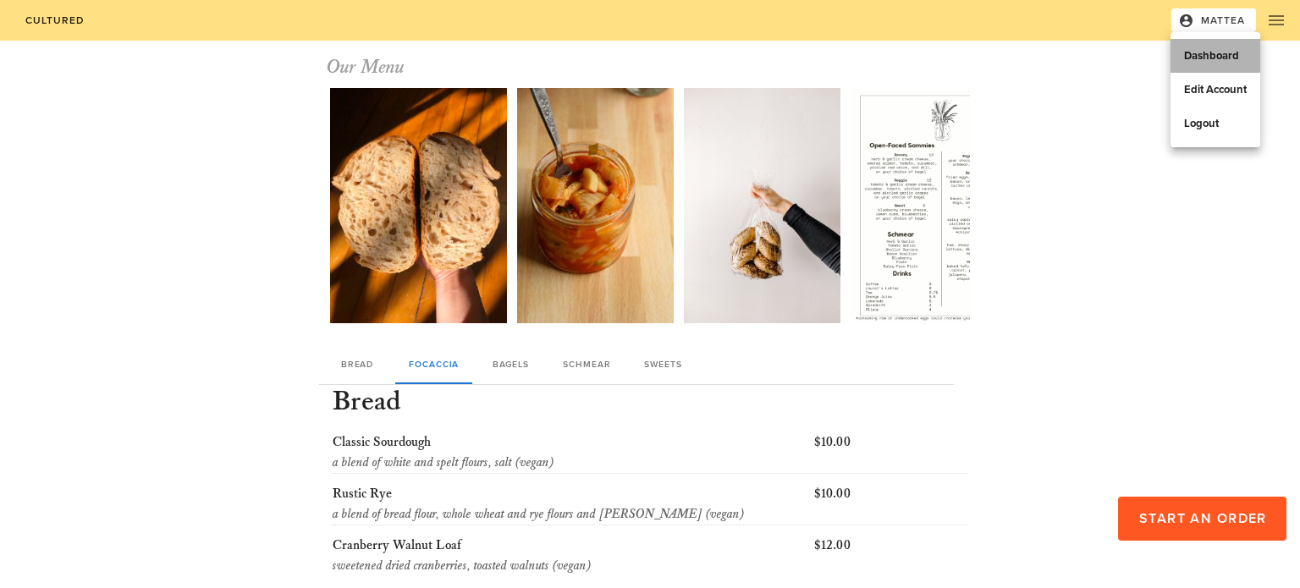
click at [1211, 54] on div "Dashboard" at bounding box center [1215, 56] width 63 height 14
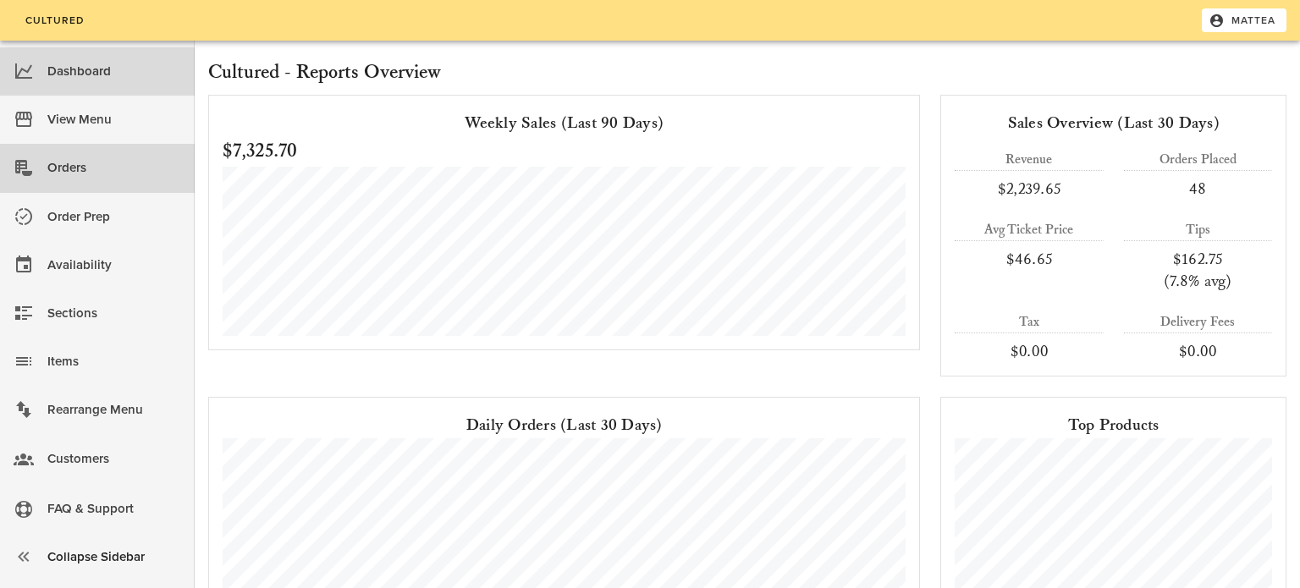
click at [148, 177] on div "Orders" at bounding box center [114, 168] width 134 height 28
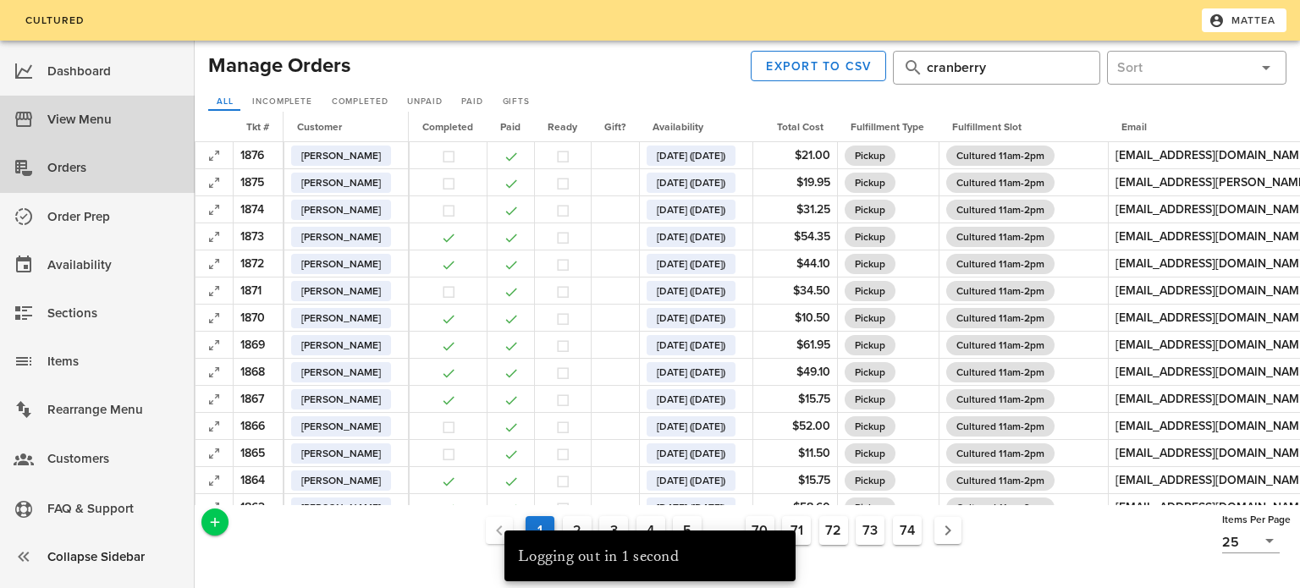
click at [157, 113] on div "View Menu" at bounding box center [114, 120] width 134 height 28
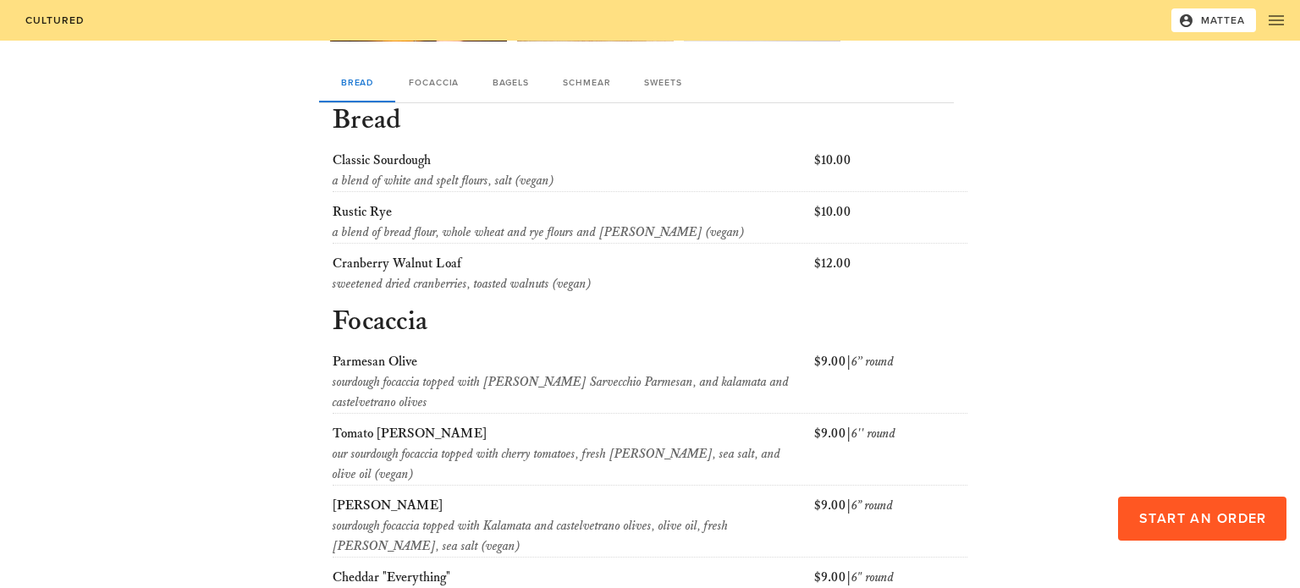
scroll to position [277, 0]
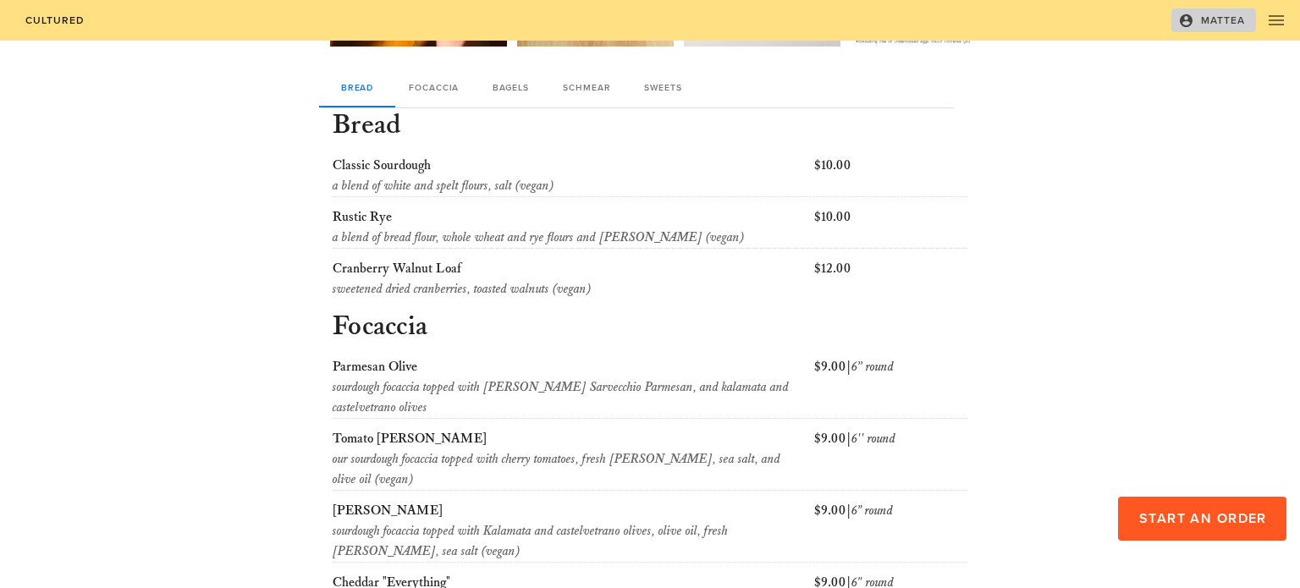
click at [1228, 15] on span "Mattea" at bounding box center [1214, 20] width 64 height 15
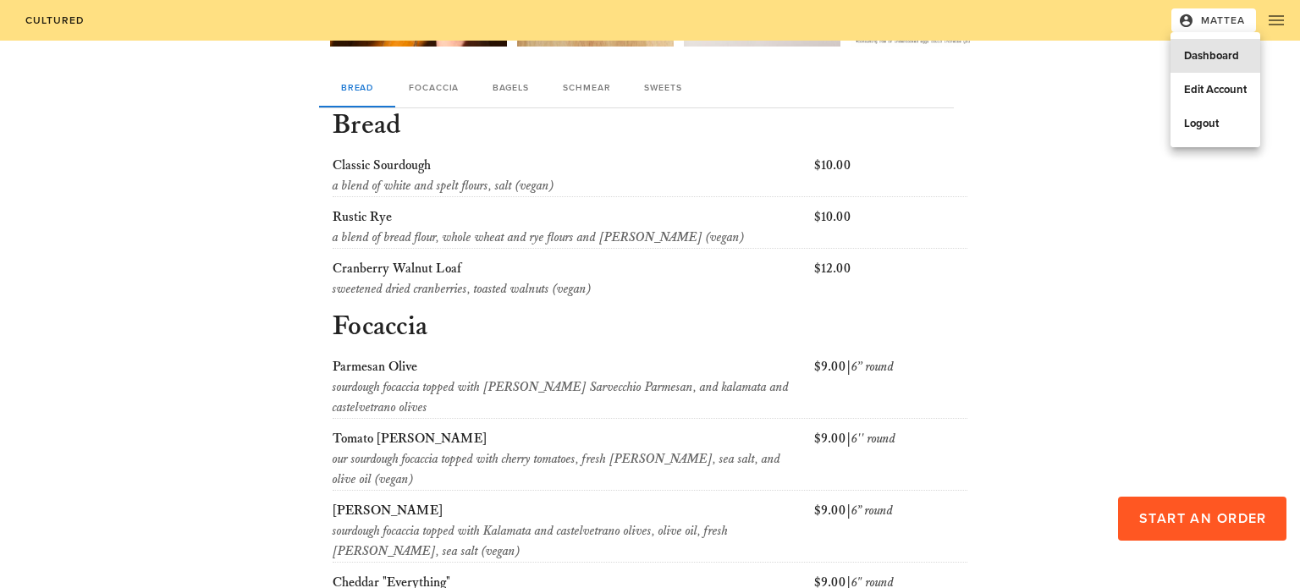
click at [1206, 41] on link "Dashboard" at bounding box center [1216, 56] width 90 height 34
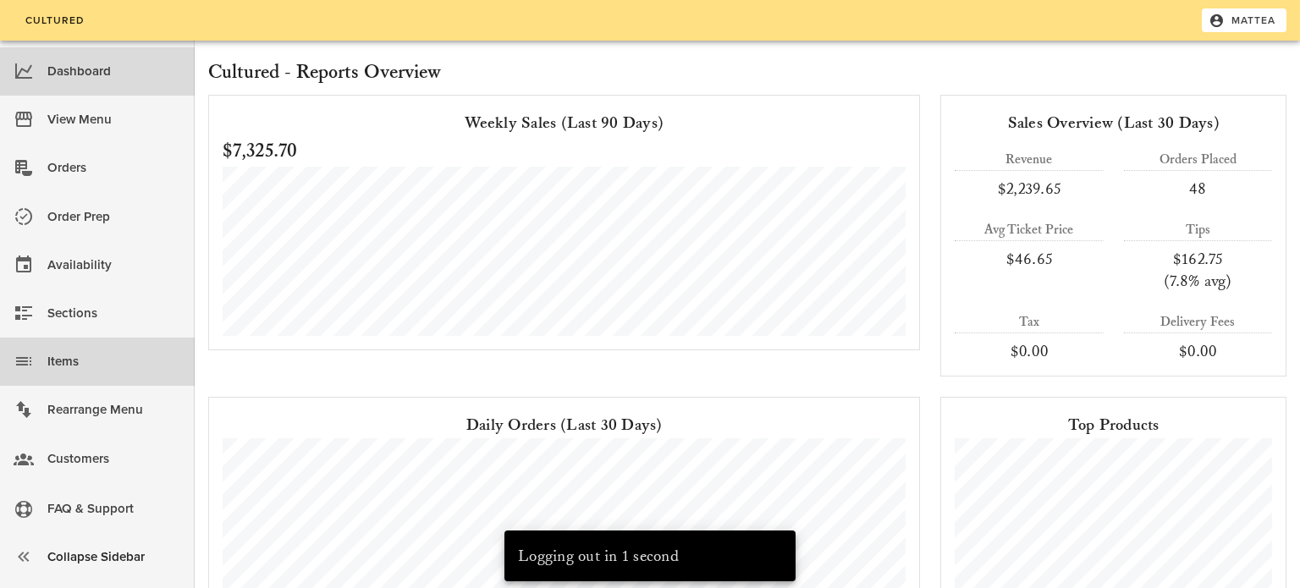
click at [157, 362] on div "Items" at bounding box center [114, 362] width 134 height 28
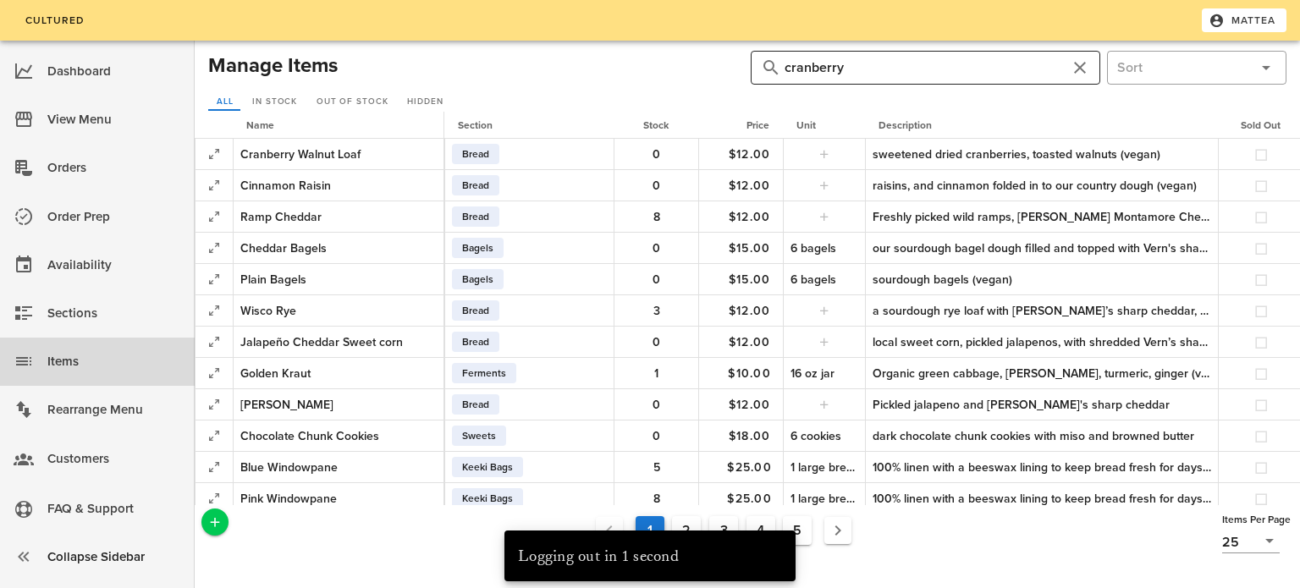
click at [803, 67] on input "cranberry" at bounding box center [926, 67] width 282 height 27
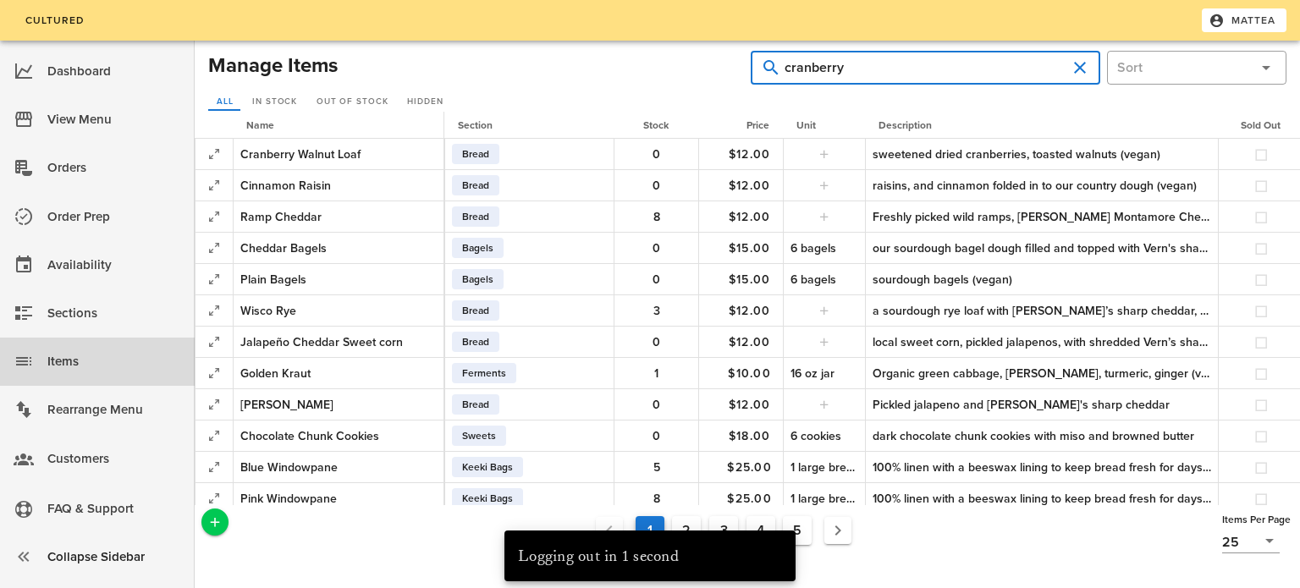
click at [803, 67] on input "cranberry" at bounding box center [926, 67] width 282 height 27
type input "[PERSON_NAME]"
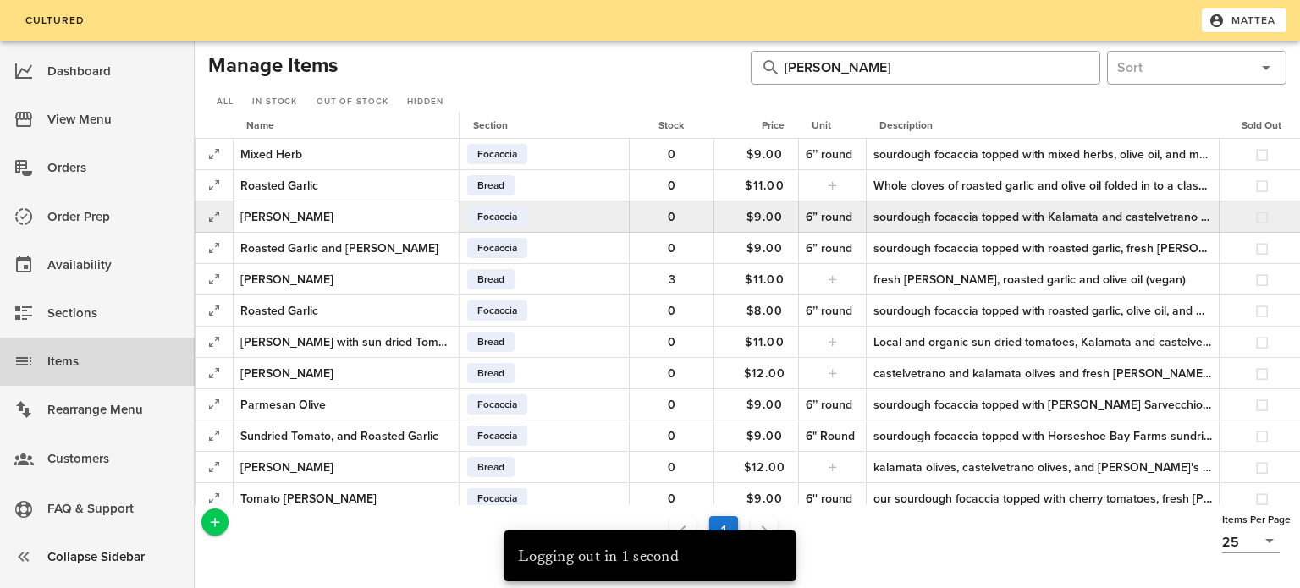
scroll to position [0, 240]
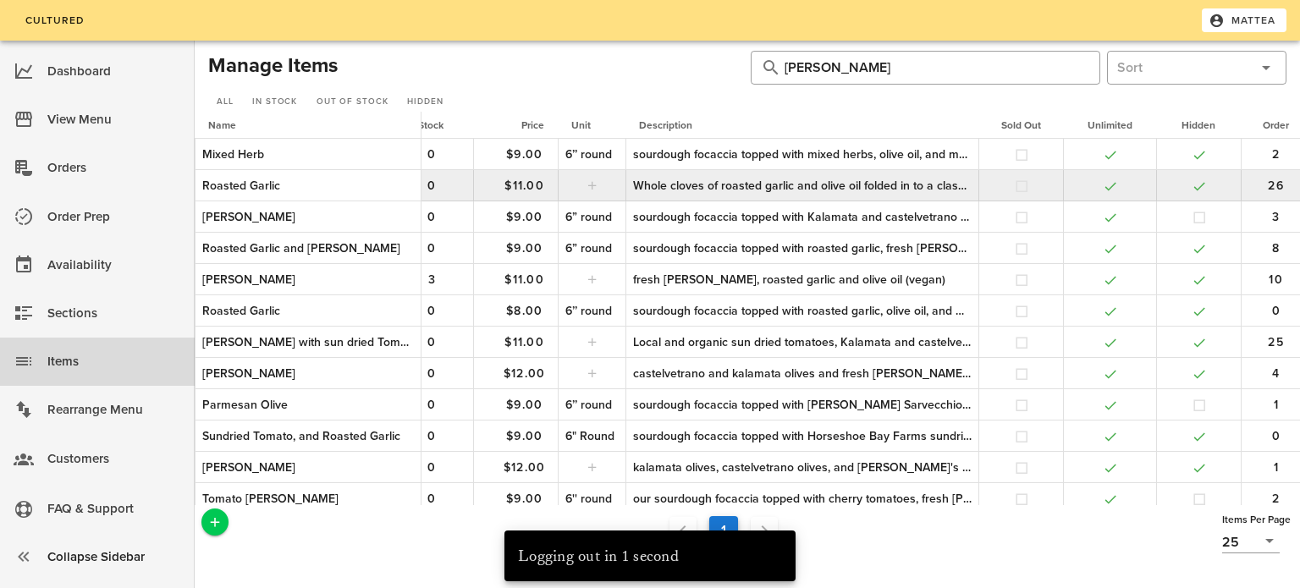
click at [385, 198] on td "Roasted Garlic" at bounding box center [308, 185] width 227 height 31
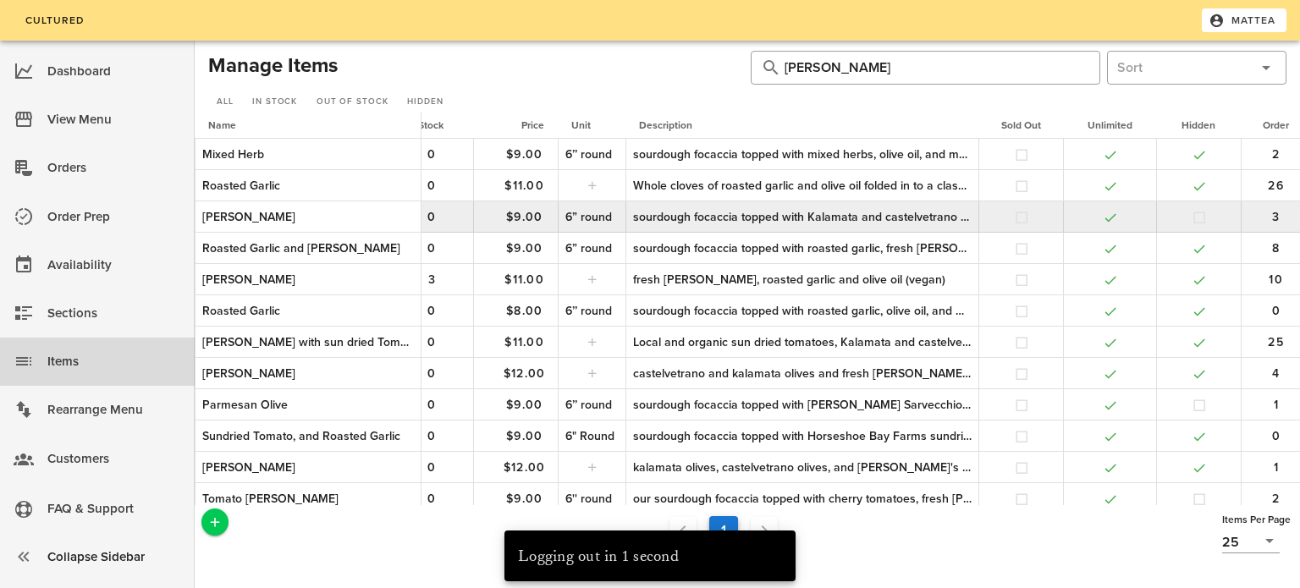
click at [381, 212] on div "[PERSON_NAME]" at bounding box center [308, 217] width 212 height 18
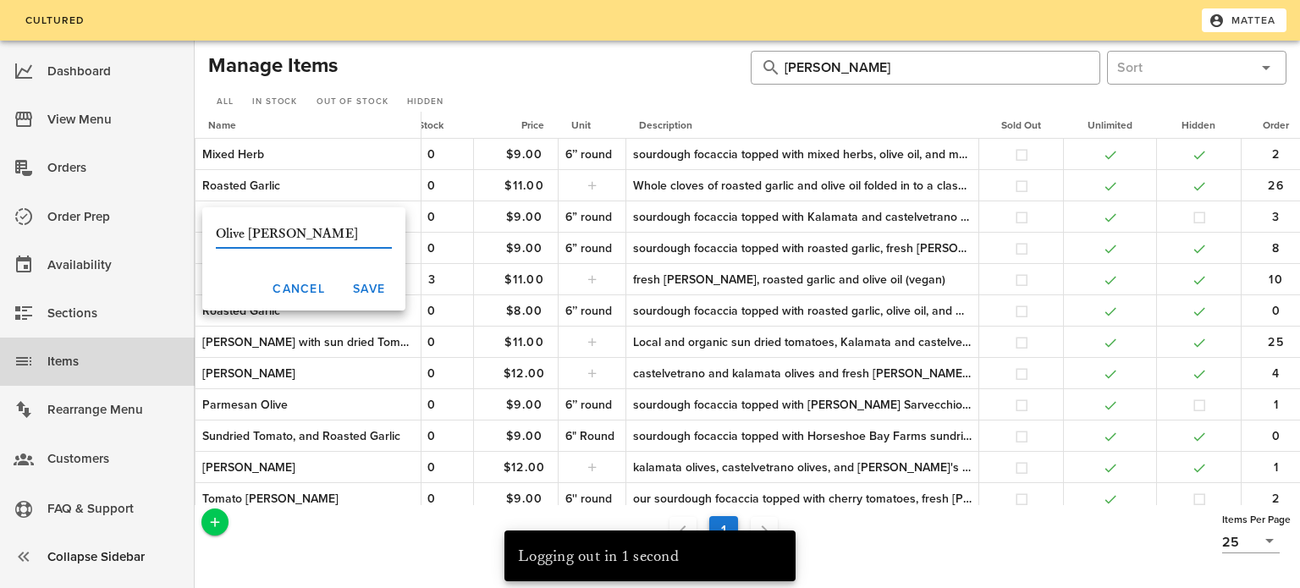
type input "[PERSON_NAME]"
click at [364, 301] on button "Save" at bounding box center [369, 288] width 60 height 30
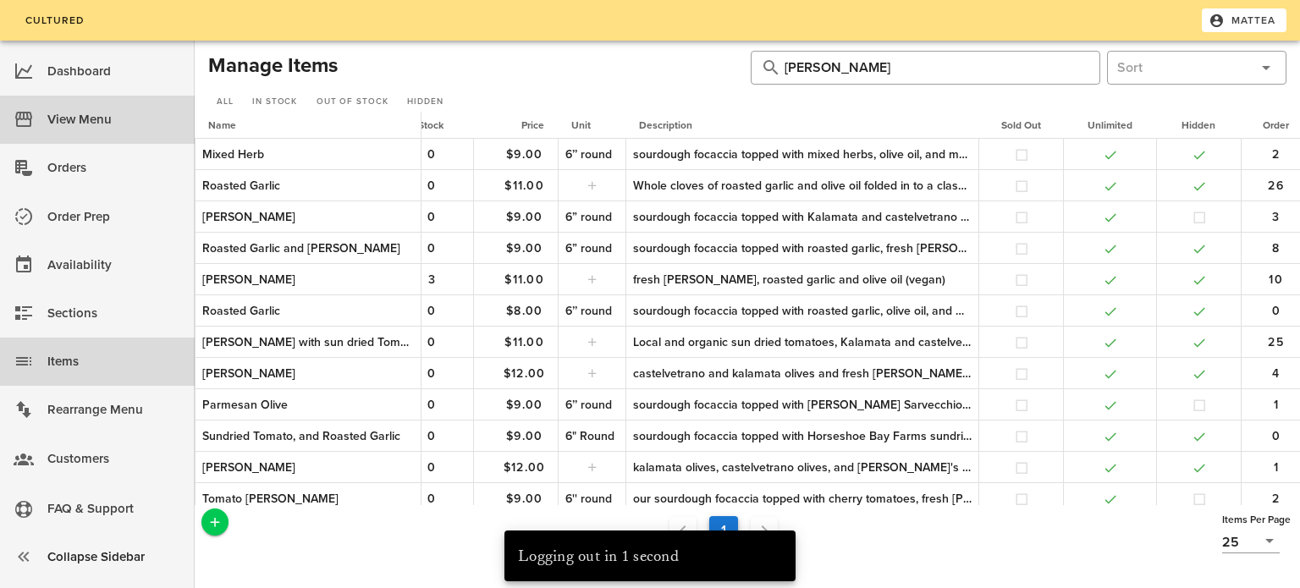
click at [66, 109] on div "View Menu" at bounding box center [114, 120] width 134 height 28
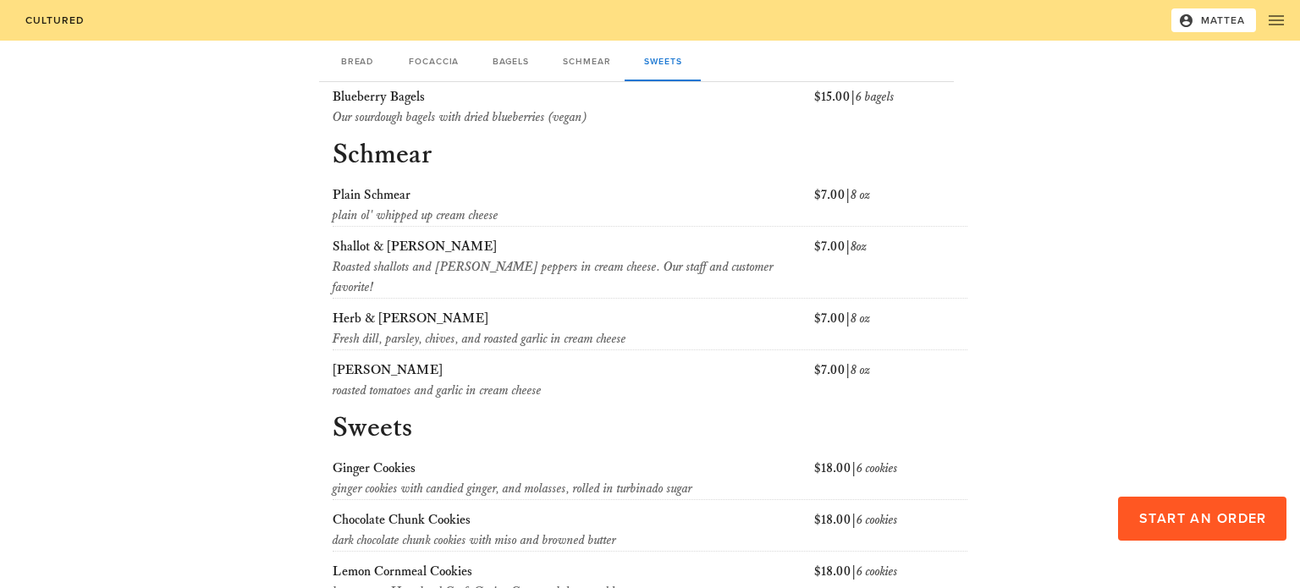
scroll to position [1094, 0]
